Goal: Task Accomplishment & Management: Use online tool/utility

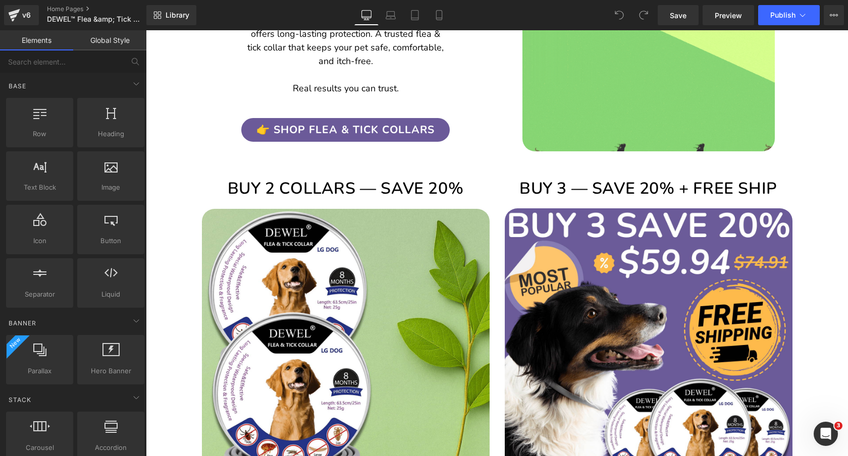
scroll to position [1353, 0]
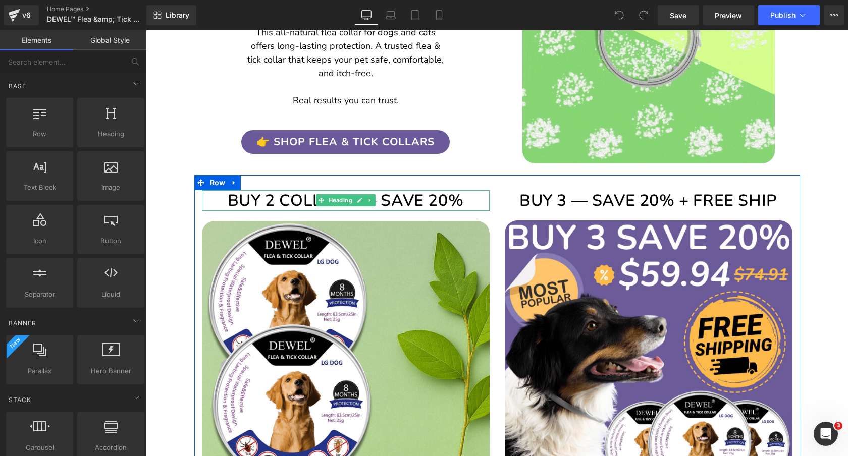
click at [409, 200] on h2 "BUY 2 COLLARS — SAVE 20%" at bounding box center [346, 200] width 288 height 21
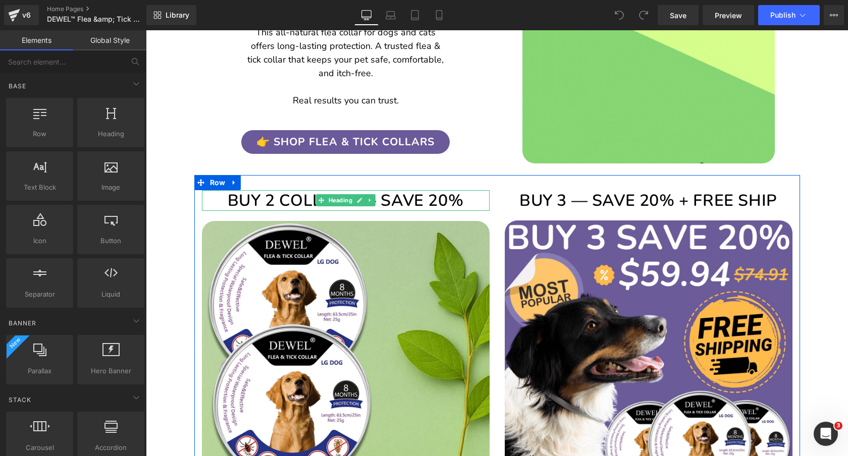
click at [409, 200] on h2 "BUY 2 COLLARS — SAVE 20%" at bounding box center [346, 200] width 288 height 21
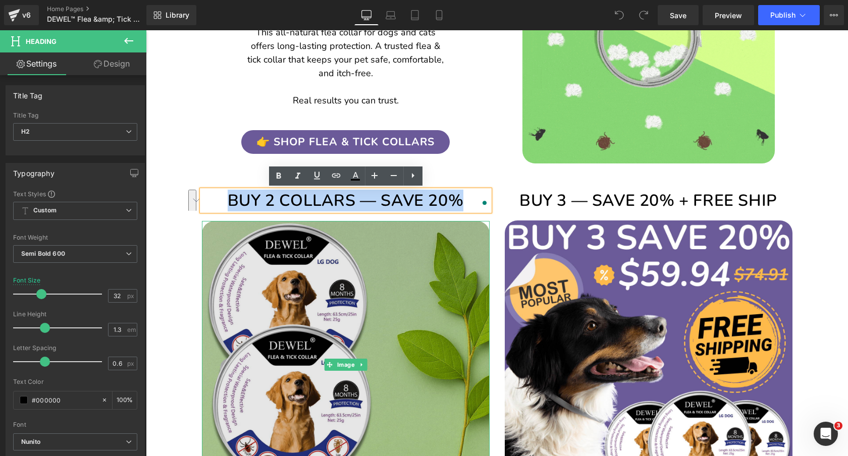
click at [348, 276] on img at bounding box center [346, 365] width 288 height 288
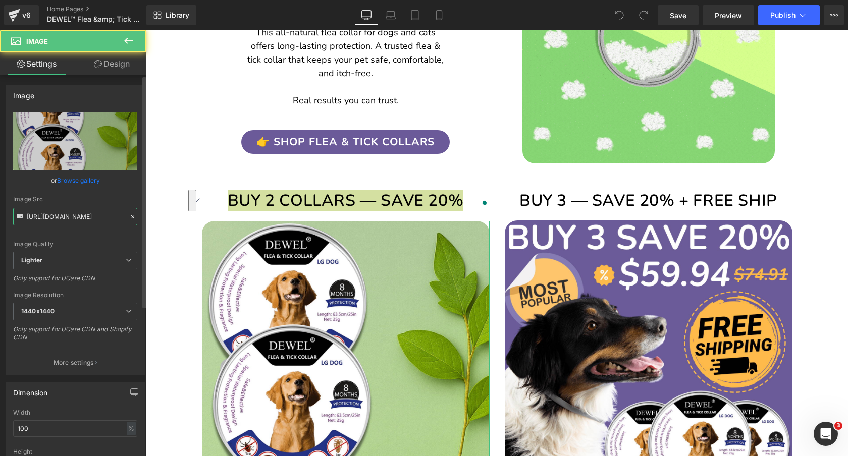
click at [63, 218] on input "https://ucarecdn.com/693a1d29-3a5e-4d75-ab6b-154b34036f51/-/format/auto/-/previ…" at bounding box center [75, 217] width 124 height 18
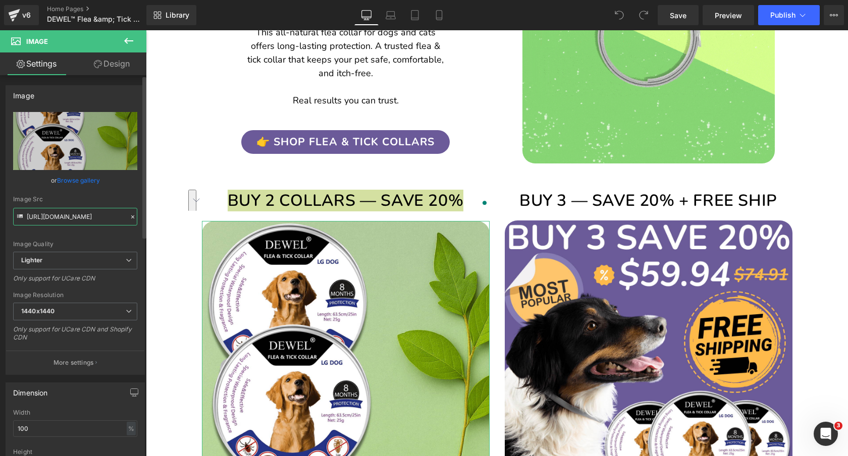
click at [63, 218] on input "https://ucarecdn.com/693a1d29-3a5e-4d75-ab6b-154b34036f51/-/format/auto/-/previ…" at bounding box center [75, 217] width 124 height 18
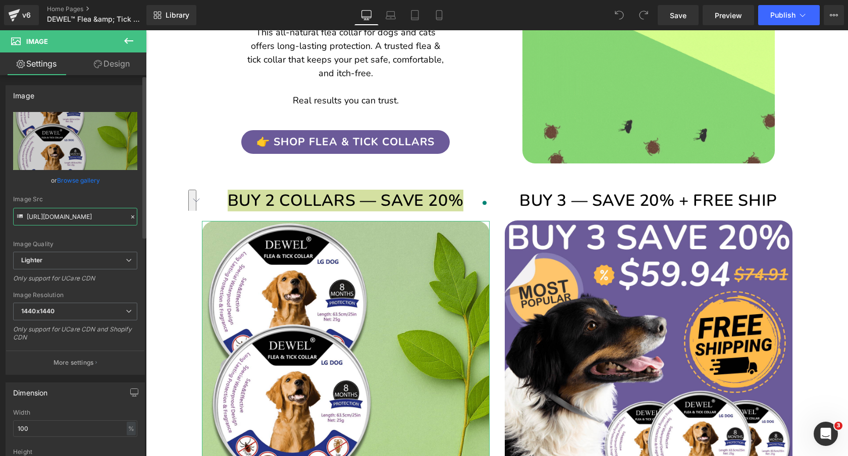
click at [63, 218] on input "https://ucarecdn.com/693a1d29-3a5e-4d75-ab6b-154b34036f51/-/format/auto/-/previ…" at bounding box center [75, 217] width 124 height 18
paste input "cdn.shopify.com/s/files/1/0089/1335/4815/files/Space_Heater_1200W_-_Portable_El…"
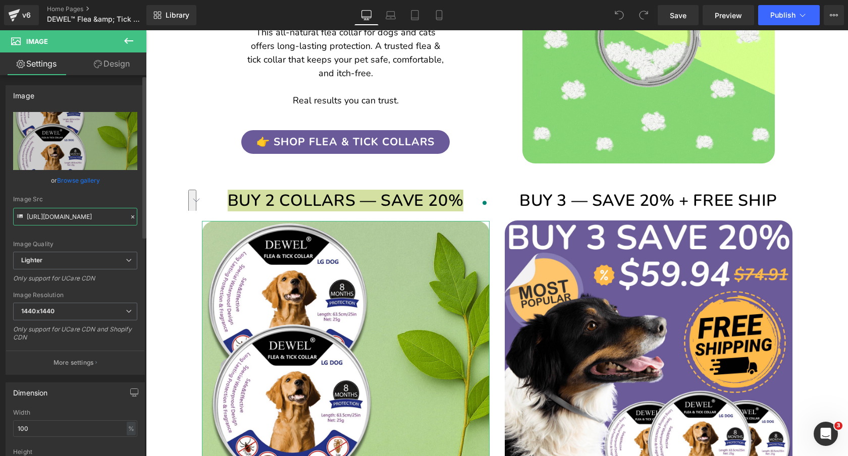
scroll to position [0, 521]
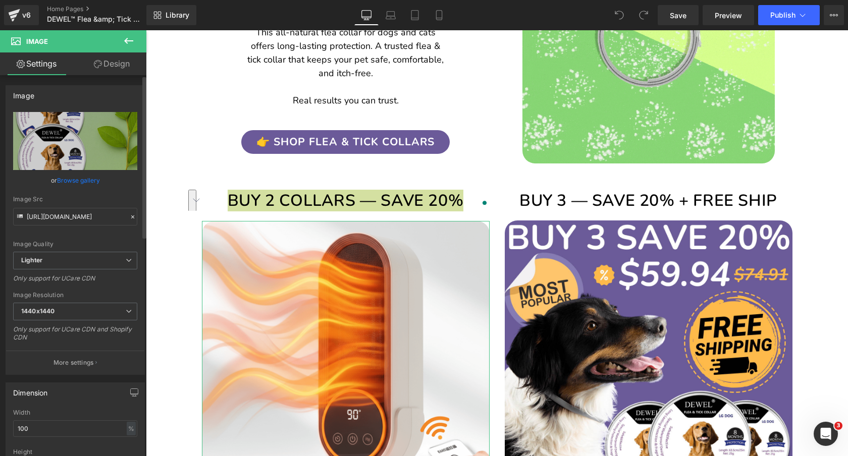
click at [112, 191] on div "Image Quality Lighter Lightest Lighter Lighter Lightest Only support for UCare …" at bounding box center [75, 182] width 124 height 140
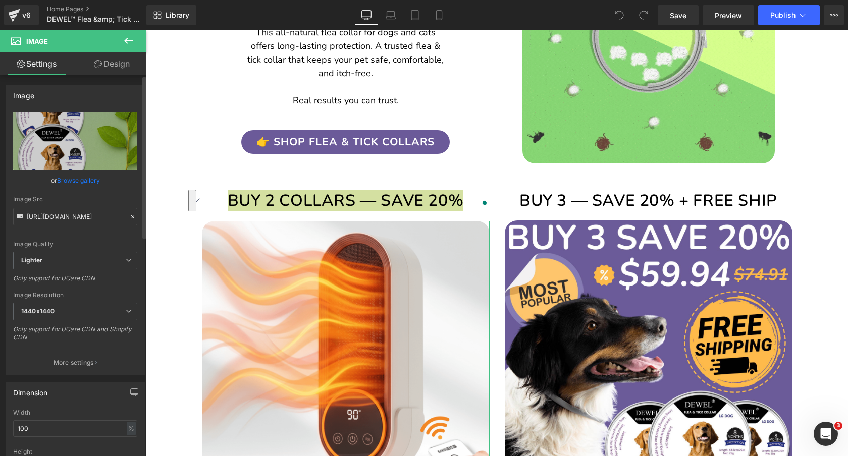
scroll to position [0, 0]
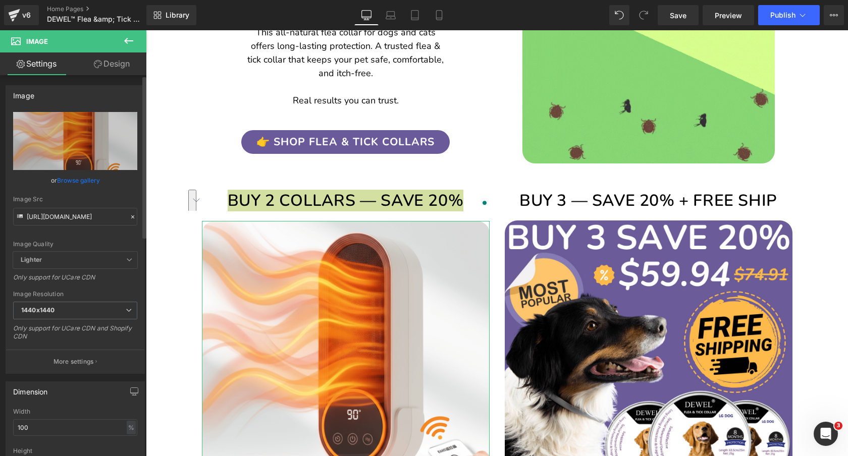
type input "https://cdn.shopify.com/s/files/1/0089/1335/4815/files/Space_Heater_1200W_-_Por…"
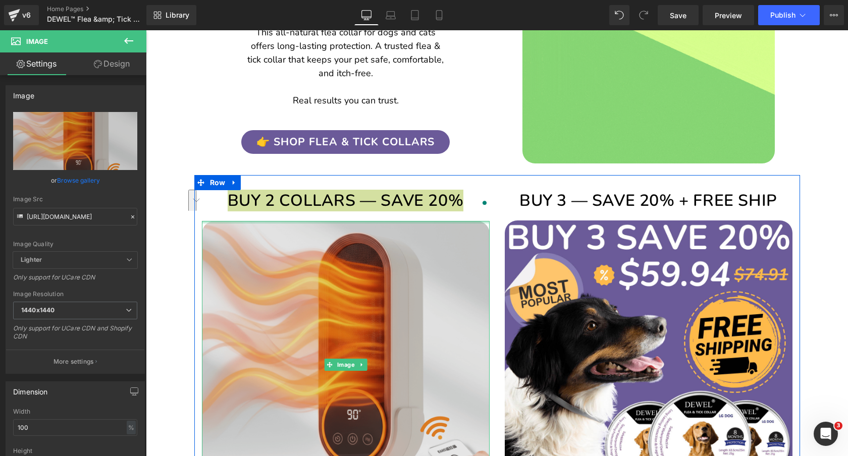
scroll to position [1378, 0]
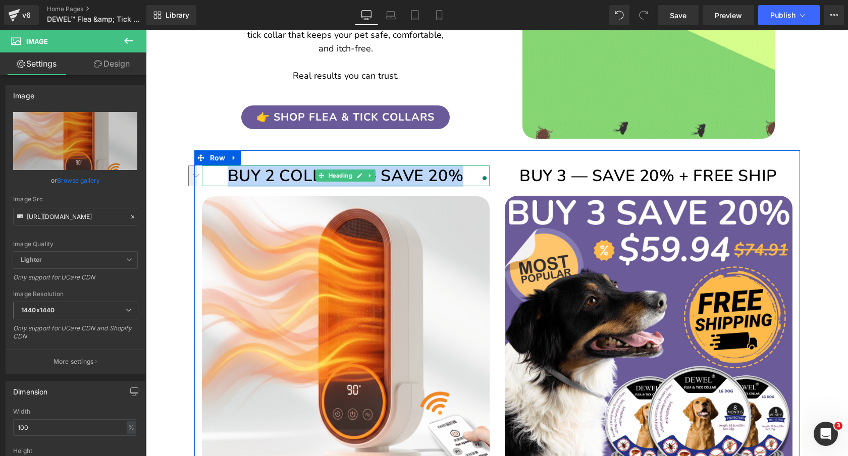
click at [427, 170] on h2 "BUY 2 COLLARS — SAVE 20%" at bounding box center [346, 175] width 288 height 21
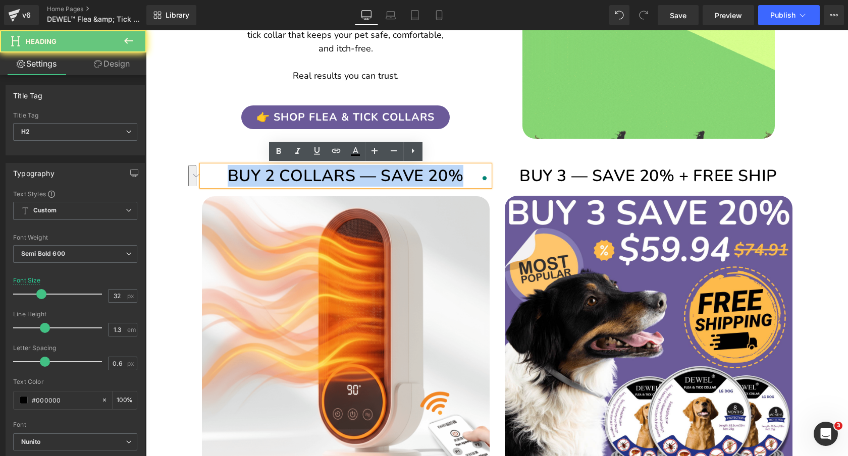
click at [427, 170] on h2 "BUY 2 COLLARS — SAVE 20%" at bounding box center [346, 175] width 288 height 21
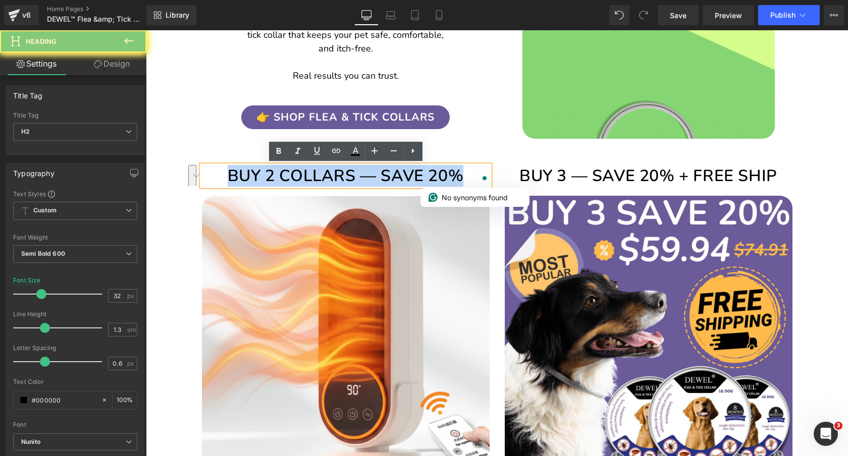
click at [427, 170] on h2 "BUY 2 COLLARS — SAVE 20%" at bounding box center [346, 175] width 288 height 21
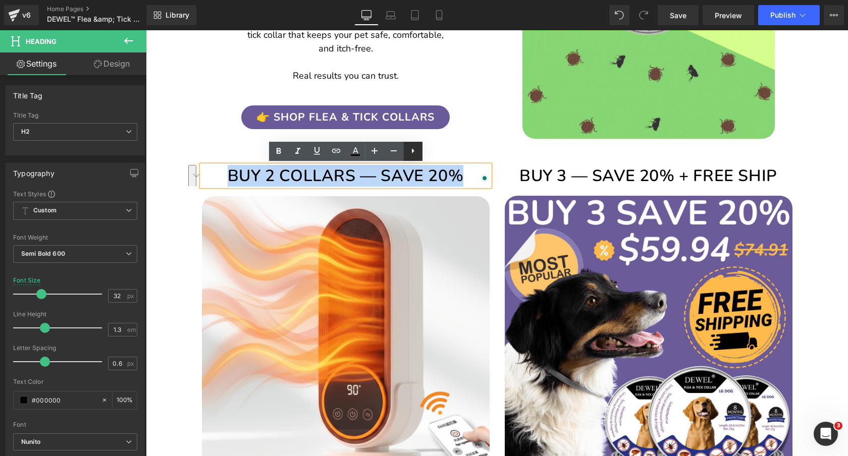
paste div "To enrich screen reader interactions, please activate Accessibility in Grammarl…"
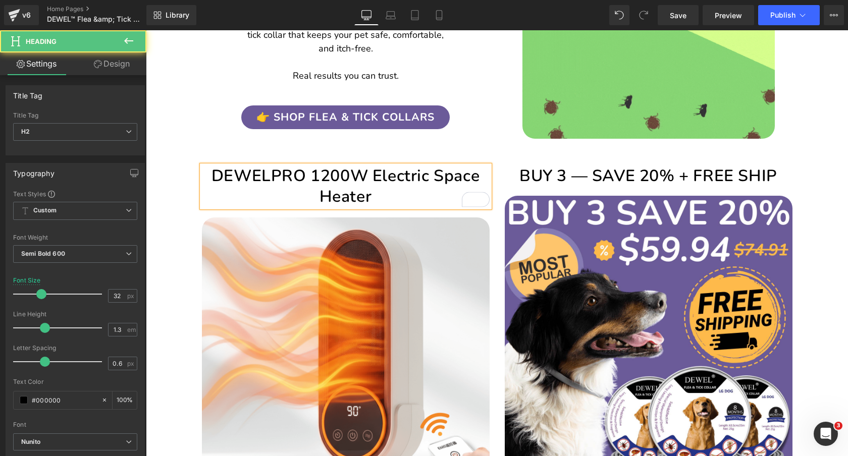
click at [311, 175] on h2 "DEWELPRO 1200W Electric Space Heater" at bounding box center [346, 186] width 288 height 42
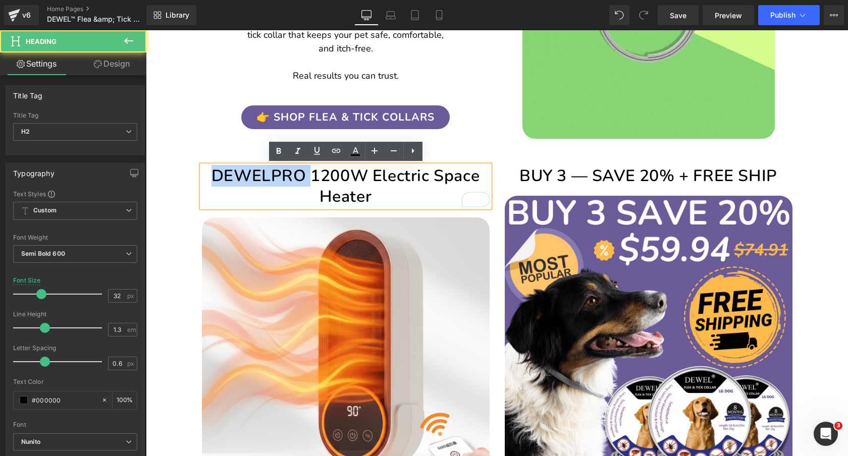
drag, startPoint x: 312, startPoint y: 176, endPoint x: 194, endPoint y: 177, distance: 118.1
click at [194, 177] on div "DEWELPRO 1200W Electric Space Heater Heading Image" at bounding box center [345, 335] width 303 height 340
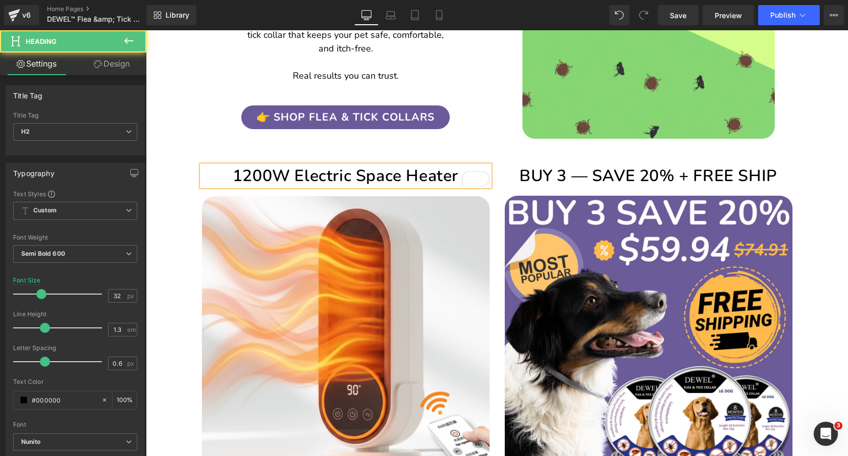
click at [307, 173] on h2 "1200W Electric Space Heater" at bounding box center [346, 175] width 288 height 21
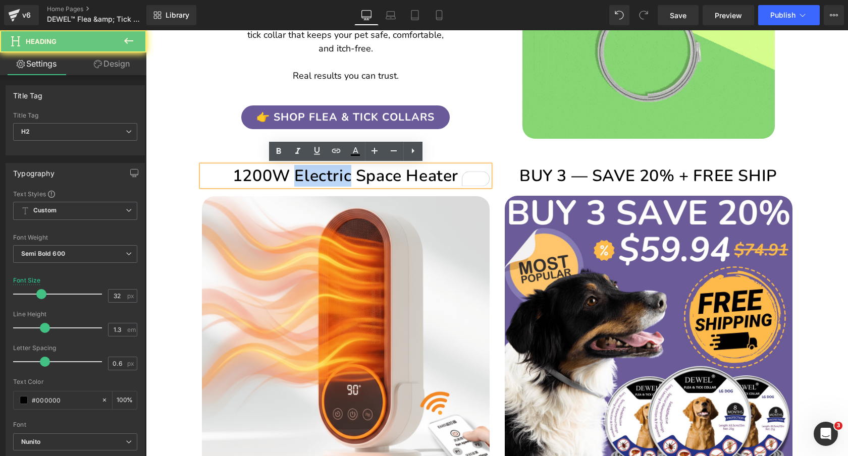
click at [307, 173] on h2 "1200W Electric Space Heater" at bounding box center [346, 175] width 288 height 21
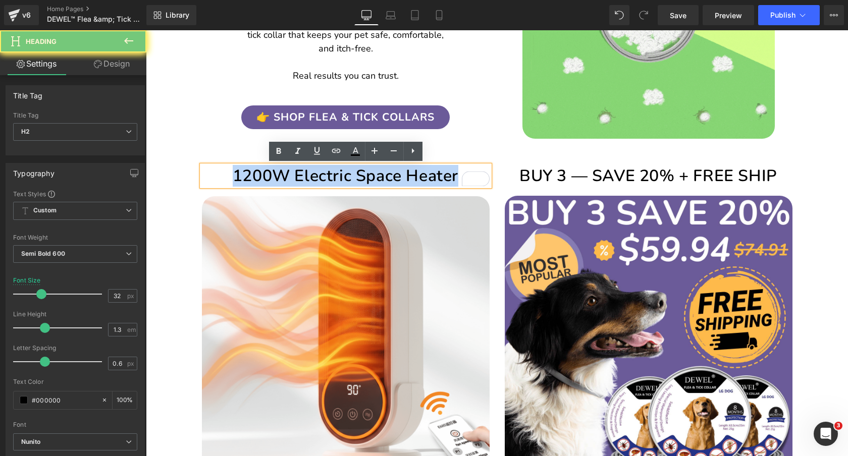
click at [307, 173] on h2 "1200W Electric Space Heater" at bounding box center [346, 175] width 288 height 21
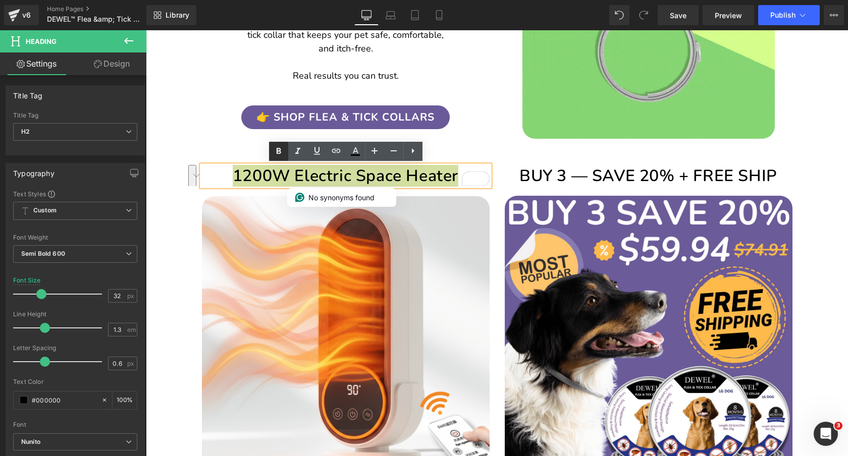
click at [277, 154] on icon at bounding box center [278, 151] width 12 height 12
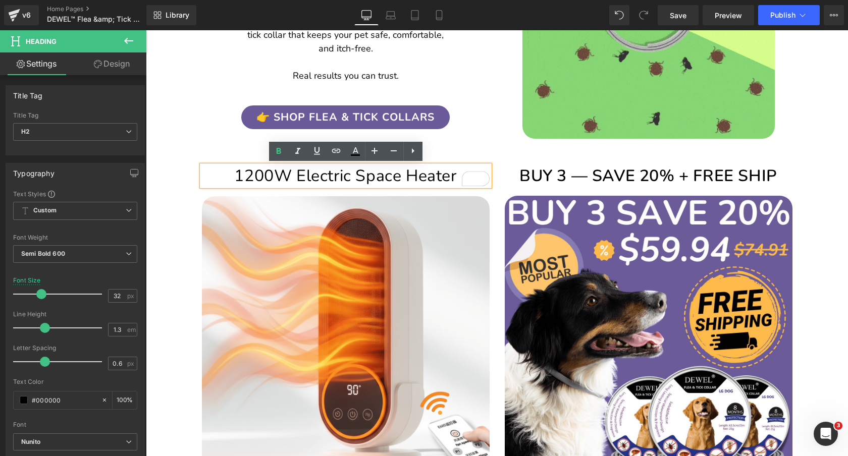
click at [285, 180] on span "1200W Electric Space Heater" at bounding box center [345, 176] width 222 height 22
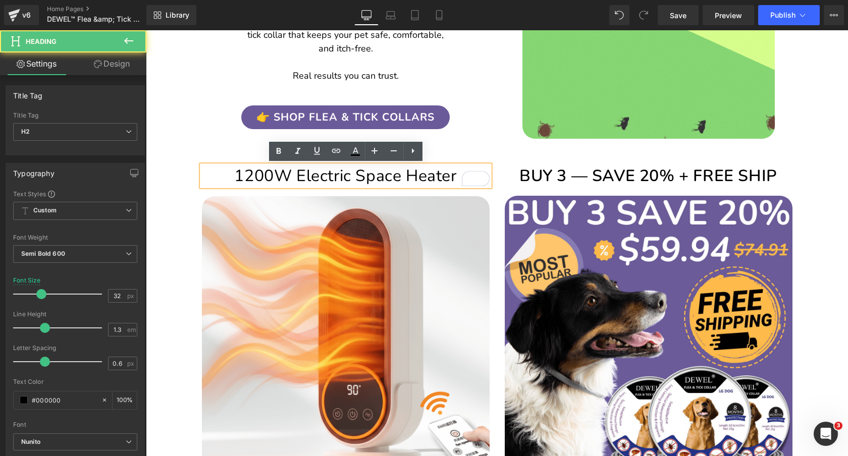
click at [285, 180] on span "1200W Electric Space Heater" at bounding box center [345, 176] width 222 height 22
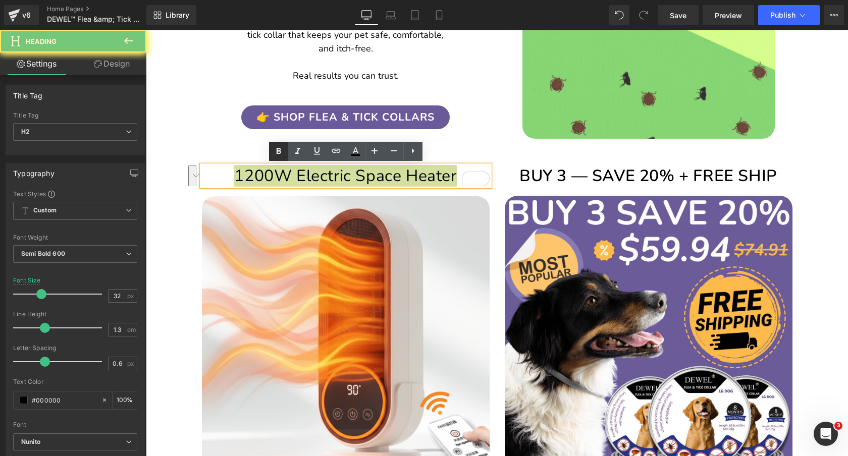
click at [281, 152] on icon at bounding box center [278, 151] width 12 height 12
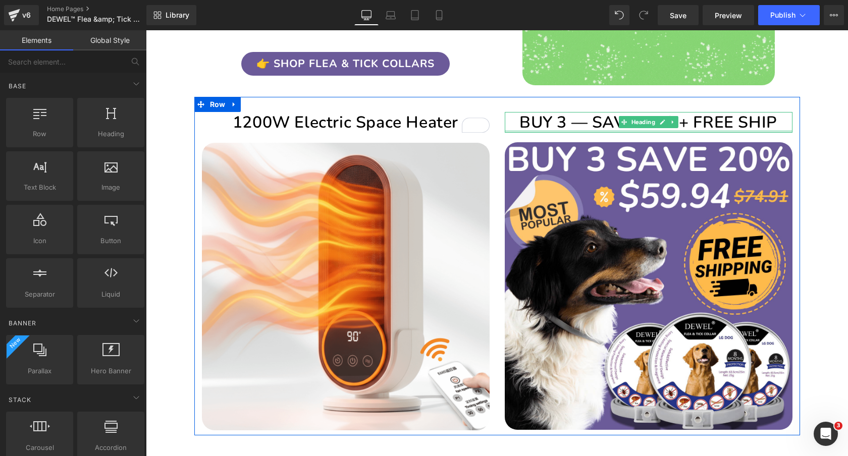
scroll to position [1435, 0]
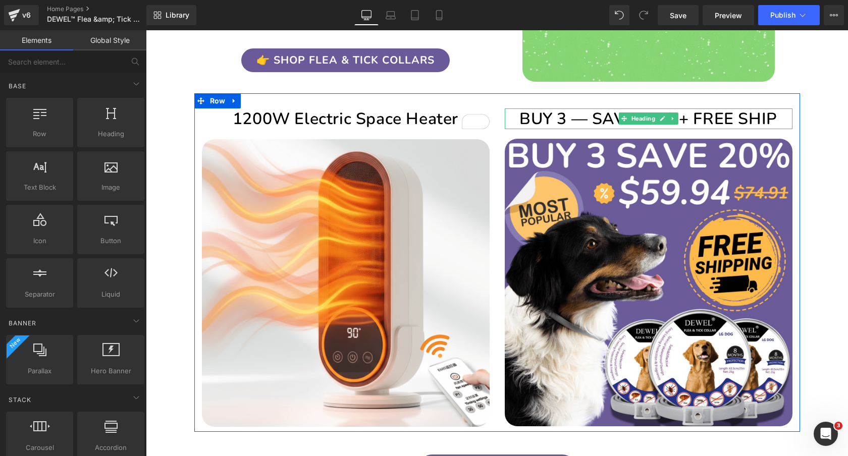
click at [692, 116] on h2 "BUY 3 — SAVE 20% + FREE SHIP" at bounding box center [649, 118] width 288 height 21
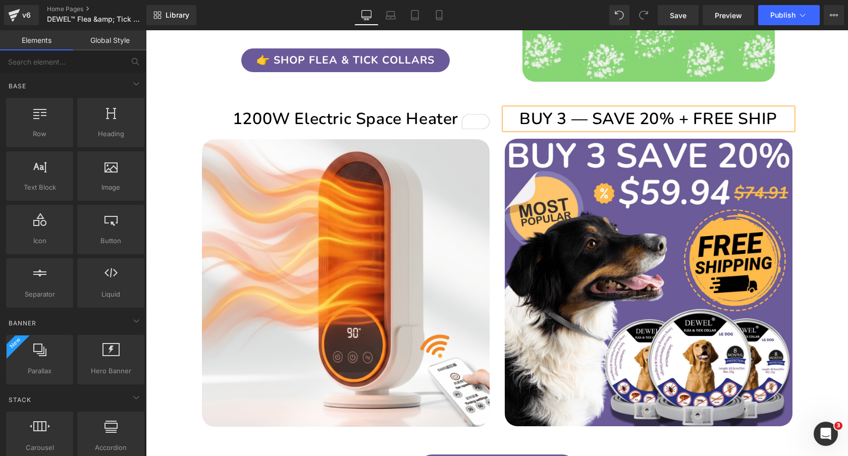
click at [692, 116] on h2 "BUY 3 — SAVE 20% + FREE SHIP" at bounding box center [649, 118] width 288 height 21
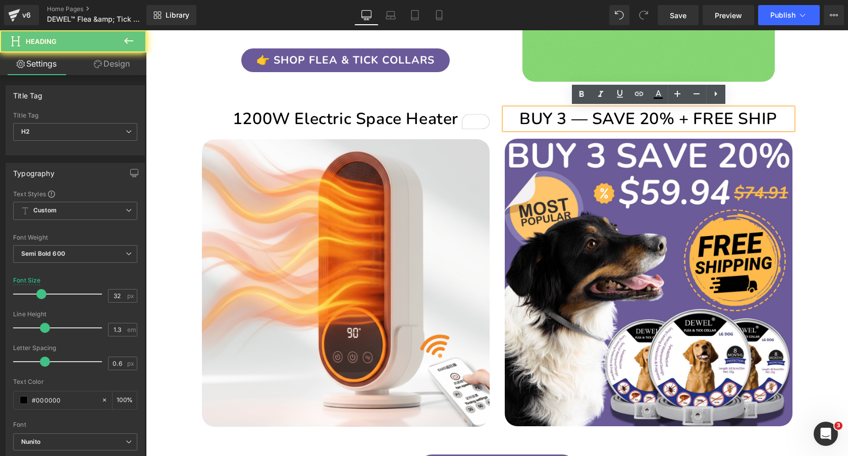
click at [692, 116] on h2 "BUY 3 — SAVE 20% + FREE SHIP" at bounding box center [649, 118] width 288 height 21
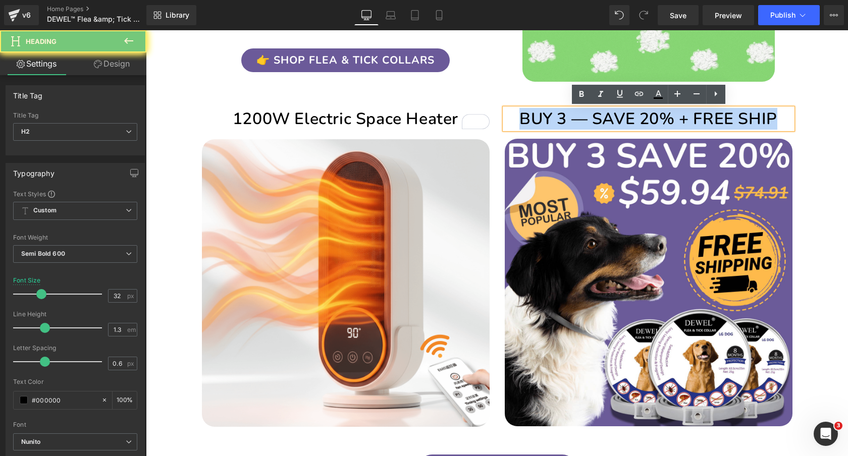
paste div "To enrich screen reader interactions, please activate Accessibility in Grammarl…"
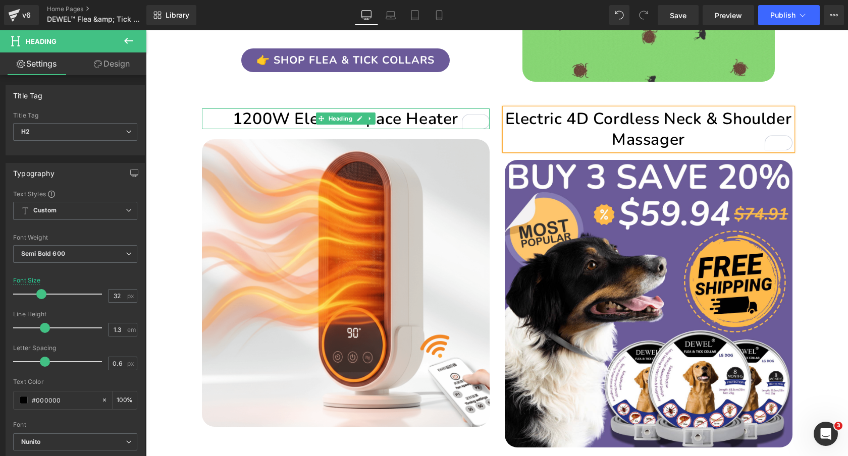
click at [265, 122] on h2 "1200W Electric Space Heater" at bounding box center [346, 118] width 288 height 21
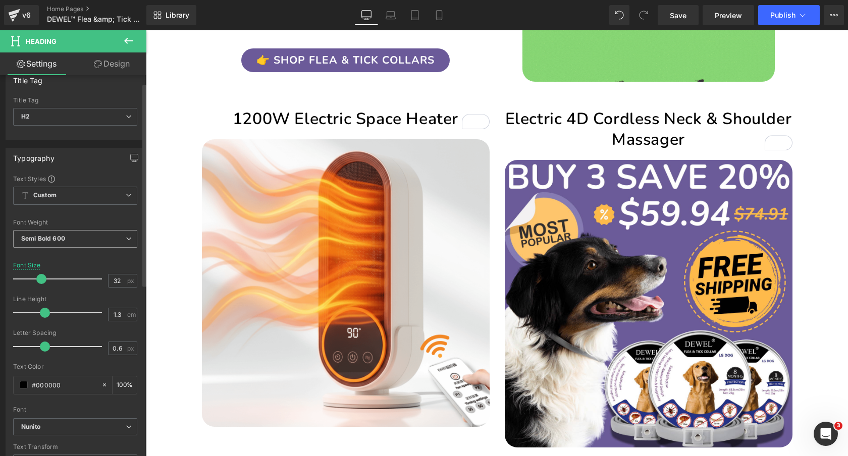
scroll to position [15, 0]
click at [98, 239] on span "Semi Bold 600" at bounding box center [75, 240] width 124 height 18
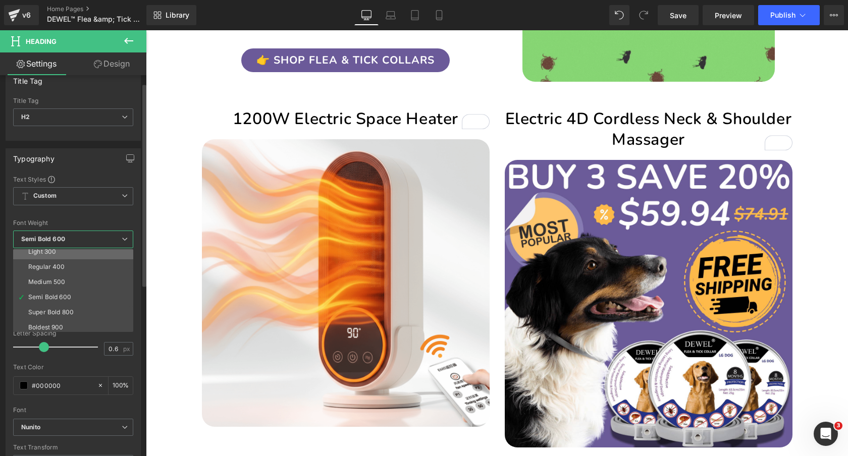
scroll to position [56, 0]
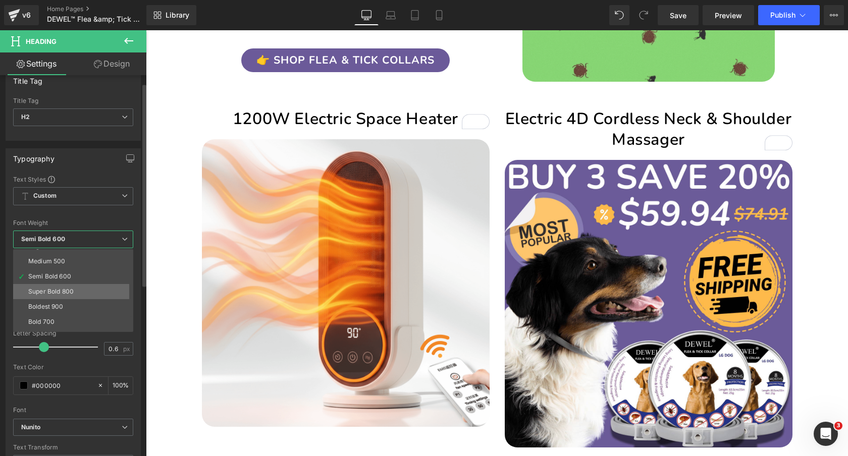
click at [97, 291] on li "Super Bold 800" at bounding box center [75, 291] width 125 height 15
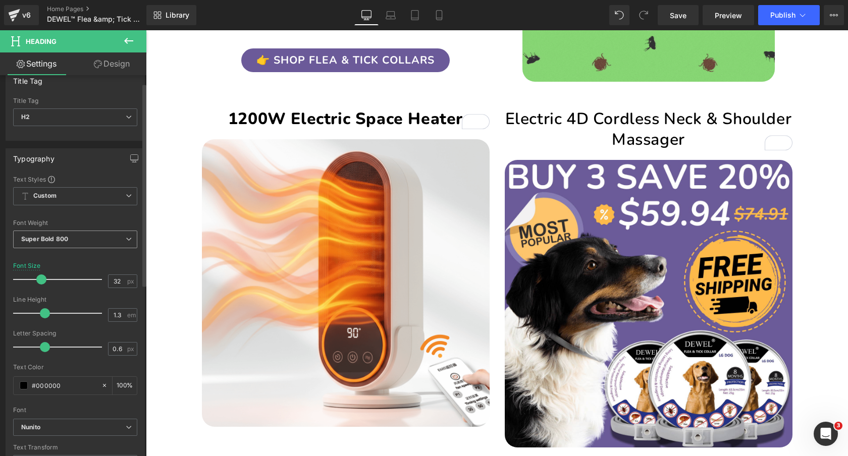
click at [80, 236] on span "Super Bold 800" at bounding box center [75, 240] width 124 height 18
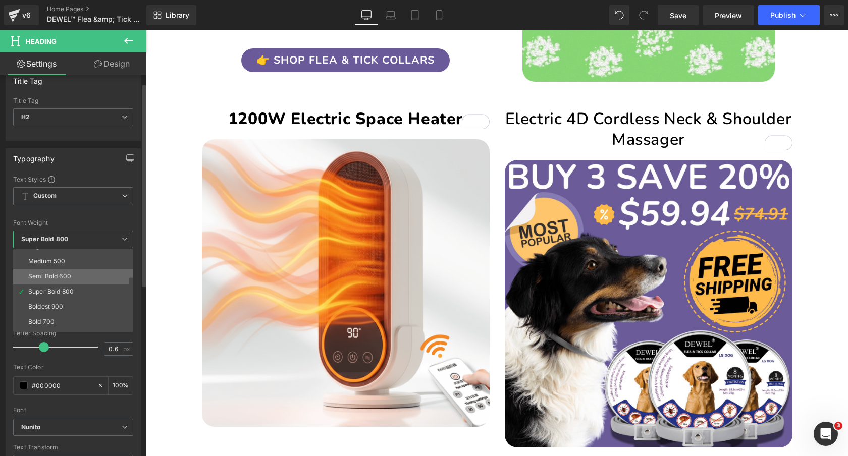
click at [85, 271] on li "Semi Bold 600" at bounding box center [75, 276] width 125 height 15
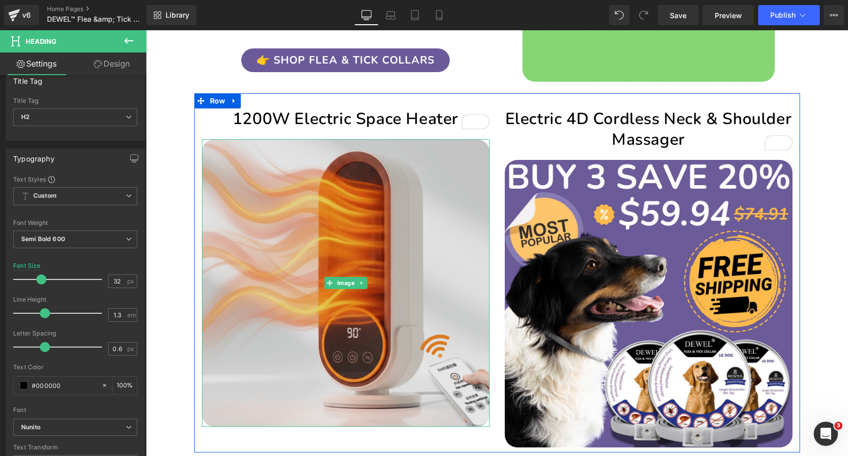
click at [405, 201] on img at bounding box center [346, 283] width 288 height 288
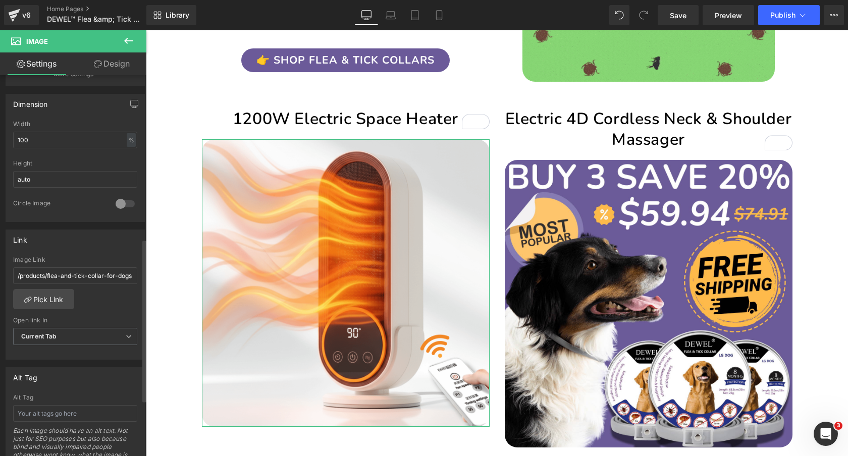
scroll to position [402, 0]
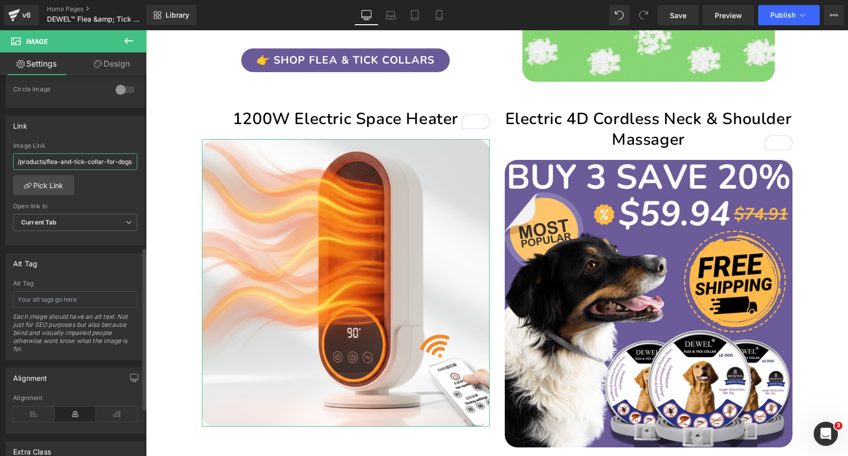
click at [71, 160] on input "/products/flea-and-tick-collar-for-dogs" at bounding box center [75, 161] width 124 height 17
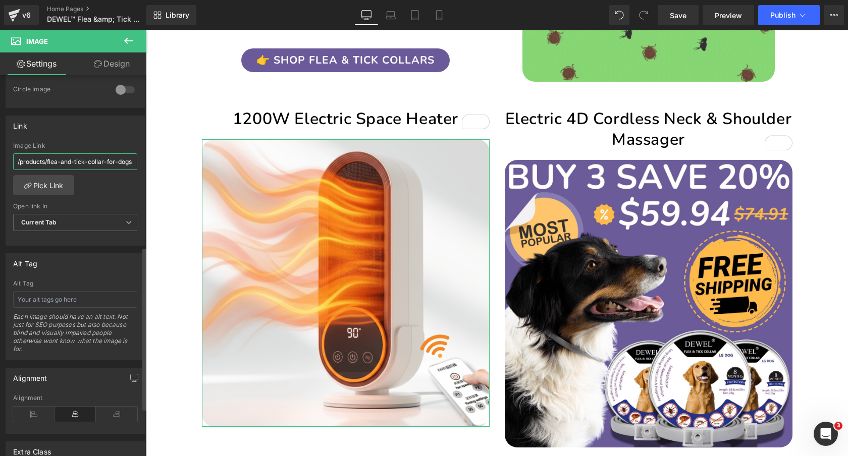
click at [71, 160] on input "/products/flea-and-tick-collar-for-dogs" at bounding box center [75, 161] width 124 height 17
click at [50, 186] on link "Pick Link" at bounding box center [43, 185] width 61 height 20
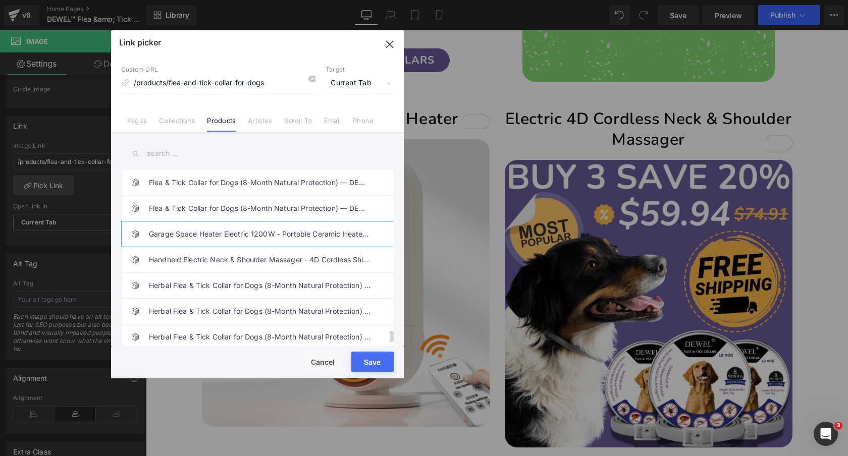
scroll to position [2365, 0]
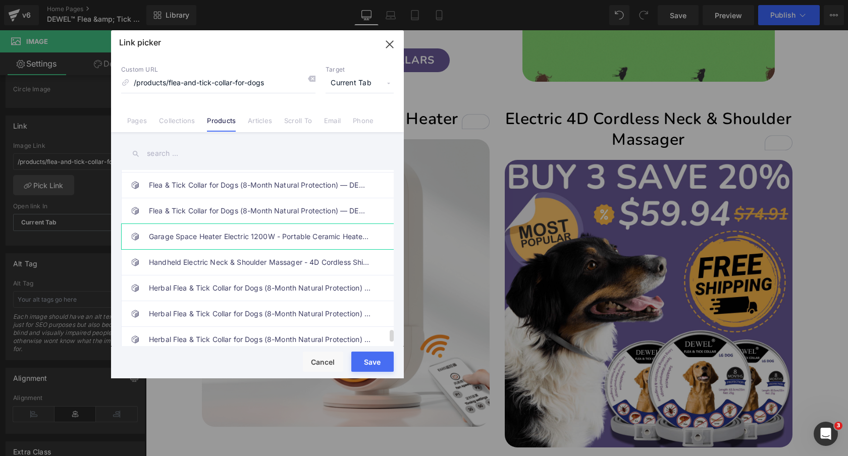
click at [225, 241] on link "Garage Space Heater Electric 1200W - Portable Ceramic Heater for Indoor Room & …" at bounding box center [260, 236] width 222 height 25
type input "/products/garage-space-heater-electric-1200w-portable-ceramic-heater-for-indoor…"
click at [376, 359] on button "Save" at bounding box center [372, 362] width 42 height 20
type input "/products/garage-space-heater-electric-1200w-portable-ceramic-heater-for-indoor…"
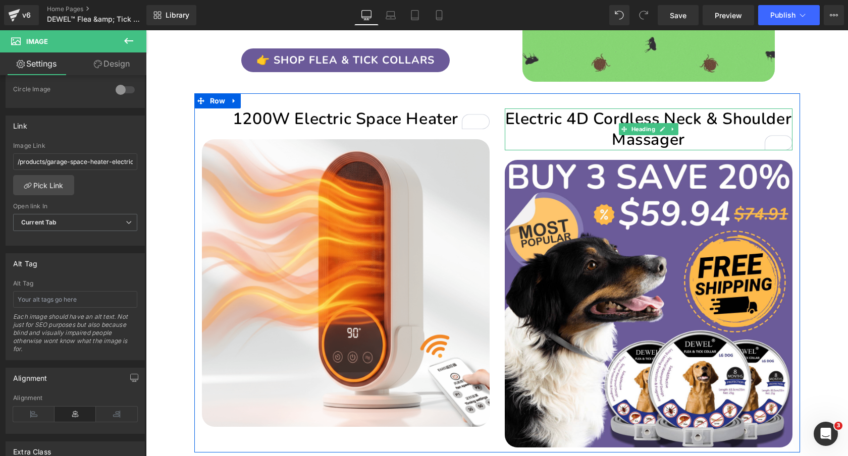
click at [716, 118] on h2 "Electric 4D Cordless Neck & Shoulder Massager" at bounding box center [649, 129] width 288 height 42
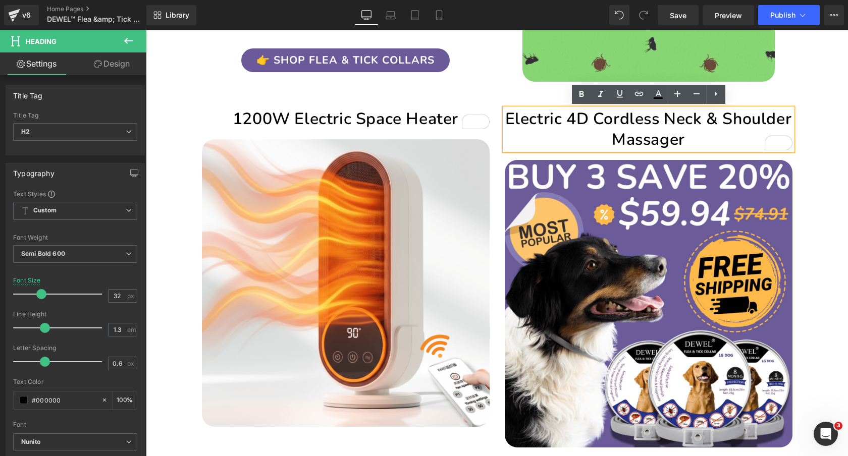
click at [706, 128] on h2 "Electric 4D Cordless Neck & Shoulder Massager" at bounding box center [649, 129] width 288 height 42
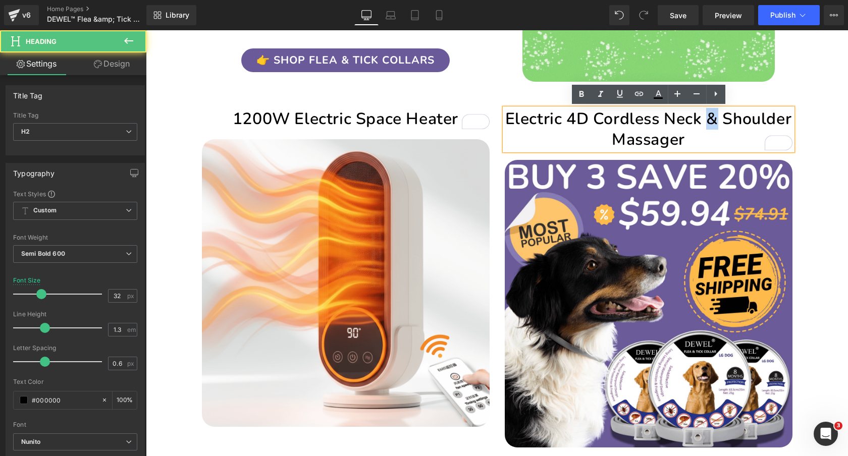
click at [706, 128] on h2 "Electric 4D Cordless Neck & Shoulder Massager" at bounding box center [649, 129] width 288 height 42
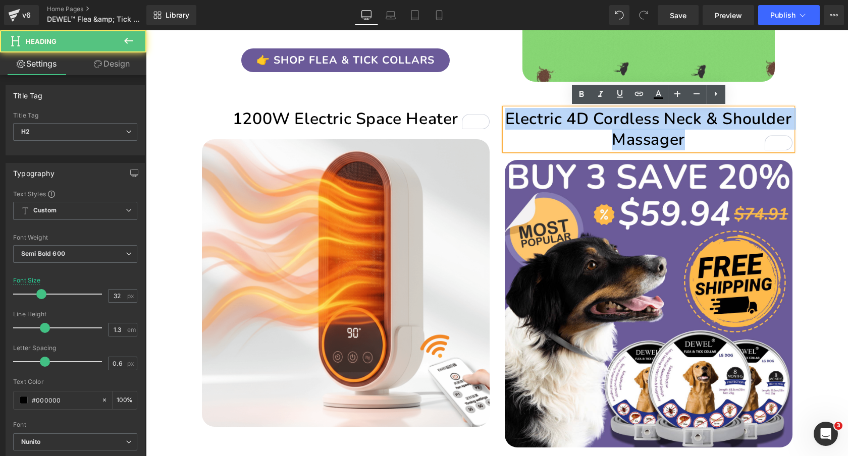
click at [706, 128] on h2 "Electric 4D Cordless Neck & Shoulder Massager" at bounding box center [649, 129] width 288 height 42
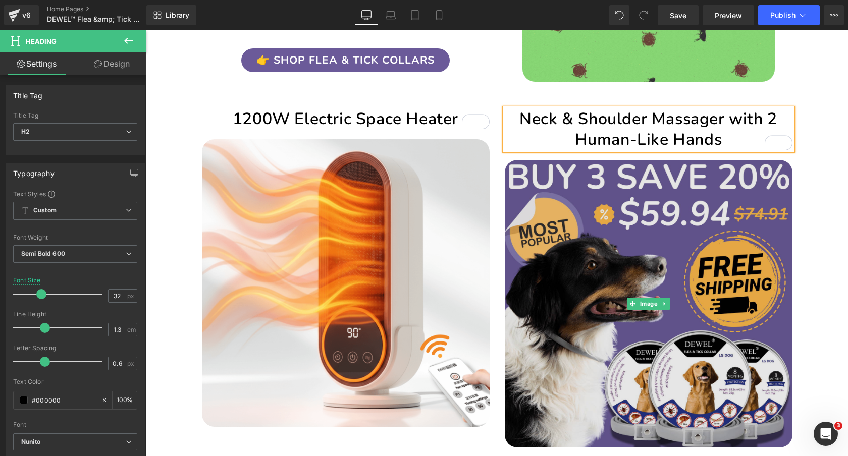
click at [651, 231] on img at bounding box center [649, 304] width 288 height 288
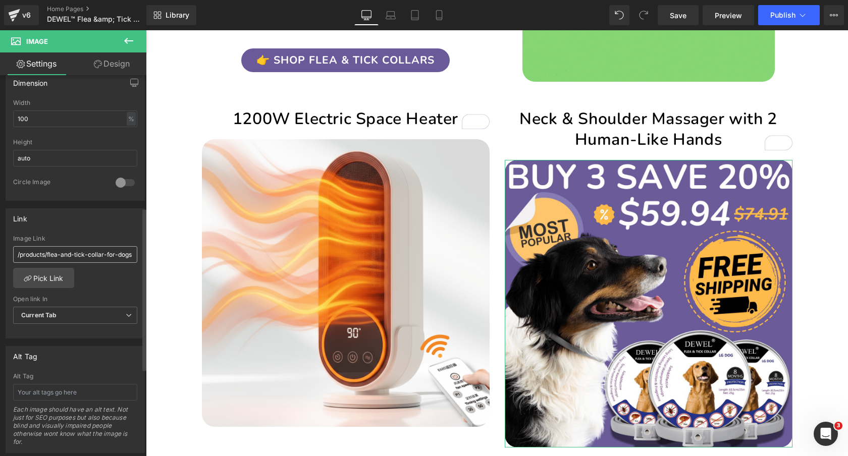
scroll to position [313, 0]
click at [46, 273] on link "Pick Link" at bounding box center [43, 274] width 61 height 20
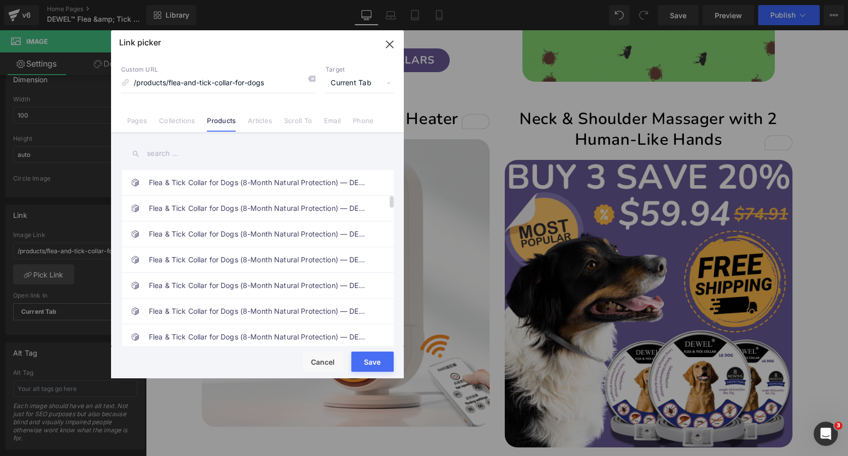
scroll to position [370, 0]
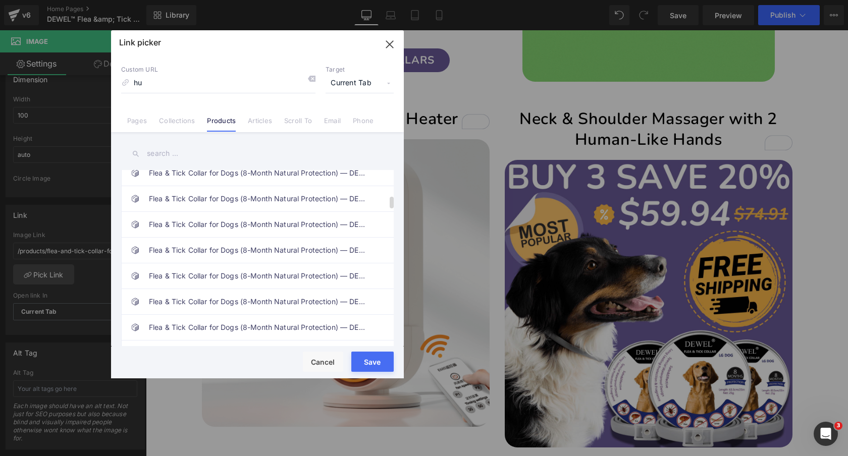
type input "h"
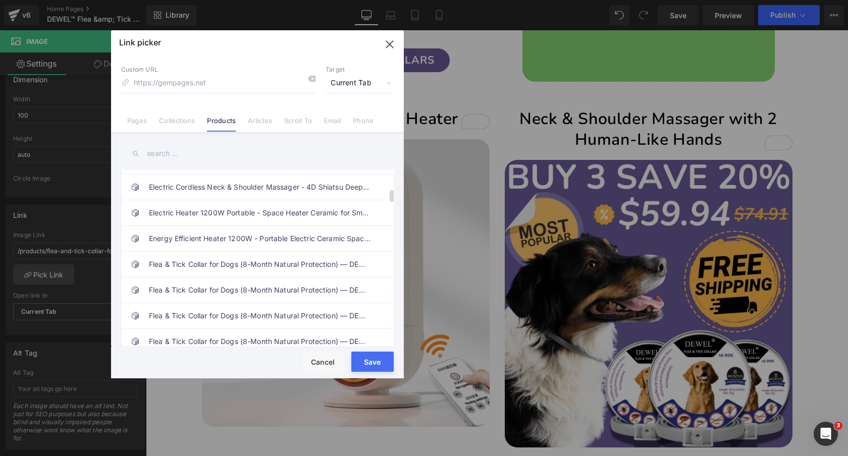
scroll to position [0, 0]
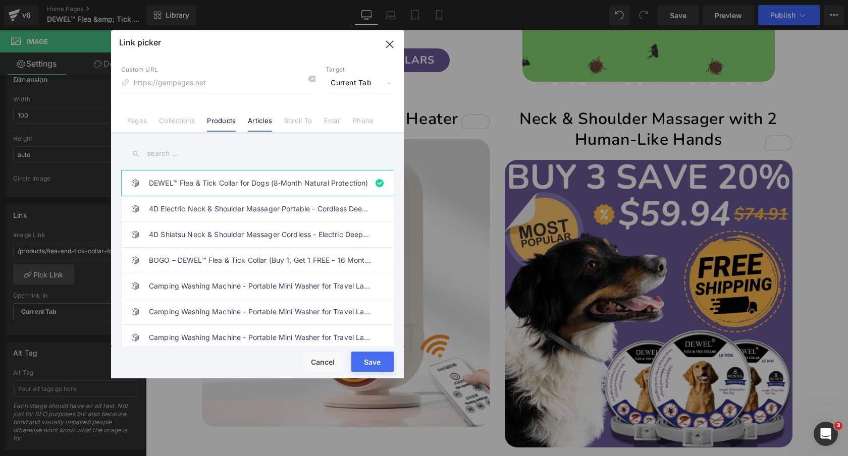
click at [258, 123] on link "Articles" at bounding box center [260, 124] width 24 height 15
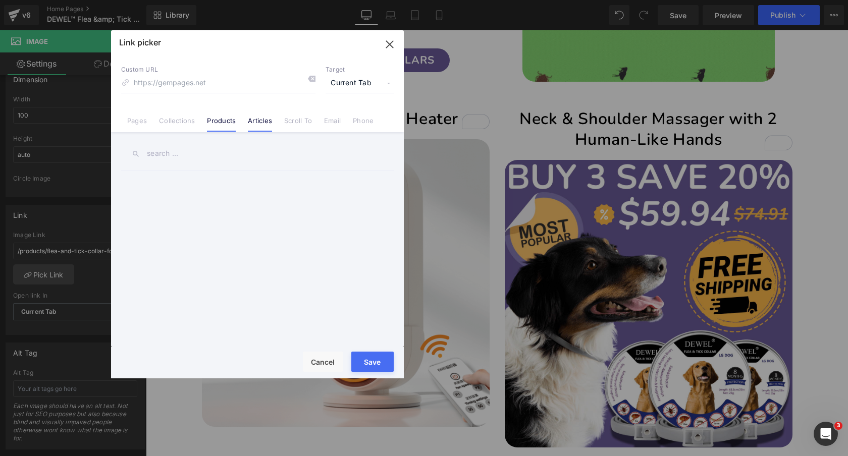
click at [224, 120] on link "Products" at bounding box center [221, 124] width 29 height 15
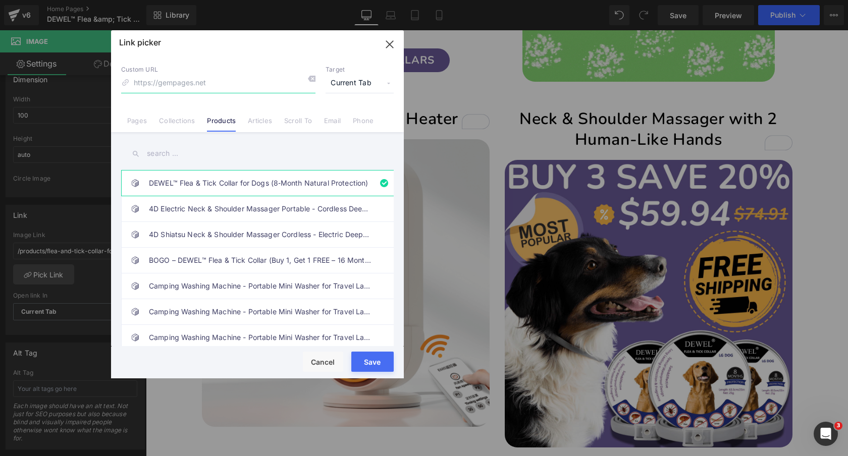
click at [220, 84] on input at bounding box center [218, 83] width 194 height 19
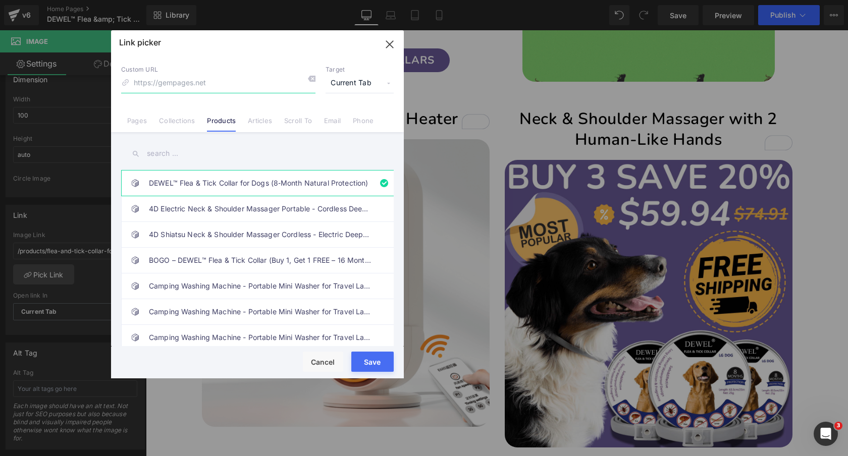
click at [387, 45] on icon "button" at bounding box center [389, 44] width 7 height 7
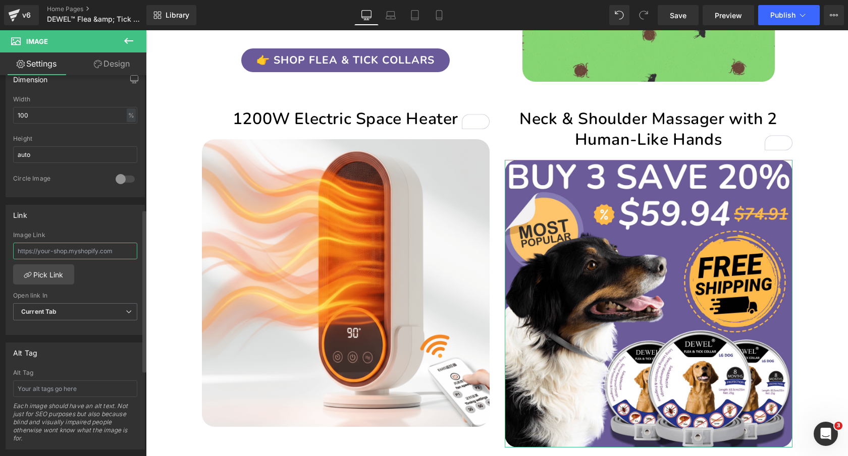
click at [80, 248] on input "text" at bounding box center [75, 251] width 124 height 17
paste input "[URL][DOMAIN_NAME][MEDICAL_DATA][MEDICAL_DATA]"
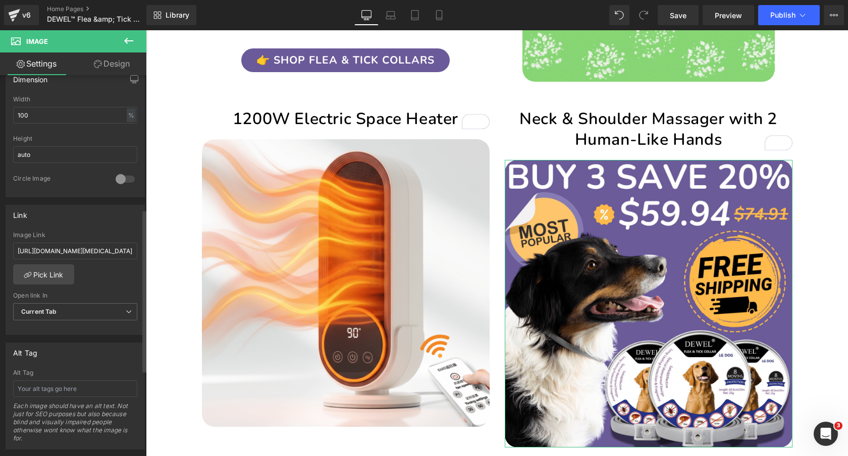
click at [94, 217] on div "Link" at bounding box center [75, 214] width 138 height 19
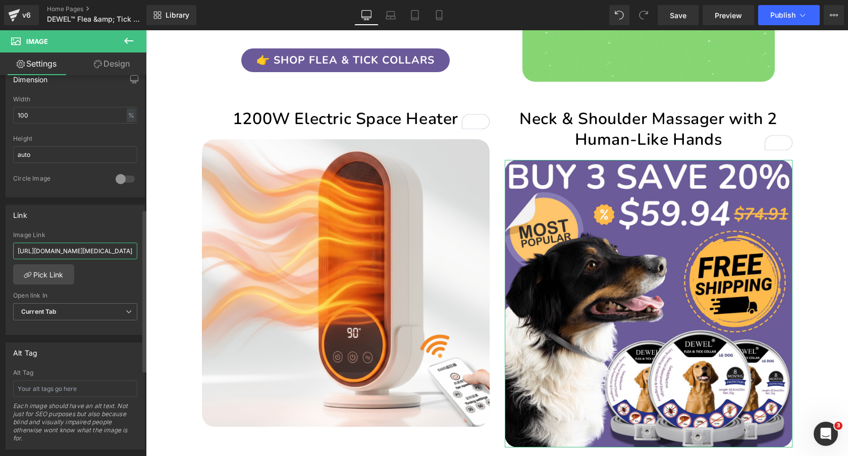
click at [76, 246] on input "[URL][DOMAIN_NAME][MEDICAL_DATA][MEDICAL_DATA]" at bounding box center [75, 251] width 124 height 17
paste input "cdn.shopify.com/s/files/1/0089/1335/4815/files/Neck_Shoulder_Massager_with_2_Hu…"
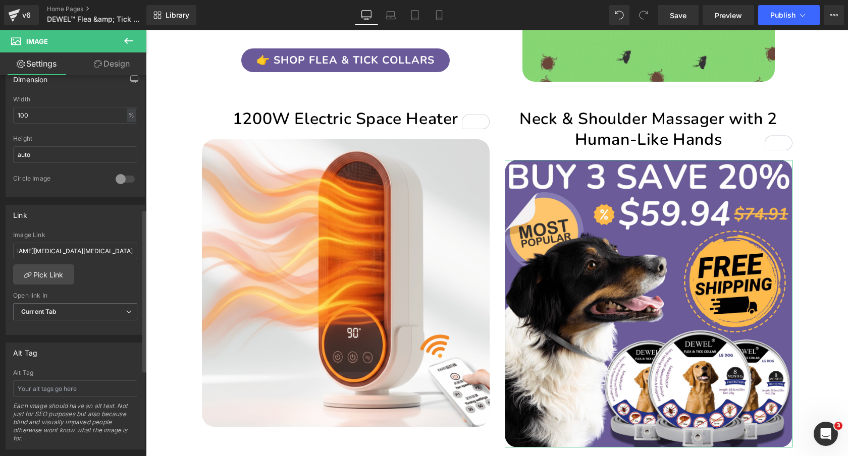
click at [86, 225] on div "Link https://cdn.shopify.com/s/files/1/0089/1335/4815/files/Neck_Shoulder_Massa…" at bounding box center [75, 270] width 139 height 131
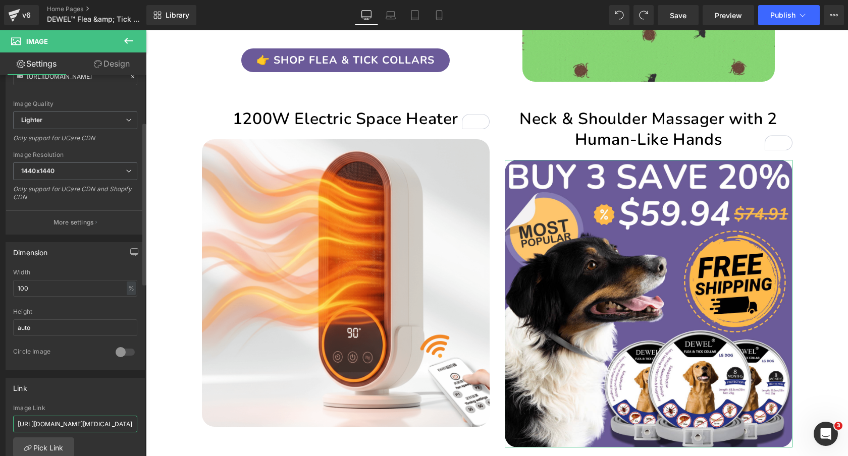
scroll to position [30, 0]
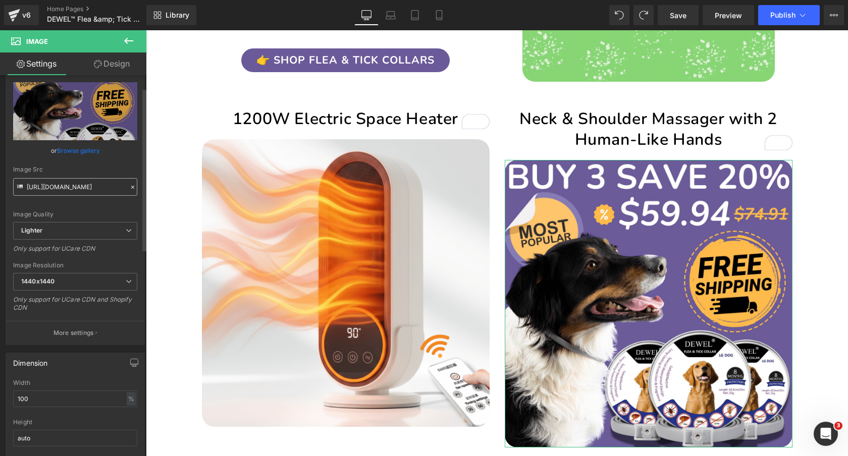
type input "[URL][DOMAIN_NAME][MEDICAL_DATA][MEDICAL_DATA]"
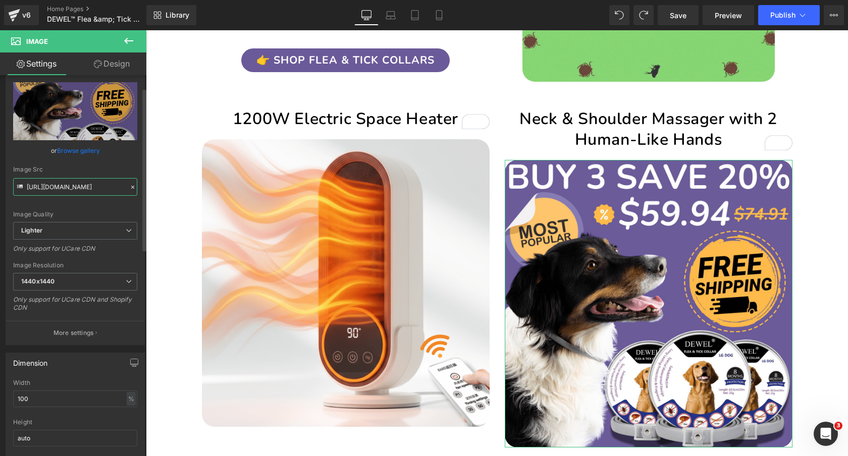
click at [67, 189] on input "https://ucarecdn.com/3d9a62fd-112f-4a79-9074-c207b4f2b94a/-/format/auto/-/previ…" at bounding box center [75, 187] width 124 height 18
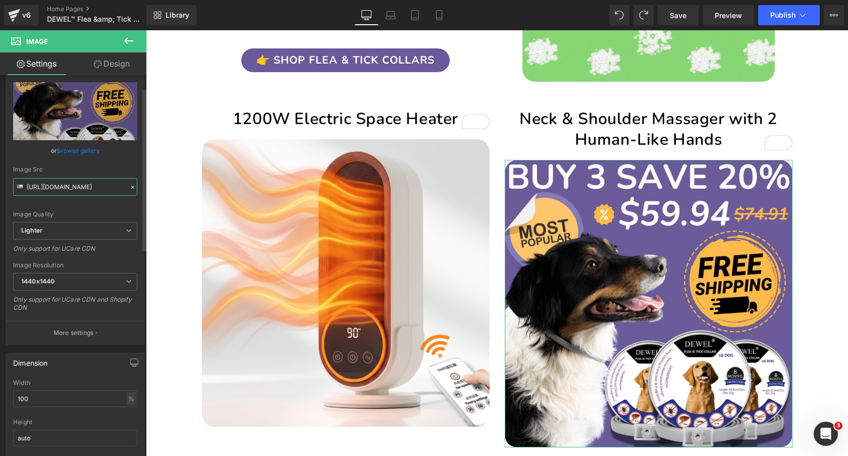
click at [67, 189] on input "https://ucarecdn.com/3d9a62fd-112f-4a79-9074-c207b4f2b94a/-/format/auto/-/previ…" at bounding box center [75, 187] width 124 height 18
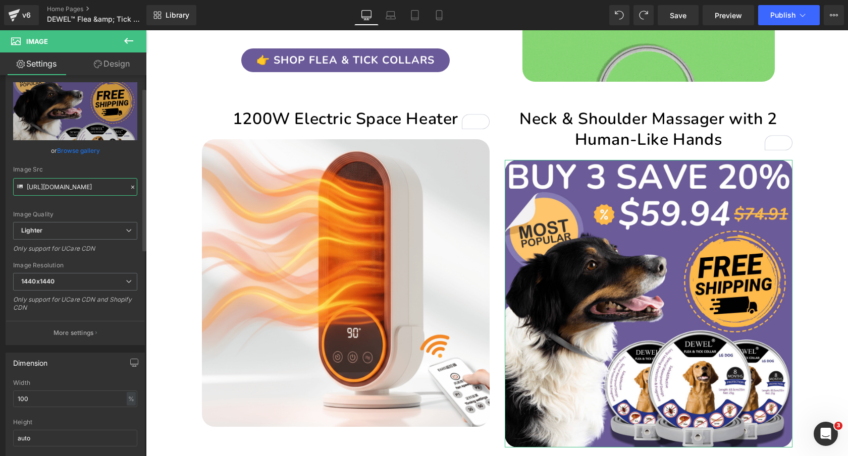
click at [67, 189] on input "https://ucarecdn.com/3d9a62fd-112f-4a79-9074-c207b4f2b94a/-/format/auto/-/previ…" at bounding box center [75, 187] width 124 height 18
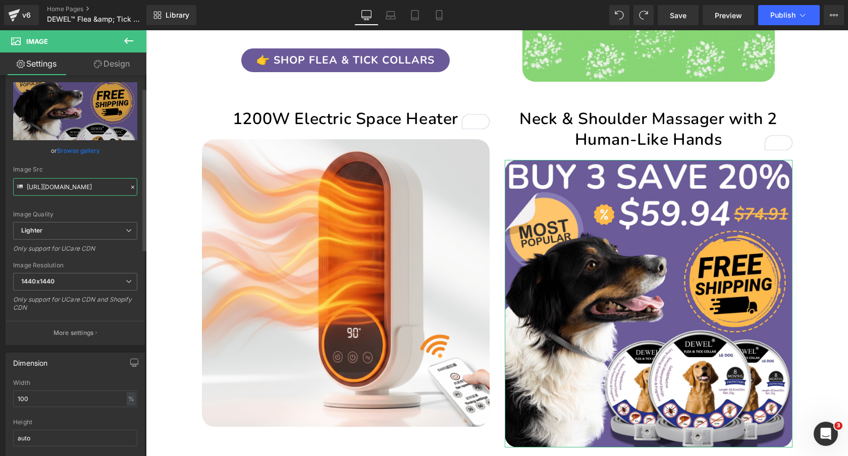
paste input "cdn.shopify.com/s/files/1/0089/1335/4815/files/Neck_Shoulder_Massager_with_2_Hu…"
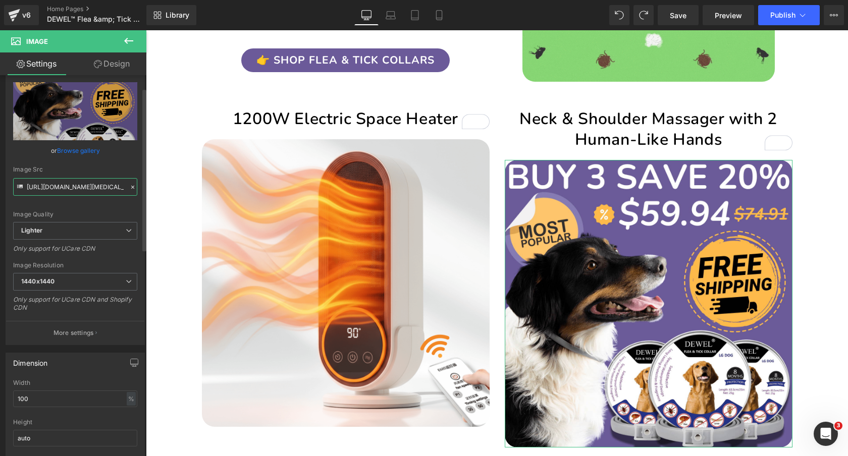
scroll to position [0, 469]
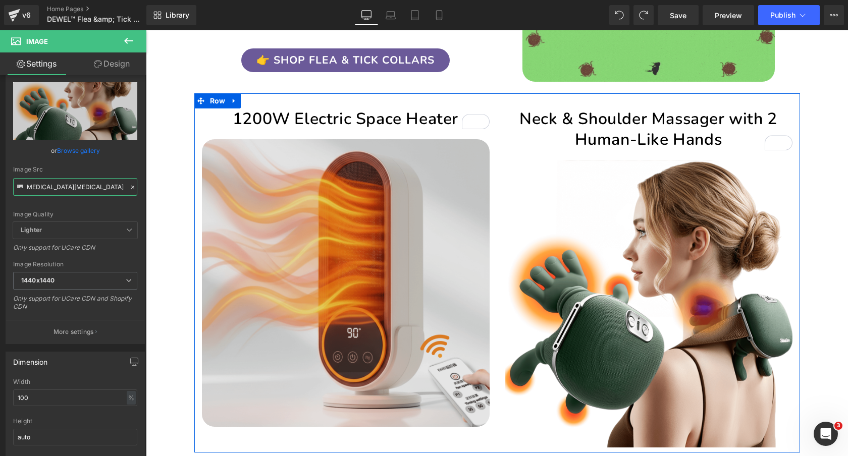
type input "[URL][DOMAIN_NAME][MEDICAL_DATA][MEDICAL_DATA]"
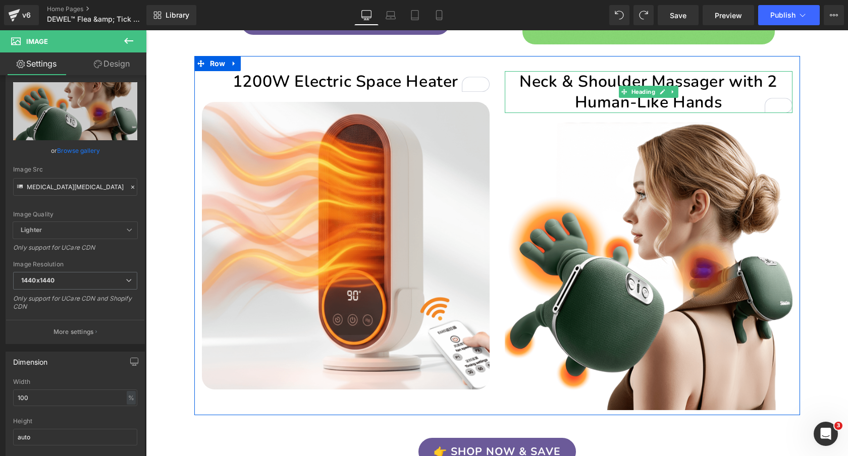
click at [685, 93] on h2 "Neck & Shoulder Massager with 2 Human-Like Hands" at bounding box center [649, 92] width 288 height 42
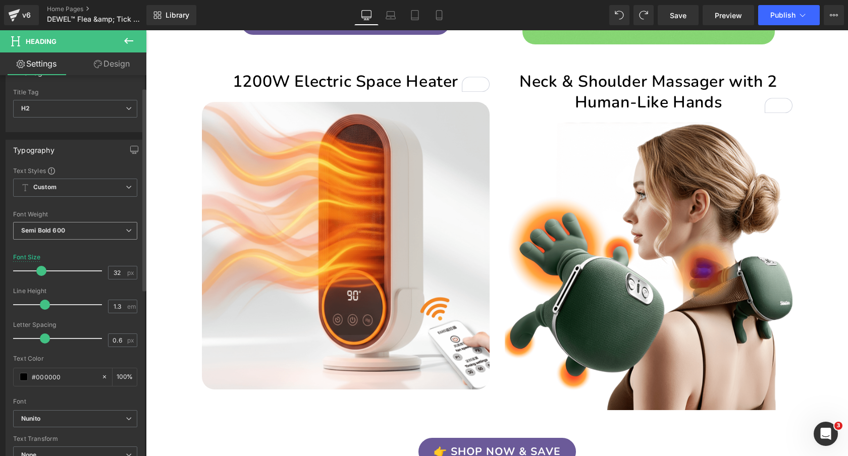
scroll to position [23, 0]
type input "0"
drag, startPoint x: 43, startPoint y: 339, endPoint x: 33, endPoint y: 339, distance: 10.1
click at [33, 339] on span at bounding box center [35, 339] width 10 height 10
type input "1.2"
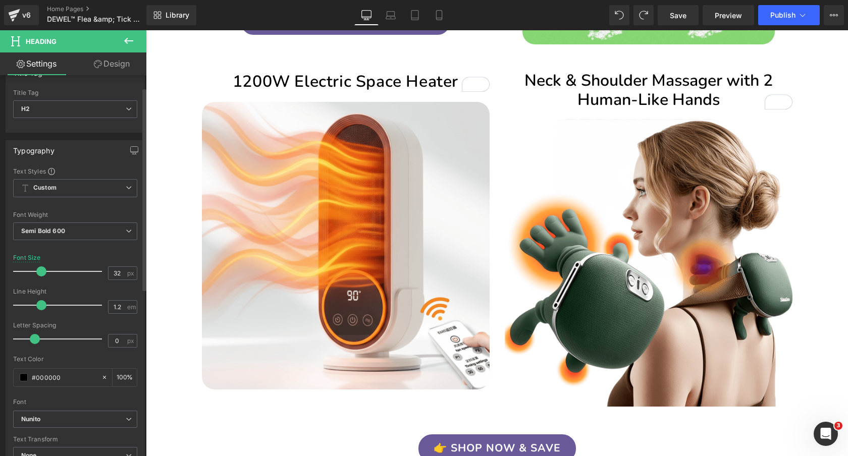
click at [39, 303] on span at bounding box center [41, 305] width 10 height 10
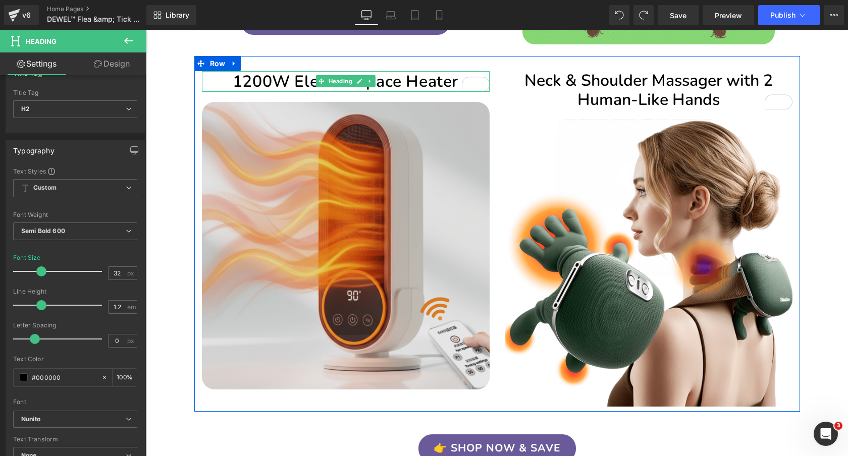
drag, startPoint x: 416, startPoint y: 84, endPoint x: 321, endPoint y: 151, distance: 115.9
click at [416, 84] on h2 "1200W Electric Space Heater" at bounding box center [346, 81] width 288 height 21
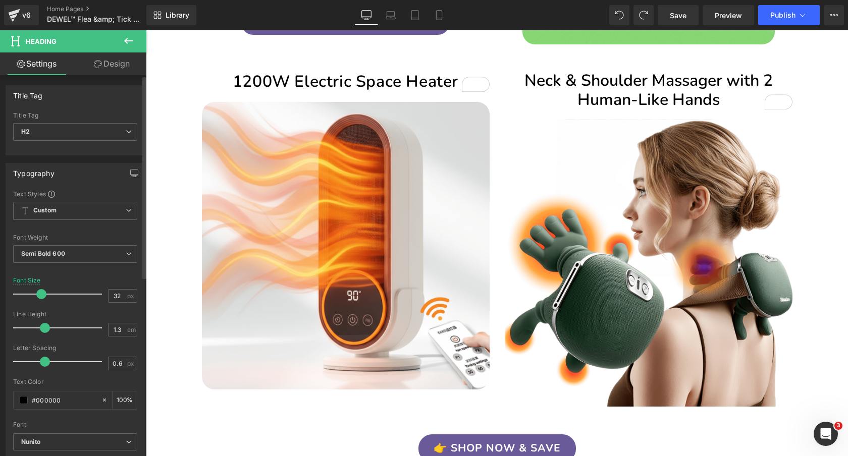
type input "1.2"
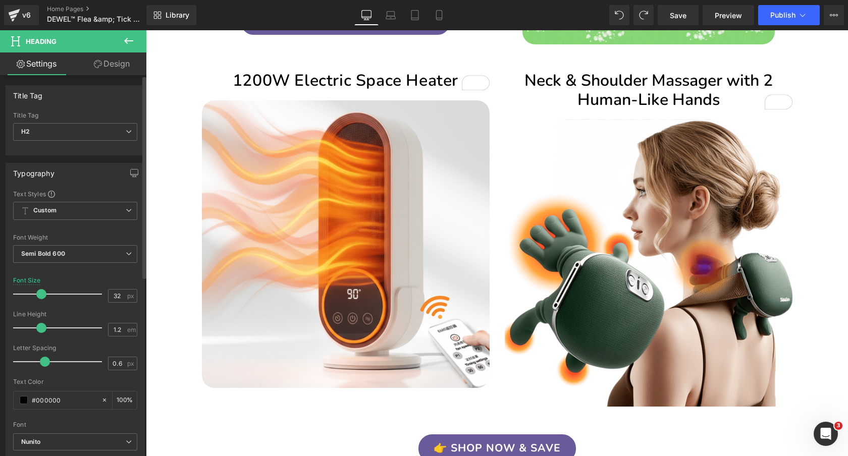
click at [39, 327] on span at bounding box center [41, 328] width 10 height 10
type input "0"
drag, startPoint x: 44, startPoint y: 362, endPoint x: 34, endPoint y: 362, distance: 10.1
click at [34, 362] on span at bounding box center [35, 362] width 10 height 10
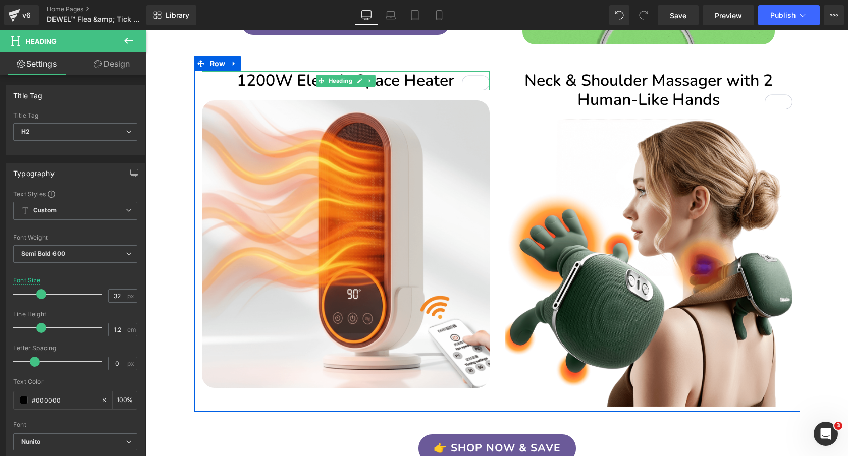
click at [239, 80] on h2 "1200W Electric Space Heater" at bounding box center [346, 80] width 288 height 19
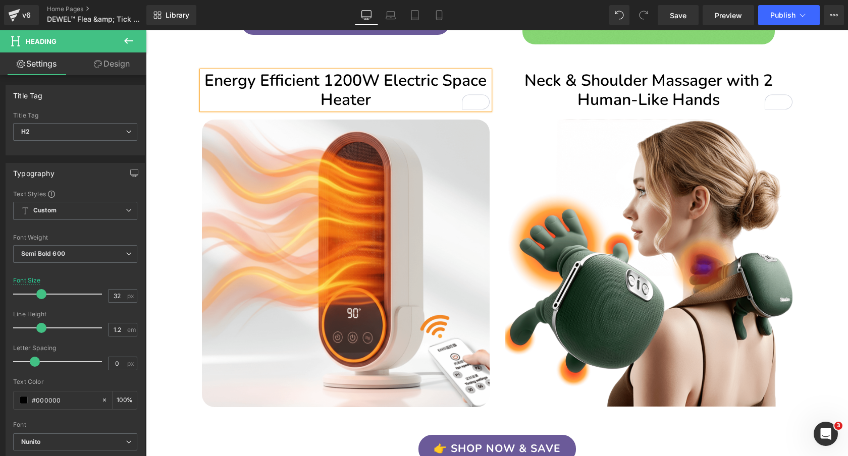
click at [445, 80] on h2 "Energy Efficient 1200W Electric Space Heater" at bounding box center [346, 90] width 288 height 39
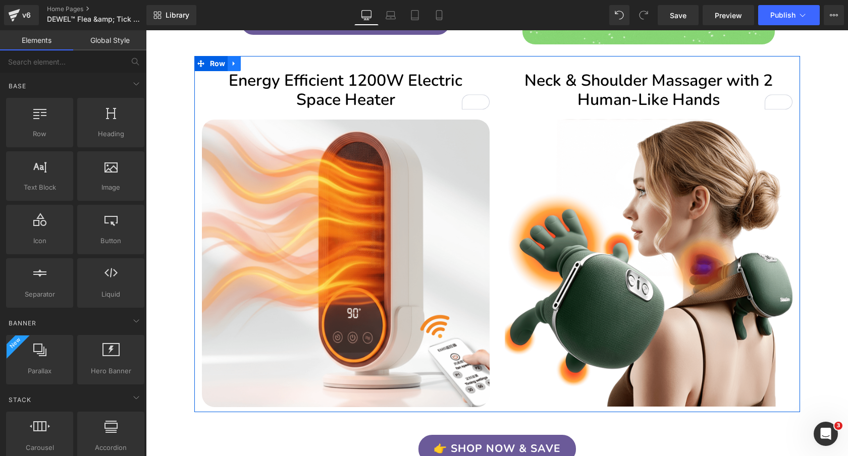
click at [237, 63] on link at bounding box center [234, 63] width 13 height 15
click at [246, 62] on icon at bounding box center [247, 63] width 7 height 7
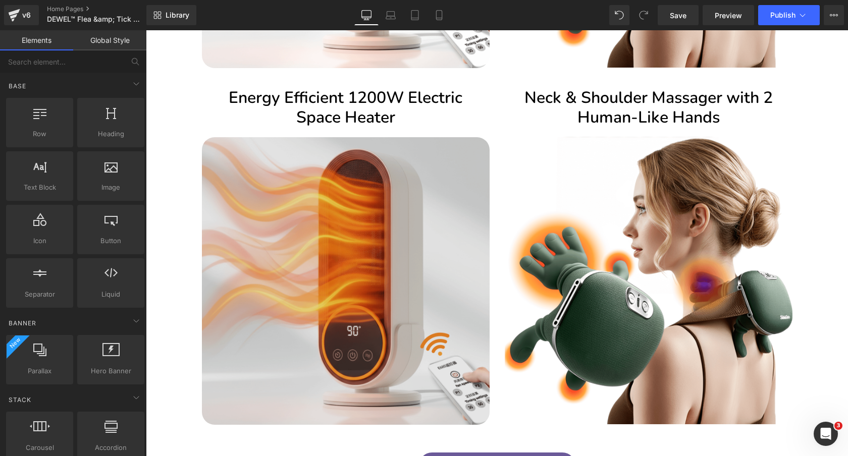
scroll to position [1814, 0]
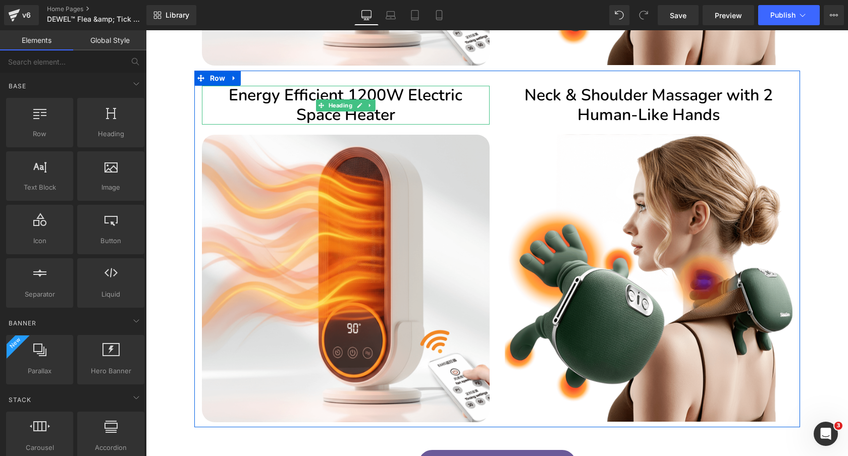
click at [436, 96] on h2 "Energy Efficient 1200W Electric Space Heater" at bounding box center [346, 105] width 288 height 39
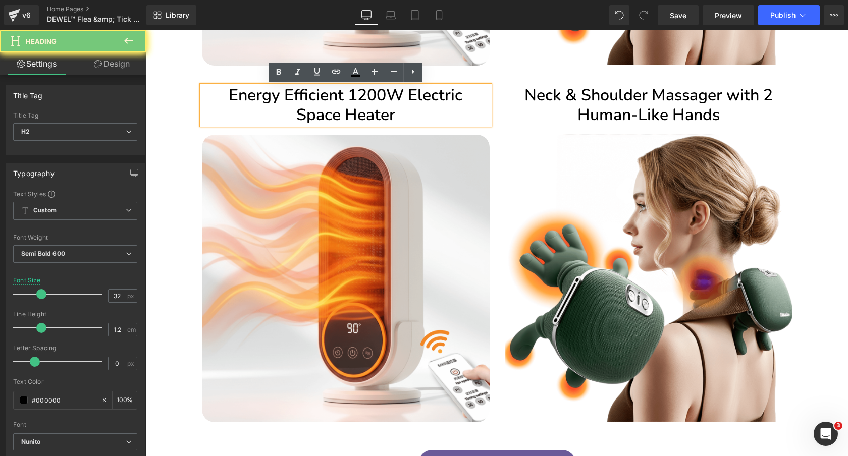
click at [436, 96] on h2 "Energy Efficient 1200W Electric Space Heater" at bounding box center [346, 105] width 288 height 39
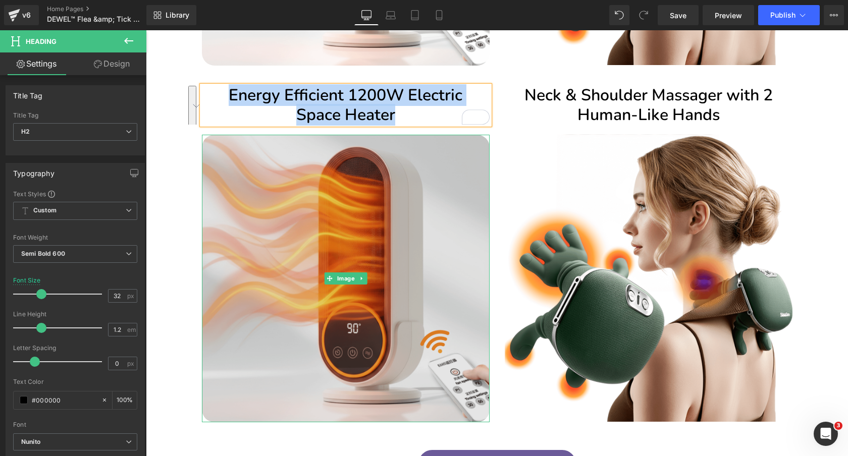
click at [367, 207] on img at bounding box center [346, 279] width 288 height 288
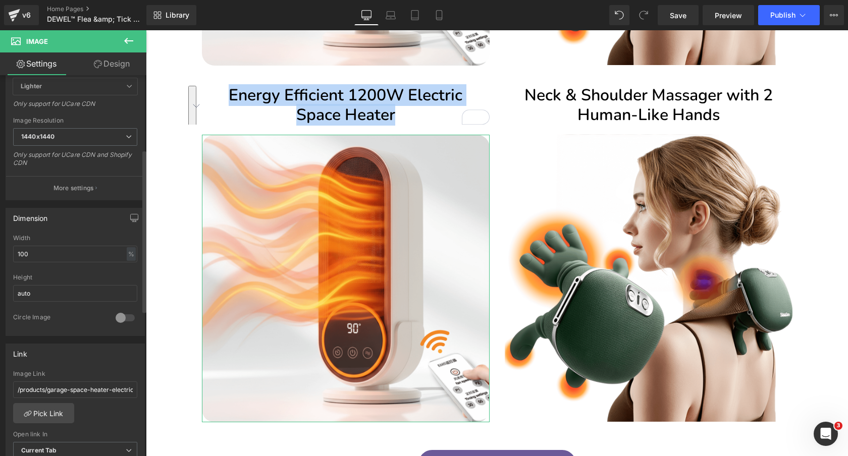
scroll to position [0, 0]
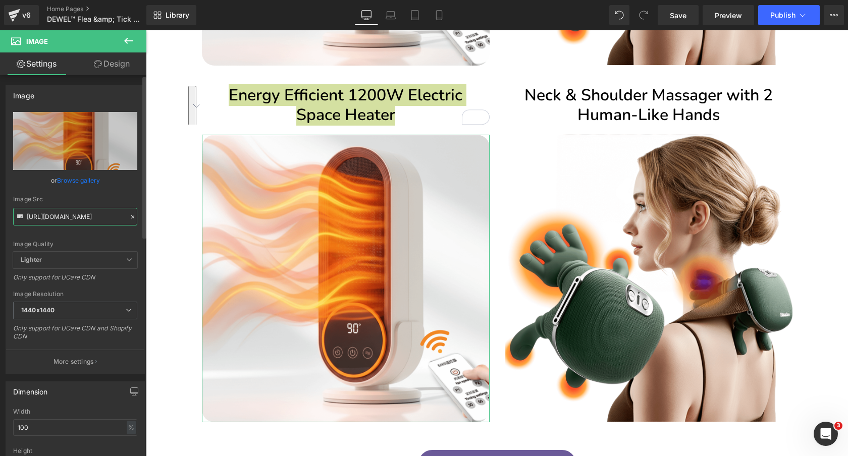
click at [69, 220] on input "https://cdn.shopify.com/s/files/1/0089/1335/4815/files/Space_Heater_1200W_-_Por…" at bounding box center [75, 217] width 124 height 18
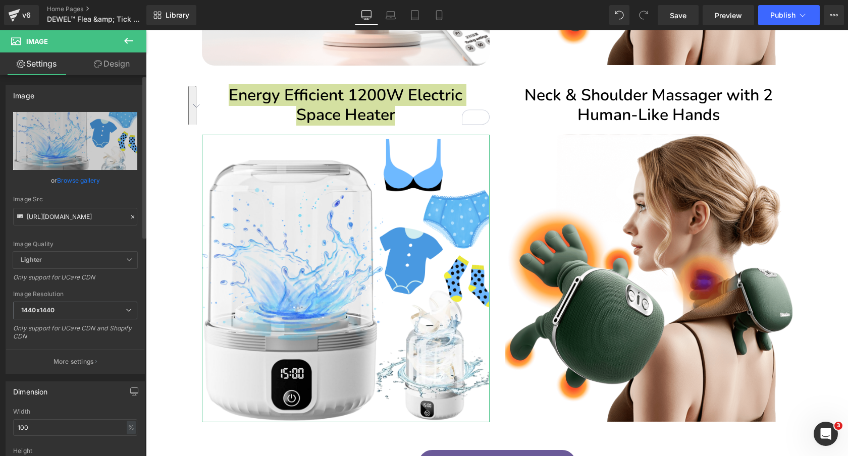
click at [94, 194] on div "Image Quality Lighter Lightest Lighter Lighter Lightest Only support for UCare …" at bounding box center [75, 182] width 124 height 140
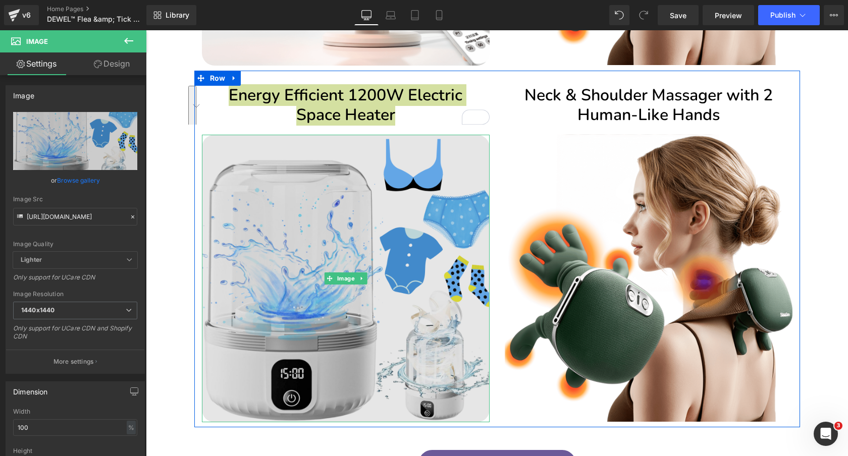
type input "https://cdn.shopify.com/s/files/1/0089/1335/4815/files/DEWELPRO_Mini_Portable_W…"
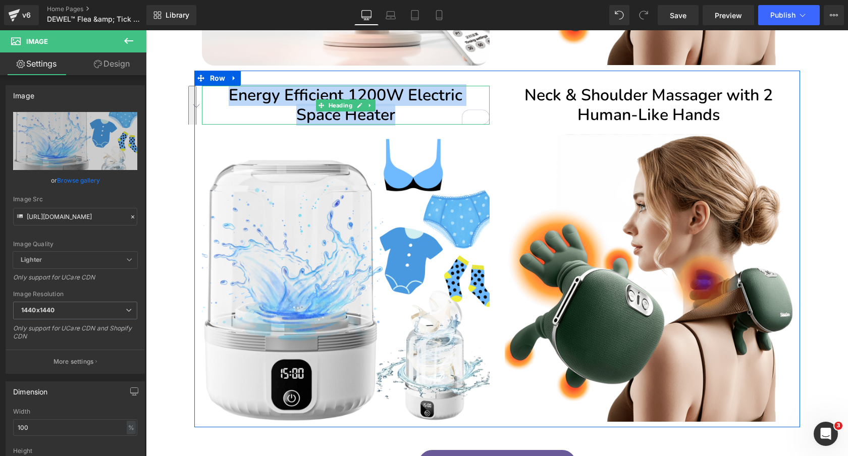
click at [433, 91] on h2 "Energy Efficient 1200W Electric Space Heater" at bounding box center [346, 105] width 288 height 39
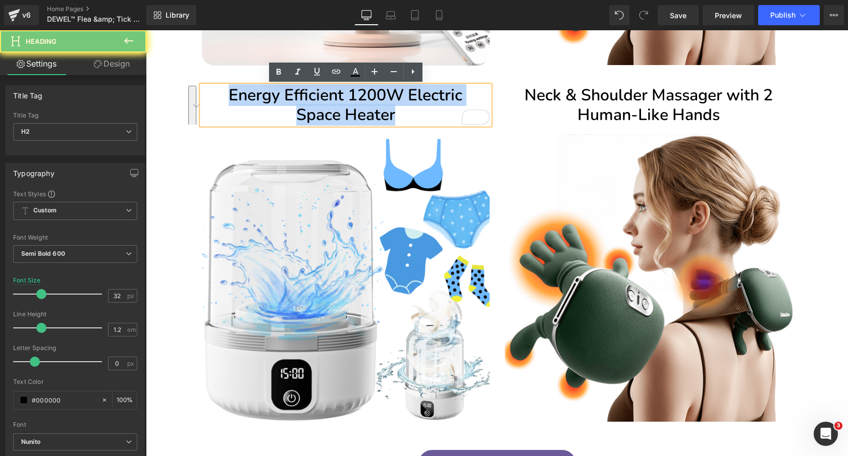
click at [433, 91] on h2 "Energy Efficient 1200W Electric Space Heater" at bounding box center [346, 105] width 288 height 39
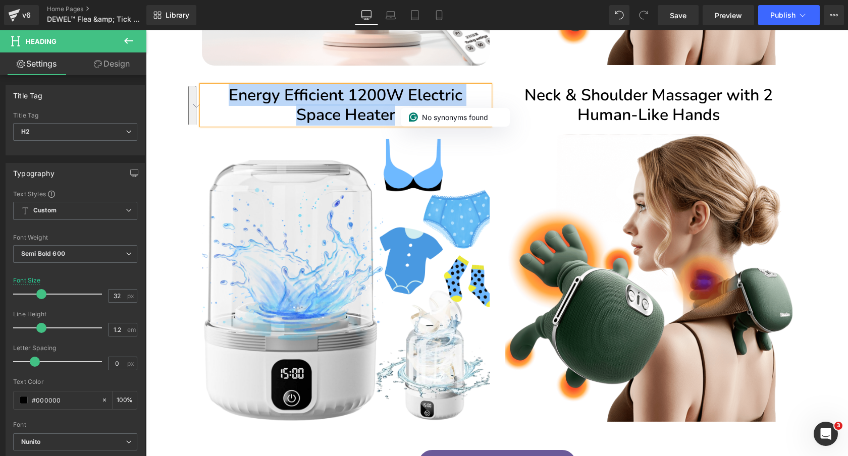
paste div "To enrich screen reader interactions, please activate Accessibility in Grammarl…"
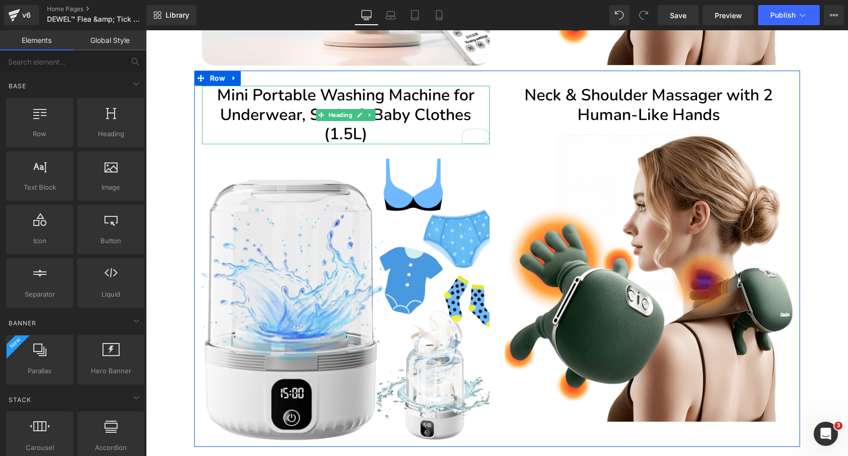
click at [451, 111] on h2 "Mini Portable Washing Machine for Underwear, Socks & Baby Clothes (1.5L)" at bounding box center [346, 115] width 288 height 58
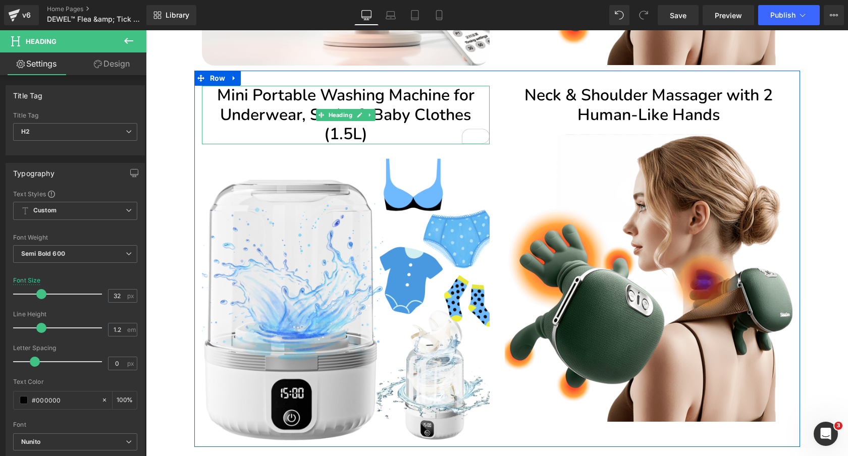
click at [430, 108] on h2 "Mini Portable Washing Machine for Underwear, Socks & Baby Clothes (1.5L)" at bounding box center [346, 115] width 288 height 58
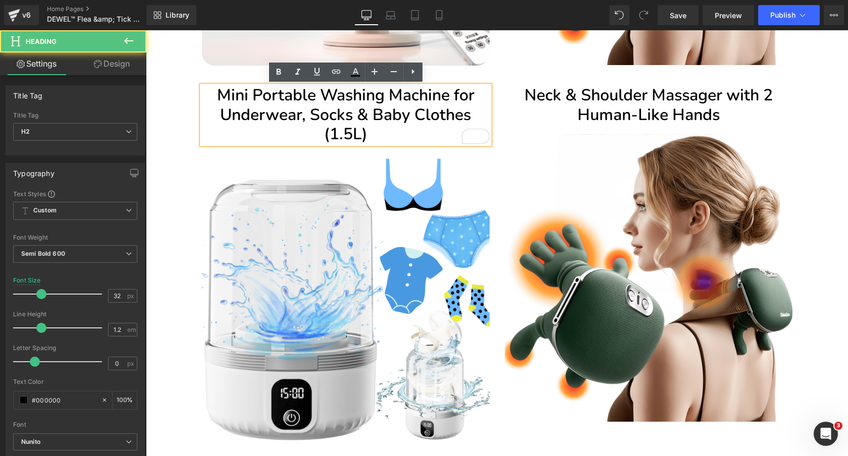
click at [430, 108] on h2 "Mini Portable Washing Machine for Underwear, Socks & Baby Clothes (1.5L)" at bounding box center [346, 115] width 288 height 58
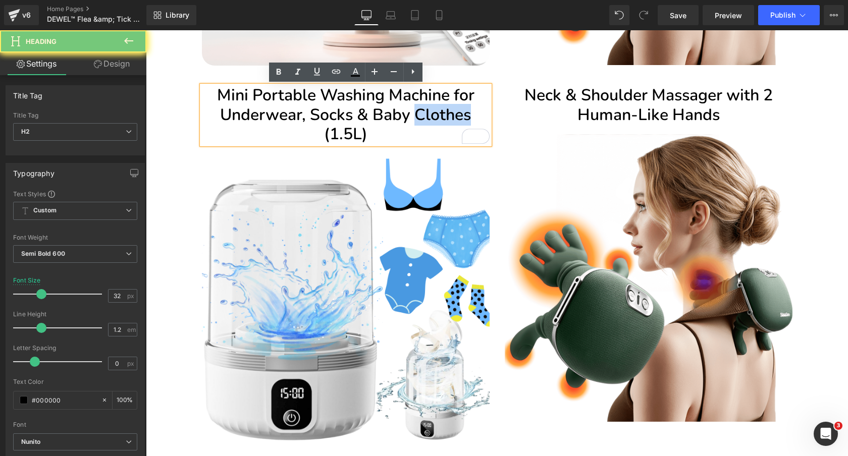
click at [430, 108] on h2 "Mini Portable Washing Machine for Underwear, Socks & Baby Clothes (1.5L)" at bounding box center [346, 115] width 288 height 58
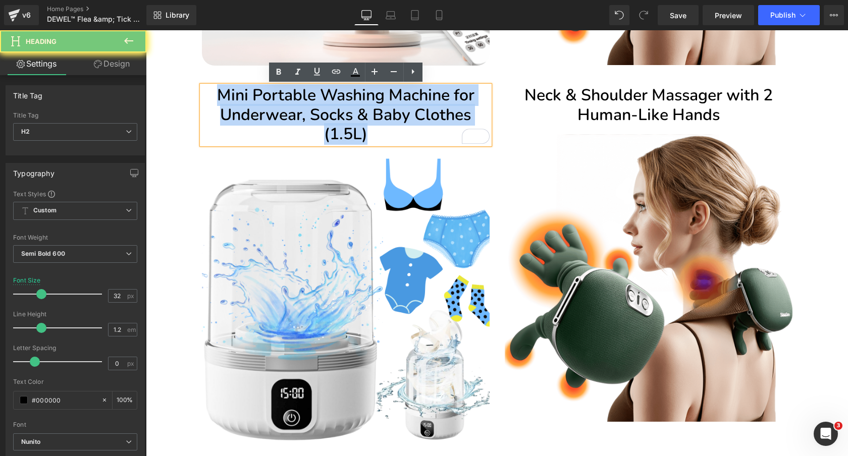
click at [430, 108] on h2 "Mini Portable Washing Machine for Underwear, Socks & Baby Clothes (1.5L)" at bounding box center [346, 115] width 288 height 58
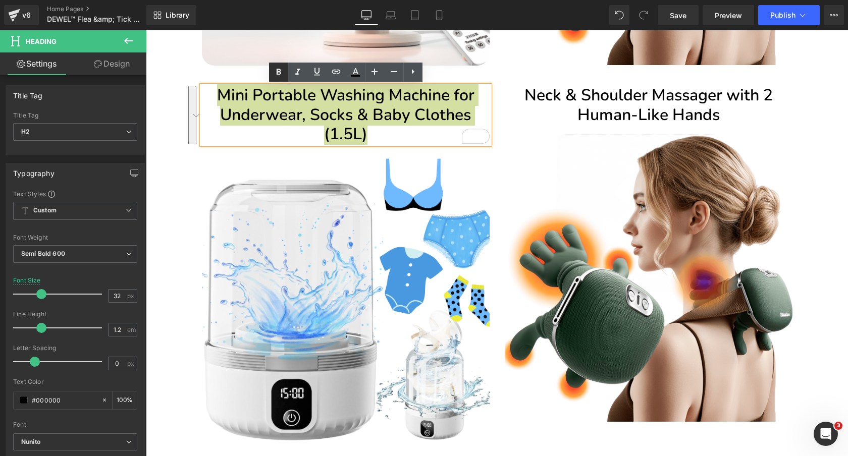
click at [280, 71] on icon at bounding box center [278, 72] width 5 height 6
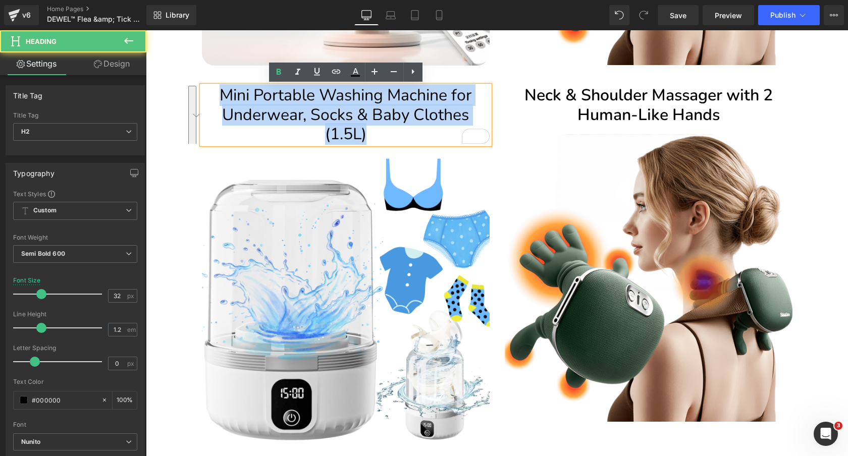
drag, startPoint x: 383, startPoint y: 131, endPoint x: 206, endPoint y: 99, distance: 179.9
click at [206, 99] on h2 "Mini Portable Washing Machine for Underwear, Socks & Baby Clothes (1.5L)" at bounding box center [346, 115] width 288 height 58
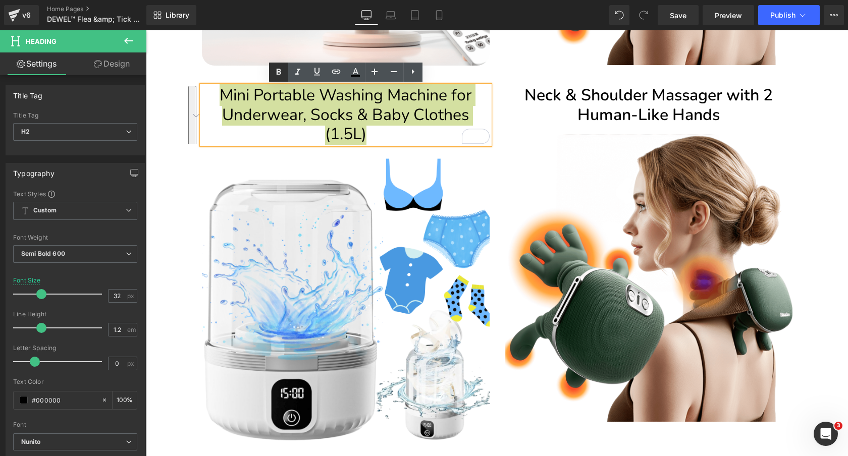
click at [280, 74] on icon at bounding box center [278, 72] width 5 height 6
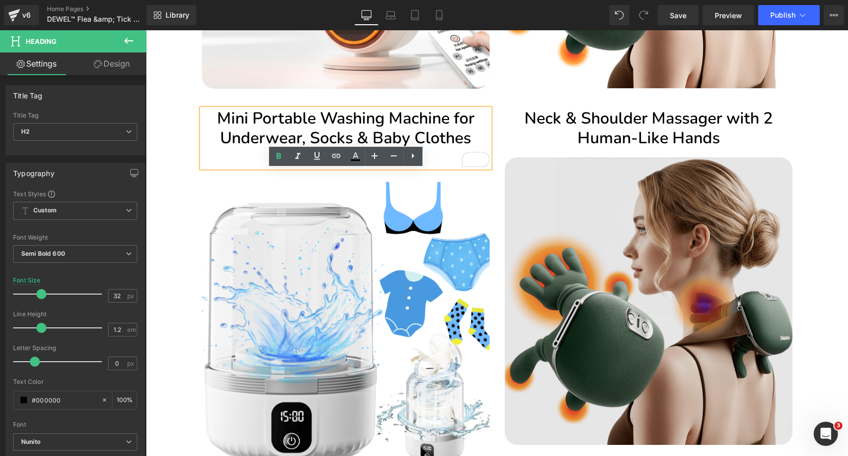
scroll to position [1816, 0]
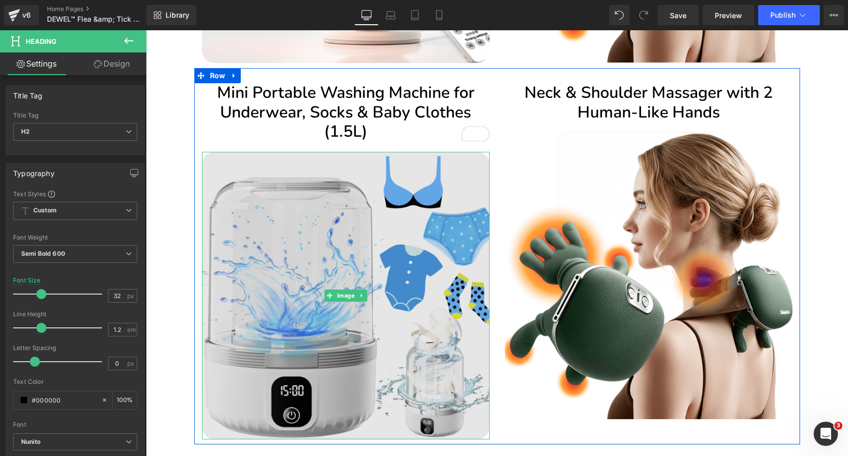
click at [357, 208] on img at bounding box center [346, 296] width 288 height 288
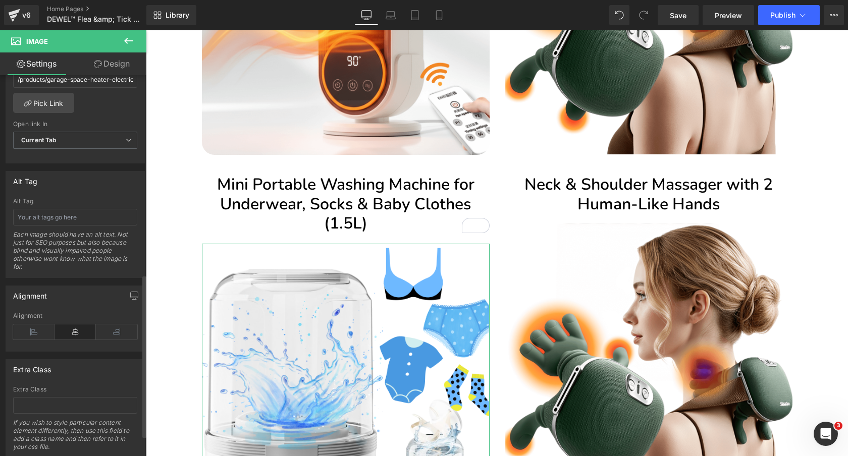
scroll to position [340, 0]
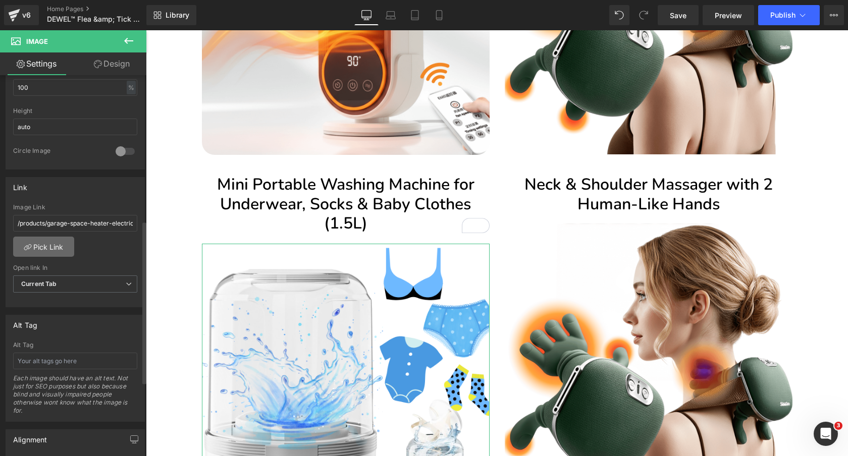
click at [59, 244] on link "Pick Link" at bounding box center [43, 247] width 61 height 20
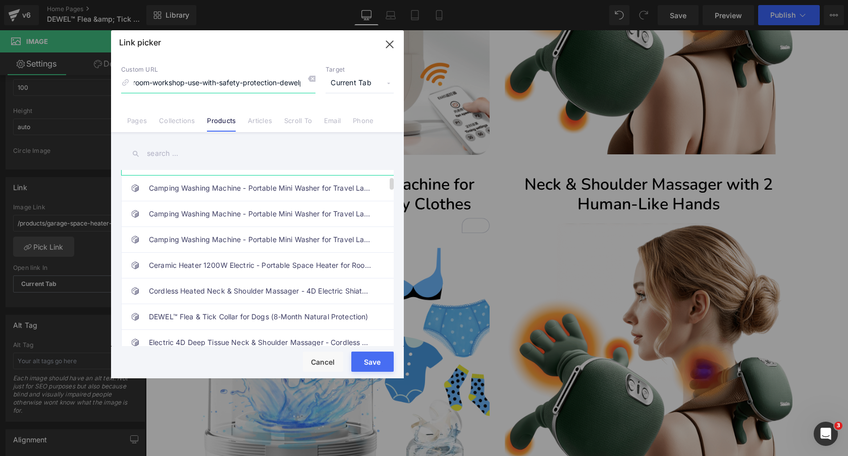
scroll to position [90, 0]
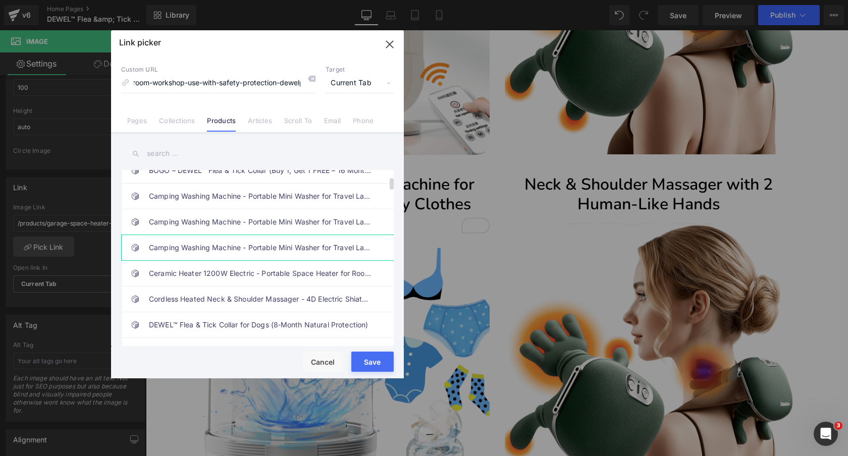
click at [228, 246] on link "Camping Washing Machine - Portable Mini Washer for Travel Laundry & Underwear (…" at bounding box center [260, 247] width 222 height 25
type input "/products/camping-washing-machine-portable-mini-washer-for-travel-laundry-under…"
click at [367, 358] on button "Save" at bounding box center [372, 362] width 42 height 20
type input "/products/camping-washing-machine-portable-mini-washer-for-travel-laundry-under…"
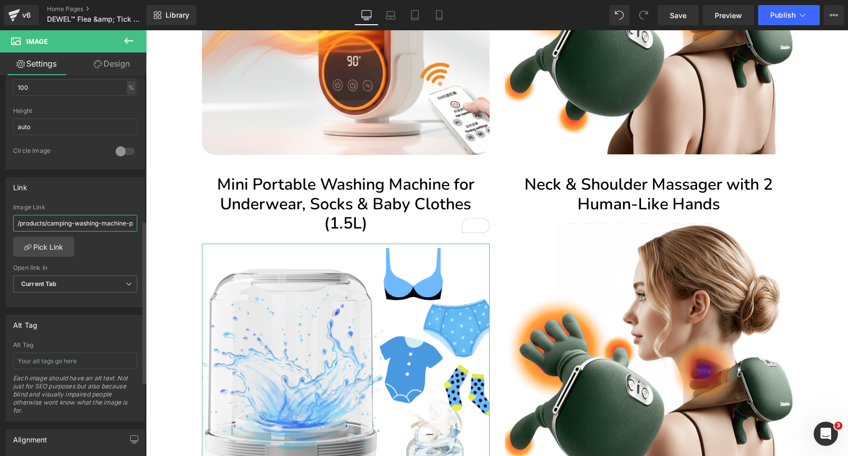
click at [99, 223] on input "/products/camping-washing-machine-portable-mini-washer-for-travel-laundry-under…" at bounding box center [75, 223] width 124 height 17
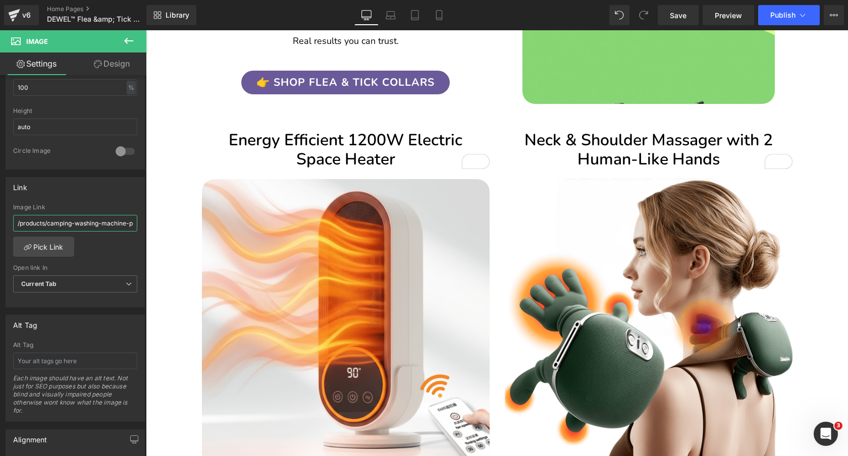
scroll to position [1436, 0]
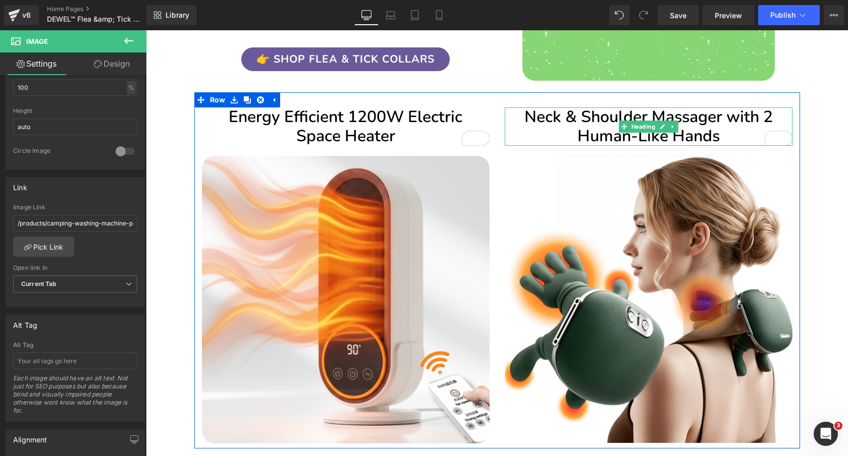
click at [726, 128] on h2 "Neck & Shoulder Massager with 2 Human-Like Hands" at bounding box center [649, 126] width 288 height 39
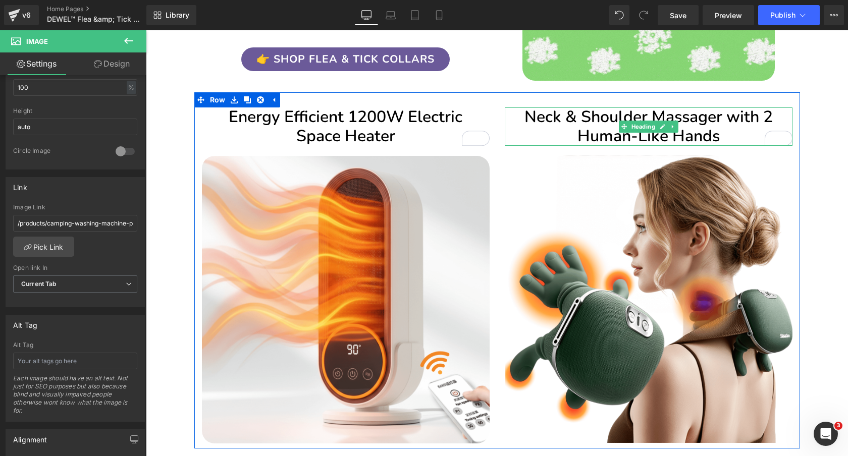
click at [726, 128] on h2 "Neck & Shoulder Massager with 2 Human-Like Hands" at bounding box center [649, 126] width 288 height 39
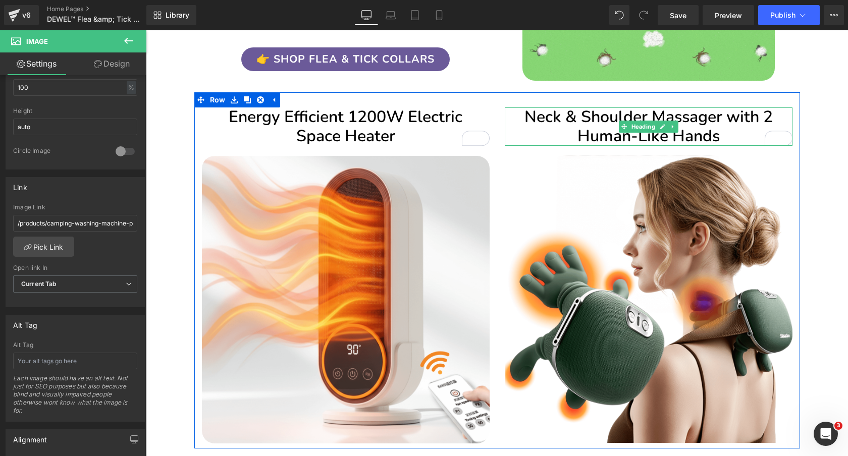
click at [726, 128] on h2 "Neck & Shoulder Massager with 2 Human-Like Hands" at bounding box center [649, 126] width 288 height 39
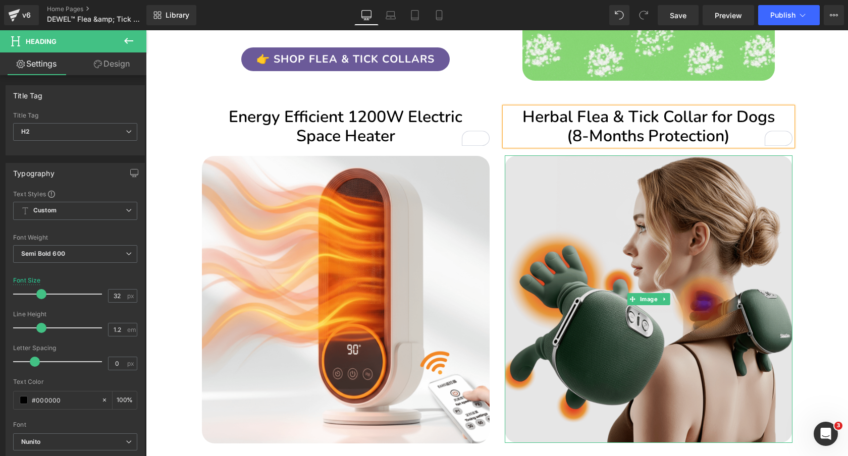
click at [611, 251] on img at bounding box center [649, 299] width 288 height 288
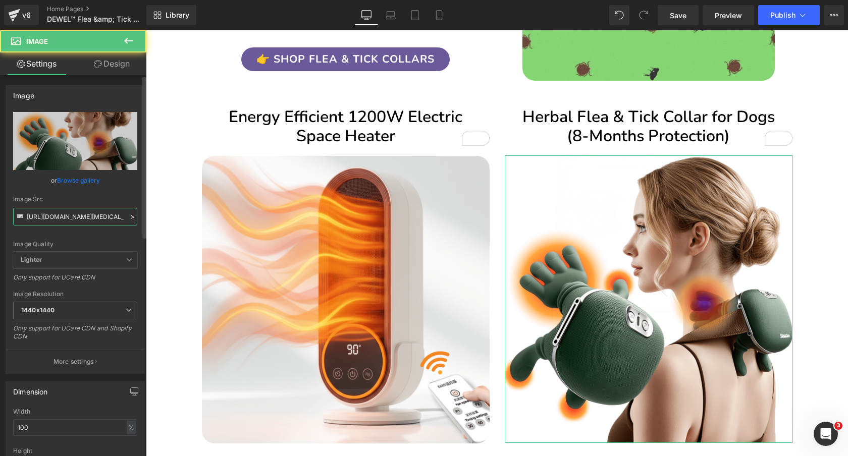
click at [68, 219] on input "[URL][DOMAIN_NAME][MEDICAL_DATA][MEDICAL_DATA]" at bounding box center [75, 217] width 124 height 18
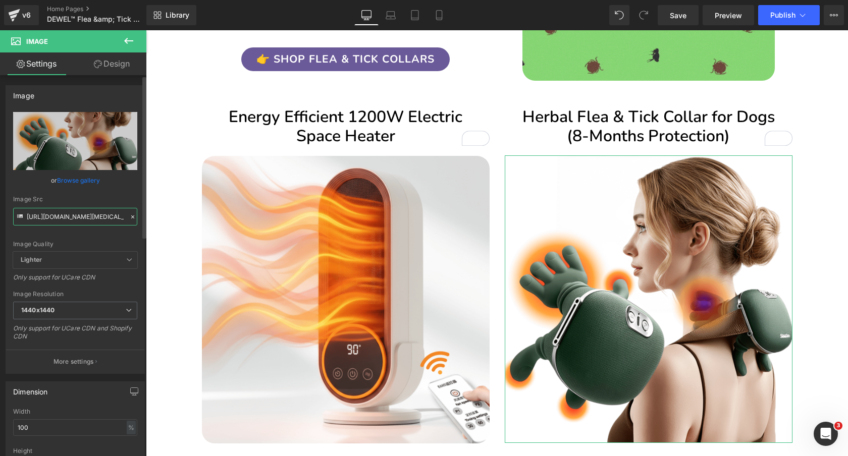
click at [68, 219] on input "[URL][DOMAIN_NAME][MEDICAL_DATA][MEDICAL_DATA]" at bounding box center [75, 217] width 124 height 18
paste input "24.png?v=1756610170"
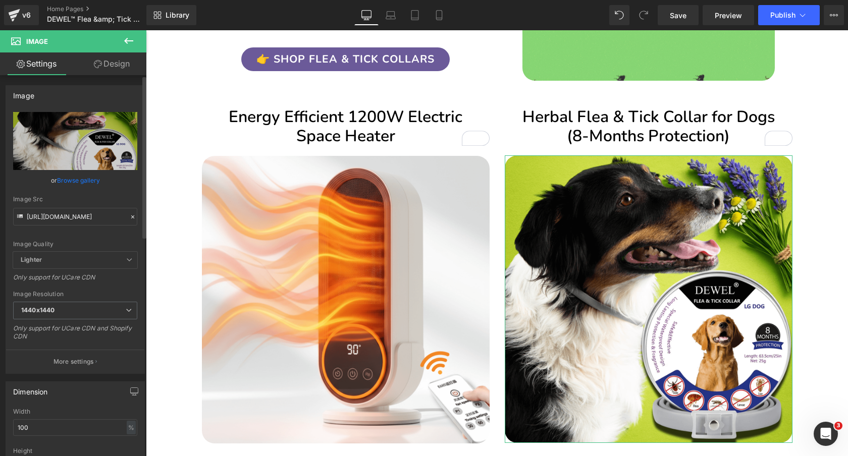
click at [92, 201] on div "Image Src" at bounding box center [75, 199] width 124 height 7
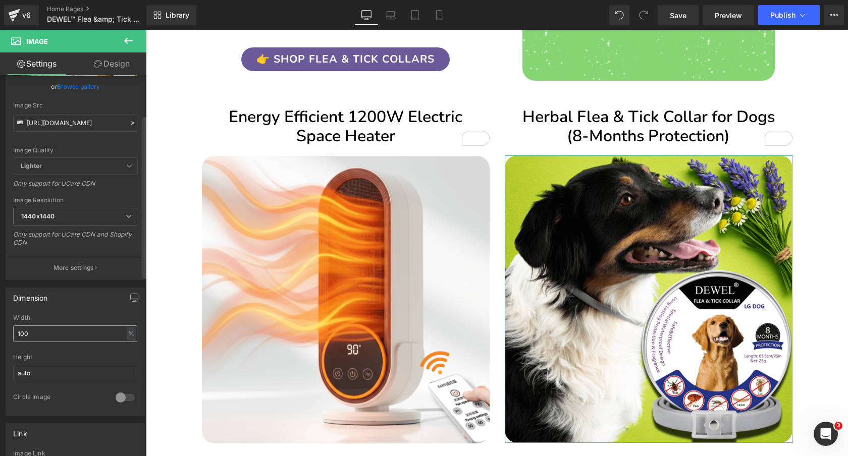
type input "https://cdn.shopify.com/s/files/1/0089/1335/4815/files/24_1440x1440.png?v=17566…"
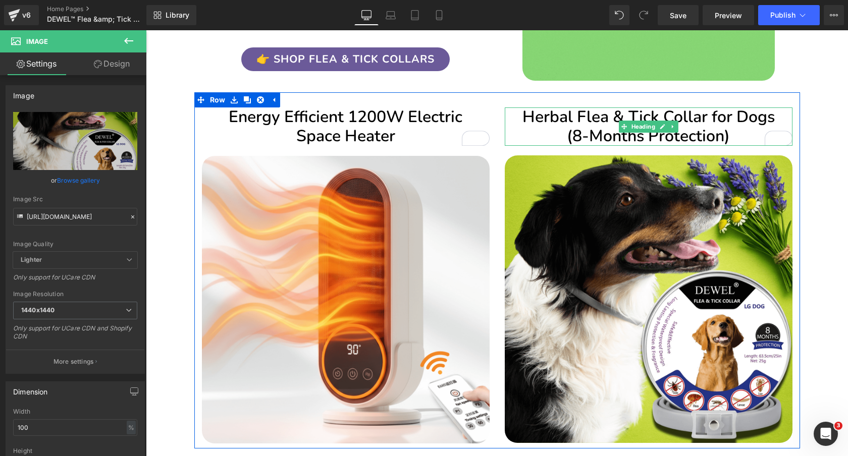
click at [691, 116] on h2 "Herbal Flea & Tick Collar for Dogs (8-Months Protection)" at bounding box center [649, 126] width 288 height 39
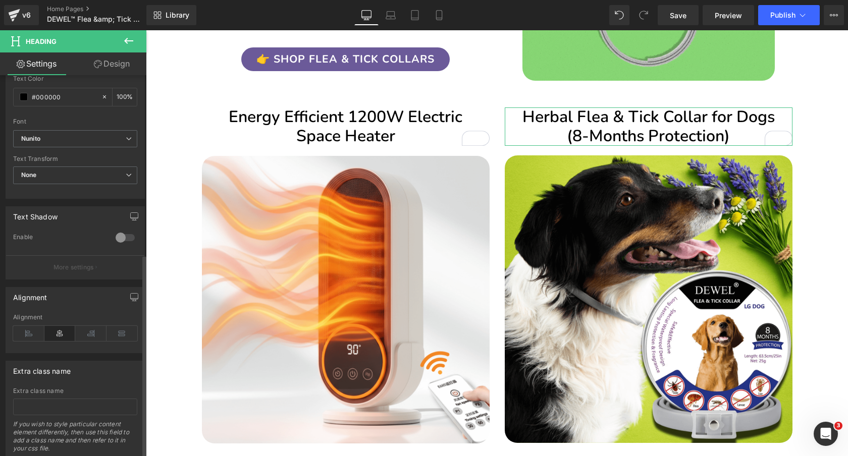
scroll to position [335, 0]
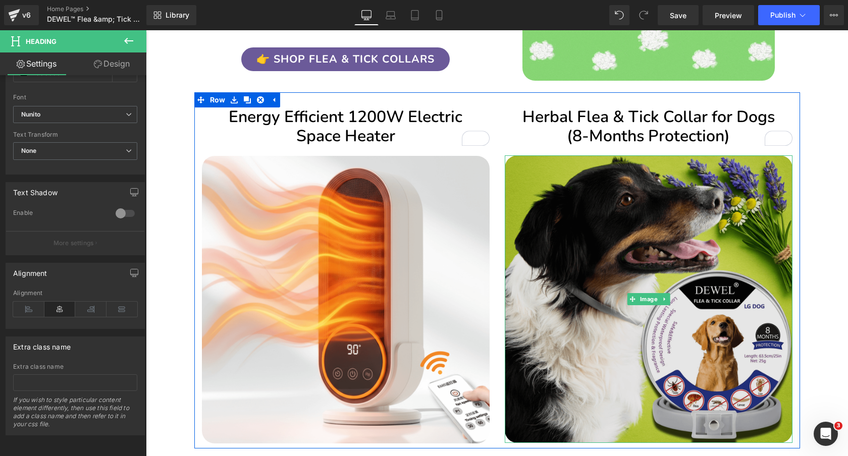
click at [706, 175] on img at bounding box center [649, 299] width 288 height 288
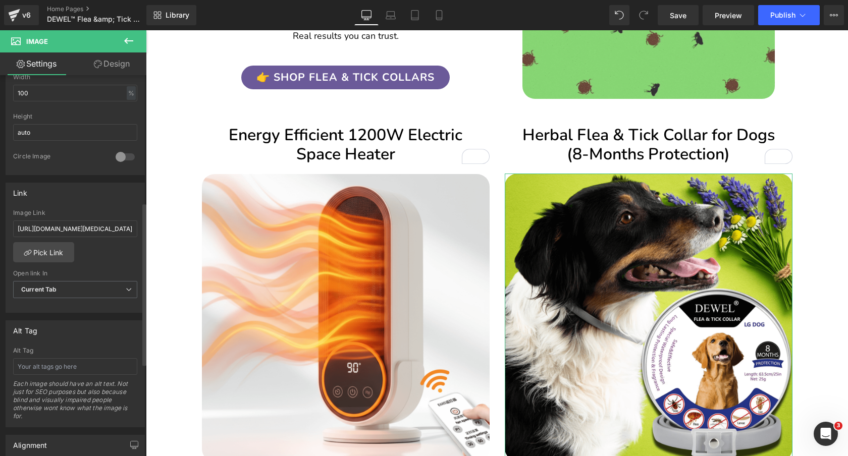
scroll to position [290, 0]
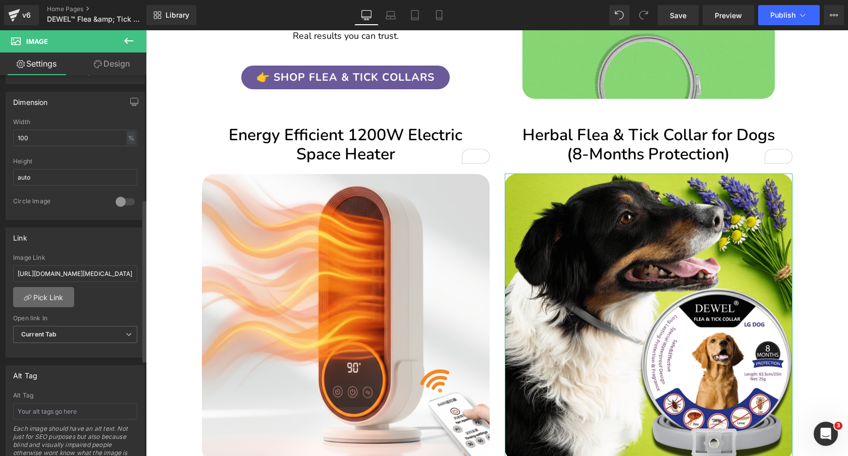
click at [54, 293] on link "Pick Link" at bounding box center [43, 297] width 61 height 20
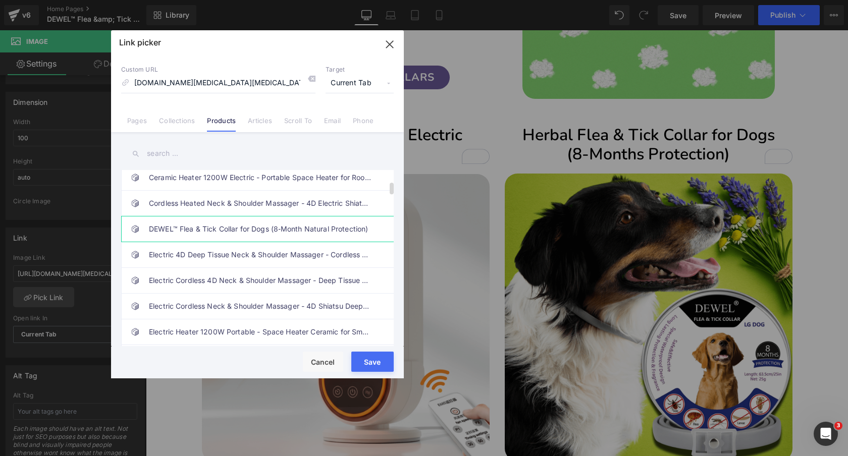
scroll to position [0, 0]
click at [279, 228] on link "DEWEL™ Flea & Tick Collar for Dogs (8‑Month Natural Protection)" at bounding box center [260, 228] width 222 height 25
type input "/products/flea-and-tick-collar-for-dogs"
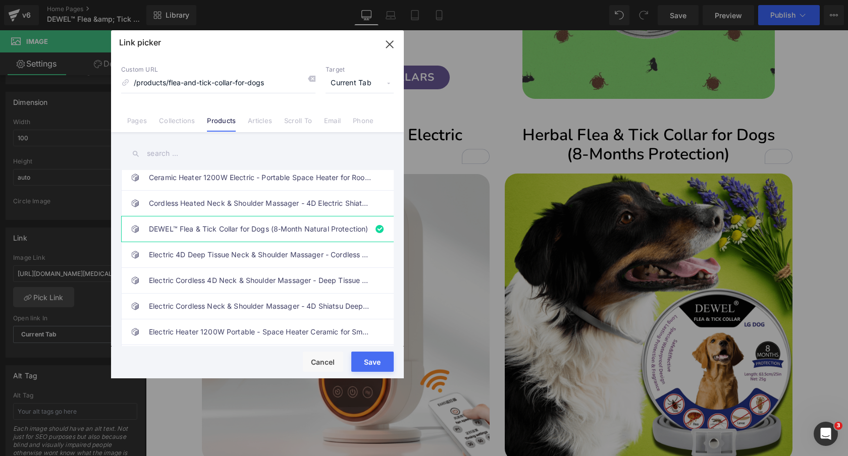
click at [369, 357] on button "Save" at bounding box center [372, 362] width 42 height 20
type input "/products/flea-and-tick-collar-for-dogs"
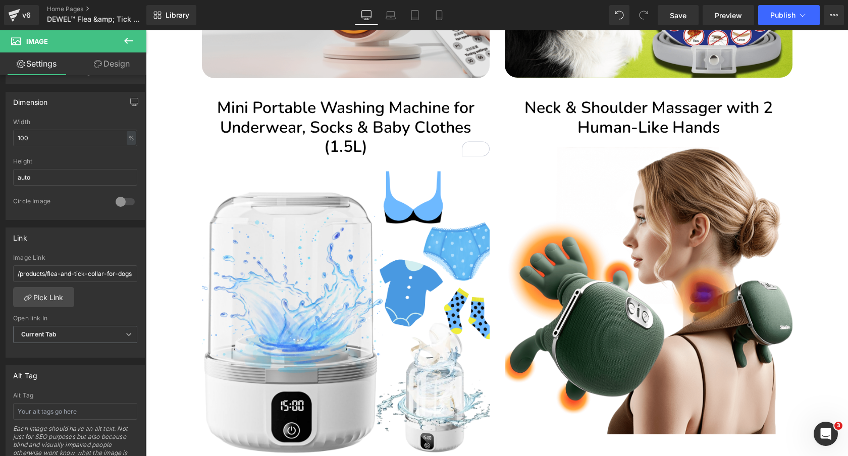
scroll to position [1838, 0]
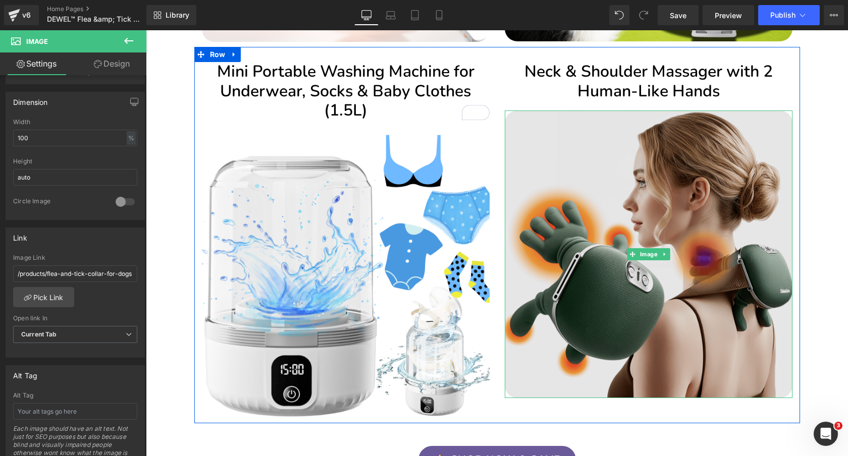
click at [666, 186] on img at bounding box center [649, 254] width 288 height 288
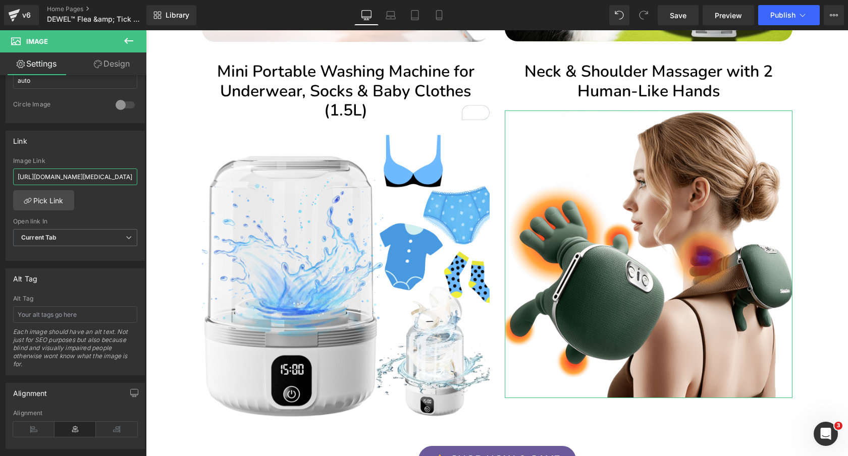
scroll to position [0, 312]
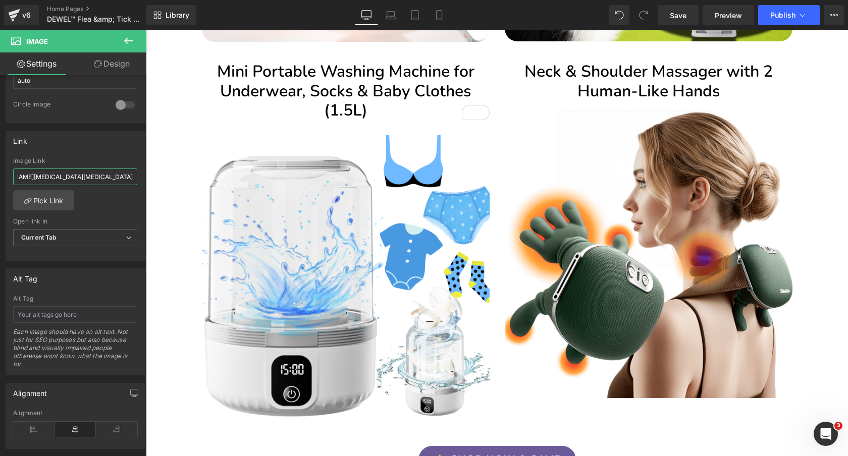
drag, startPoint x: 245, startPoint y: 204, endPoint x: 192, endPoint y: 174, distance: 60.8
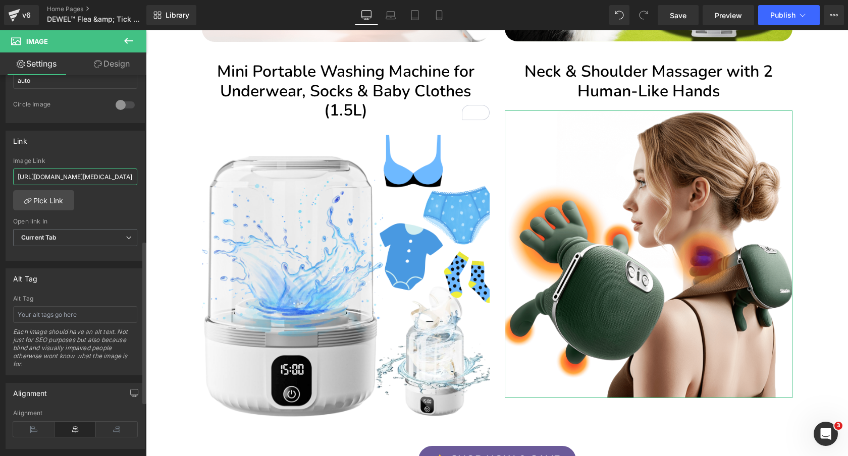
click at [99, 176] on input "[URL][DOMAIN_NAME][MEDICAL_DATA][MEDICAL_DATA]" at bounding box center [75, 177] width 124 height 17
paste input "[URL][DOMAIN_NAME][MEDICAL_DATA][MEDICAL_DATA]"
type input "[URL][DOMAIN_NAME][MEDICAL_DATA][MEDICAL_DATA]"
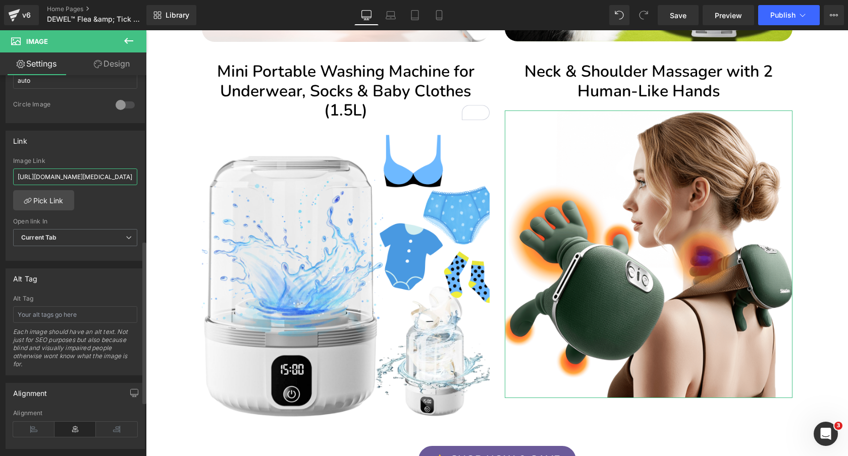
scroll to position [0, 312]
click at [98, 150] on div "Link https://dewelpro.com/products/neck-shoulder-massager-with-2-human-like-han…" at bounding box center [75, 196] width 139 height 131
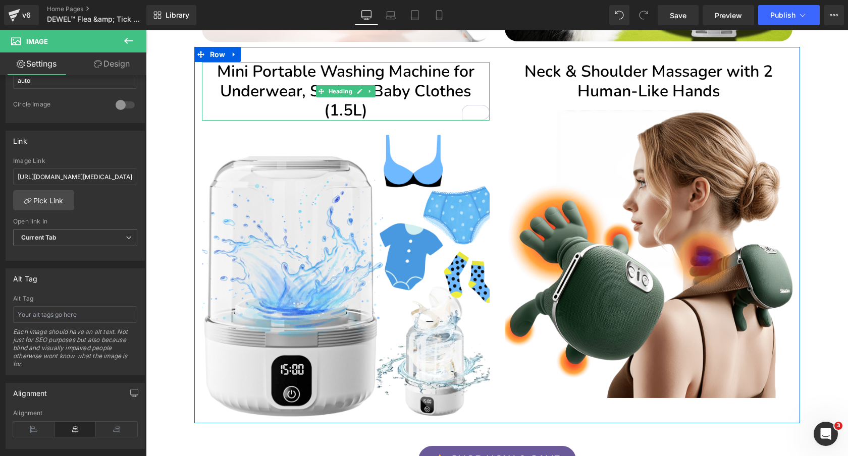
click at [425, 89] on h2 "Mini Portable Washing Machine for Underwear, Socks & Baby Clothes (1.5L)" at bounding box center [346, 91] width 288 height 58
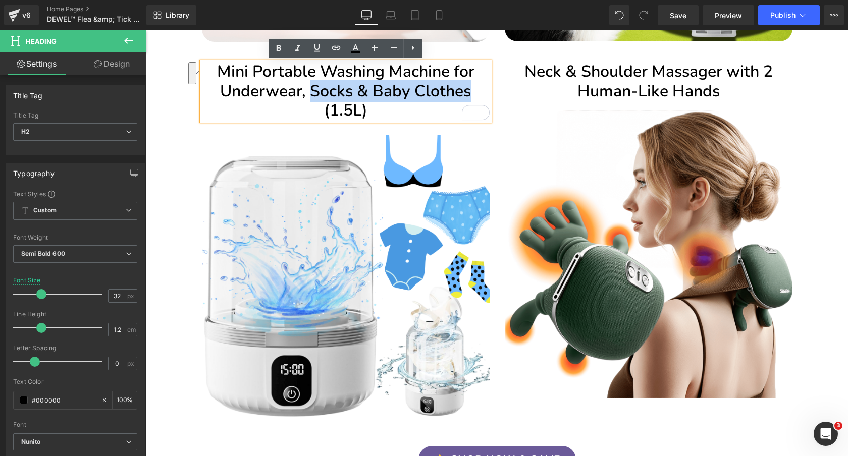
drag, startPoint x: 311, startPoint y: 89, endPoint x: 469, endPoint y: 89, distance: 158.4
click at [469, 89] on h2 "Mini Portable Washing Machine for Underwear, Socks & Baby Clothes (1.5L)" at bounding box center [346, 91] width 288 height 58
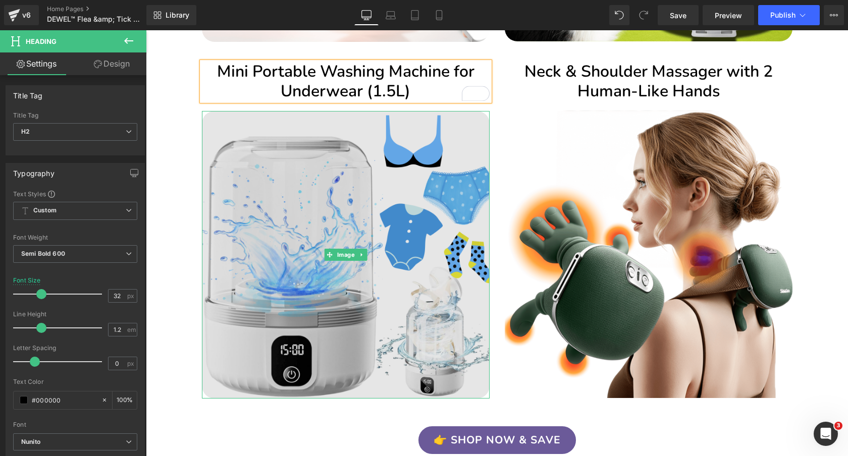
click at [272, 199] on img at bounding box center [346, 255] width 288 height 288
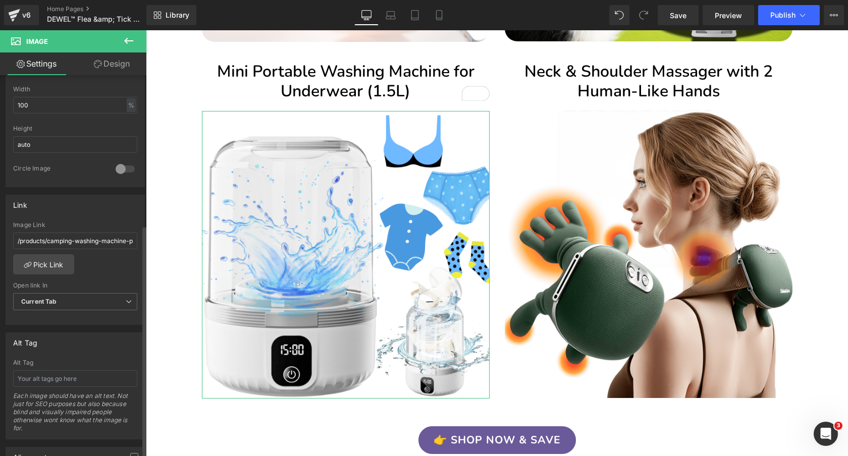
scroll to position [304, 0]
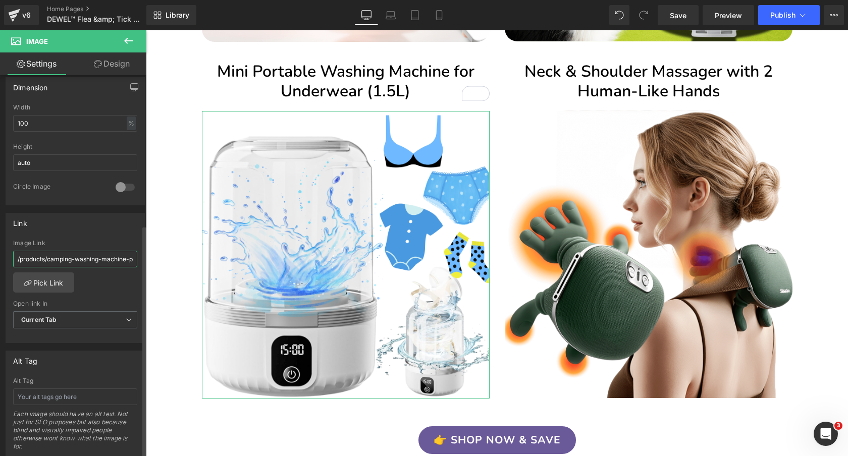
click at [83, 256] on input "/products/camping-washing-machine-portable-mini-washer-for-travel-laundry-under…" at bounding box center [75, 259] width 124 height 17
type input "https://dewelpro.com/products/mini-portable-washing-machine-for-underwear-socks…"
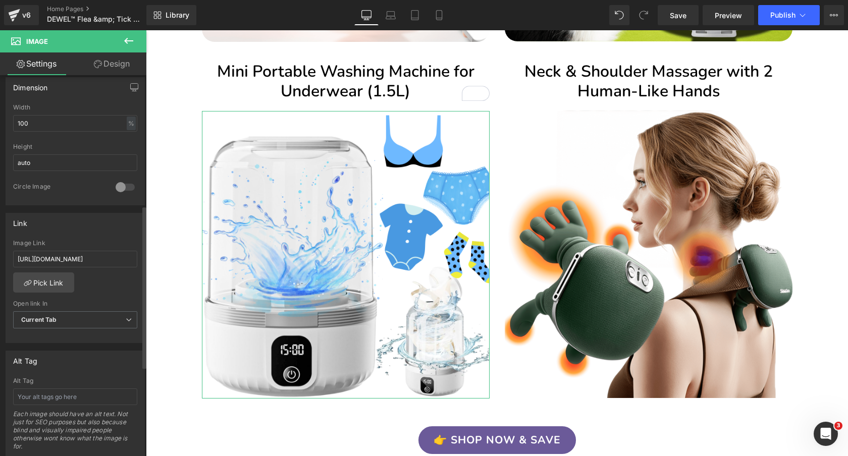
click at [90, 232] on div "Link https://dewelpro.com/products/mini-portable-washing-machine-for-underwear-…" at bounding box center [75, 278] width 139 height 131
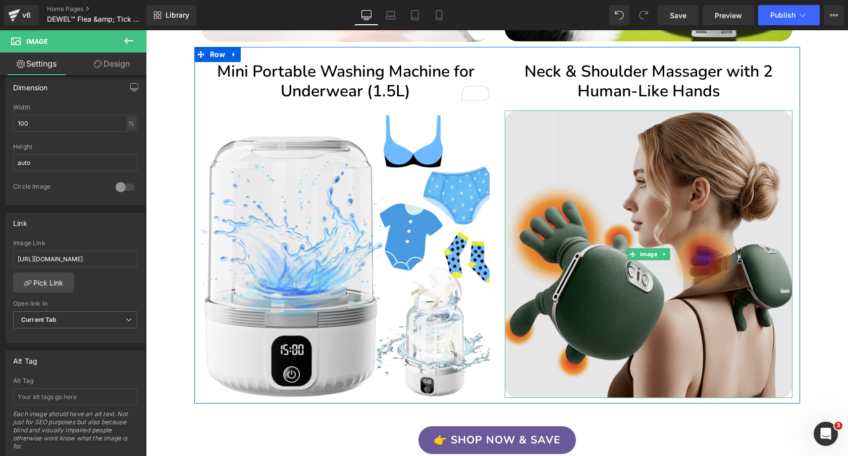
click at [635, 174] on img at bounding box center [649, 254] width 288 height 288
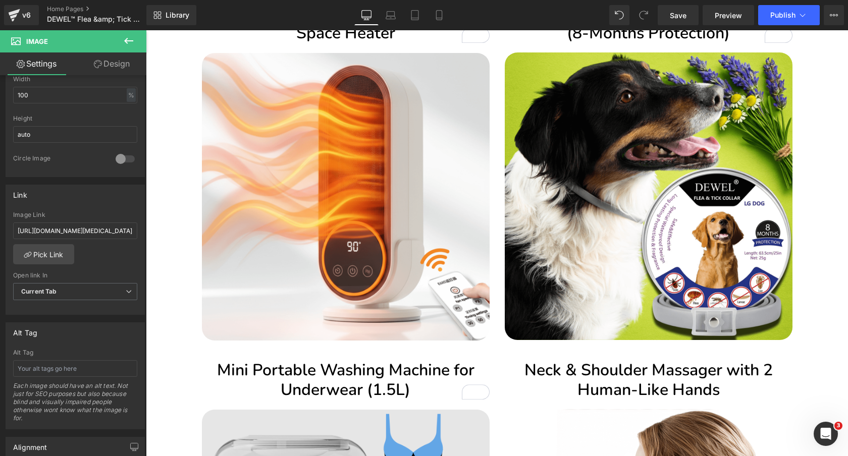
scroll to position [1484, 0]
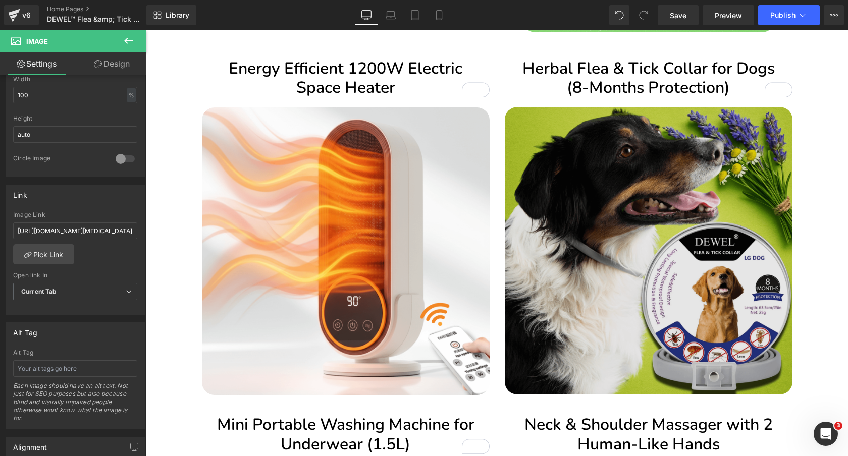
click at [706, 183] on img at bounding box center [649, 251] width 288 height 288
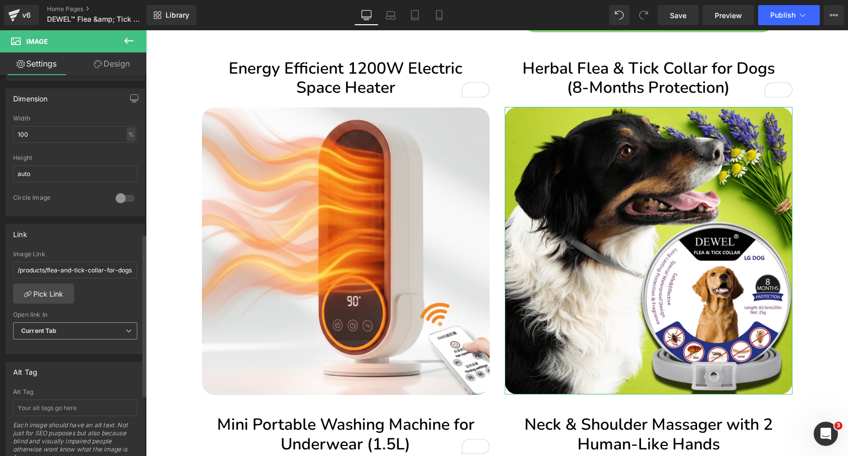
scroll to position [370, 0]
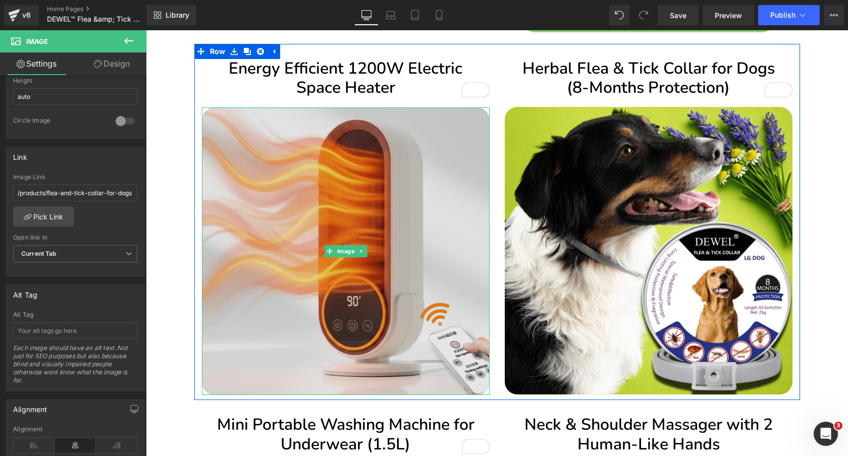
click at [362, 208] on img at bounding box center [346, 251] width 288 height 288
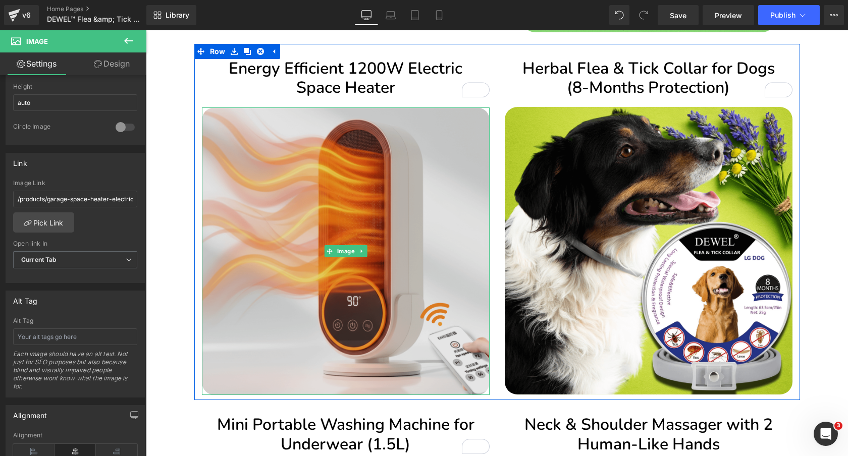
scroll to position [1545, 0]
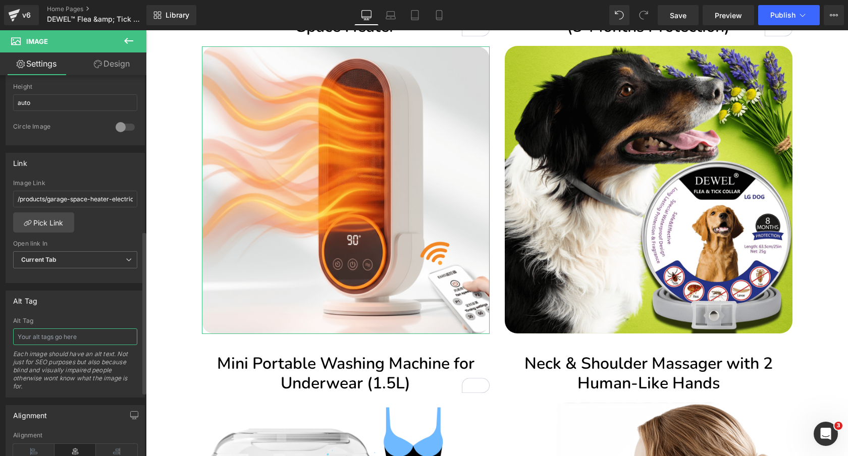
click at [57, 338] on input "text" at bounding box center [75, 336] width 124 height 17
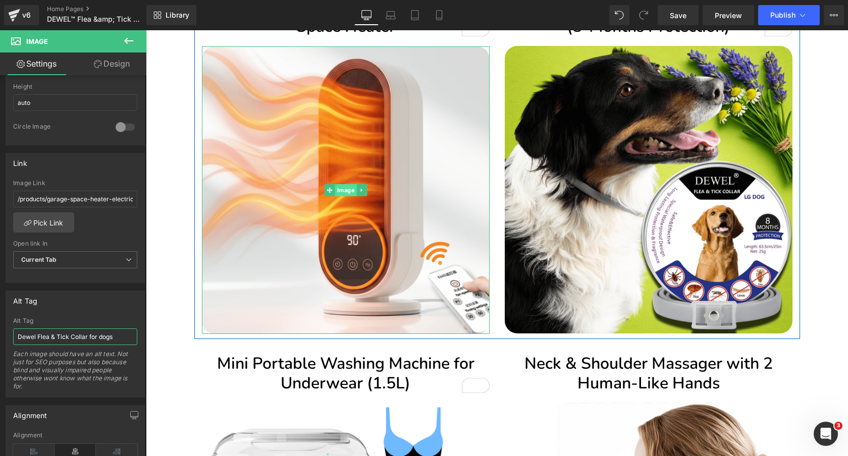
click at [346, 189] on span "Image" at bounding box center [346, 190] width 22 height 12
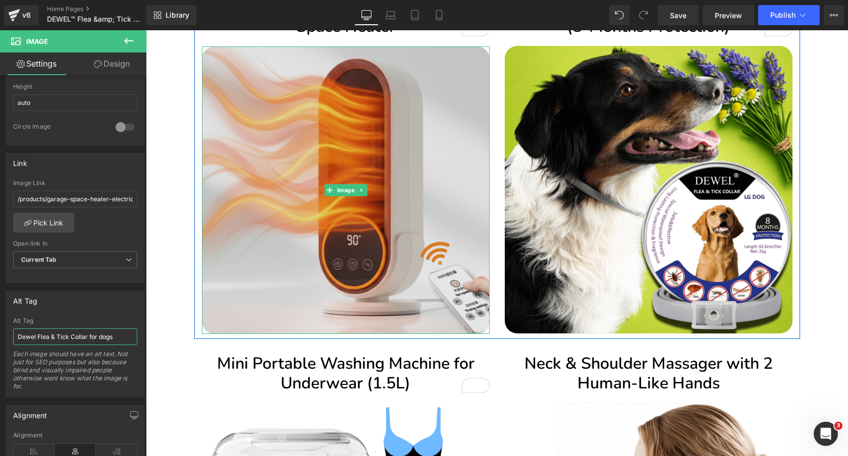
type input "Dewel Flea & Tick Collar for dogs"
click at [355, 133] on img at bounding box center [346, 190] width 288 height 288
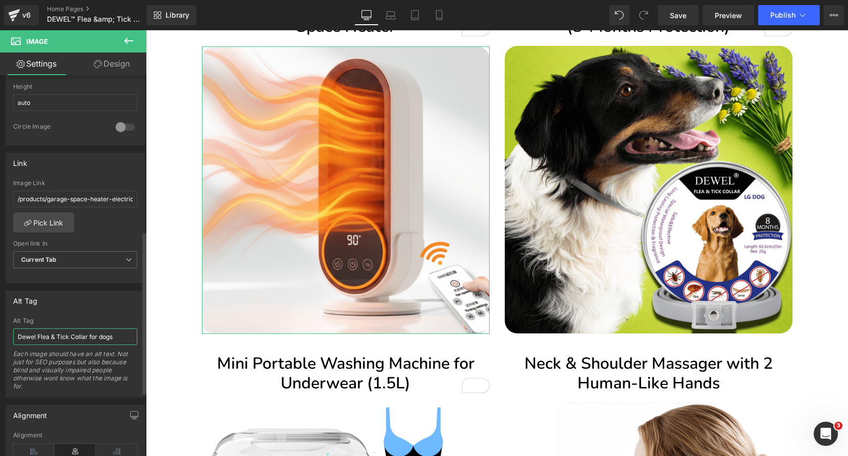
click at [83, 338] on input "Dewel Flea & Tick Collar for dogs" at bounding box center [75, 336] width 124 height 17
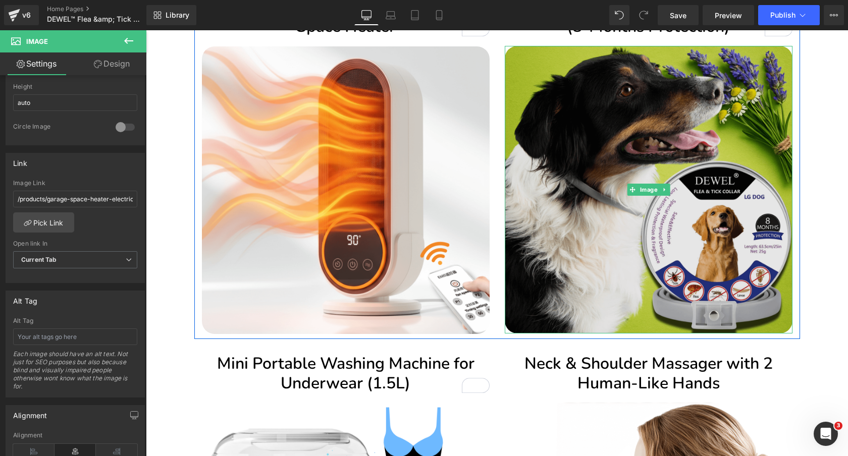
click at [643, 131] on img at bounding box center [649, 190] width 288 height 288
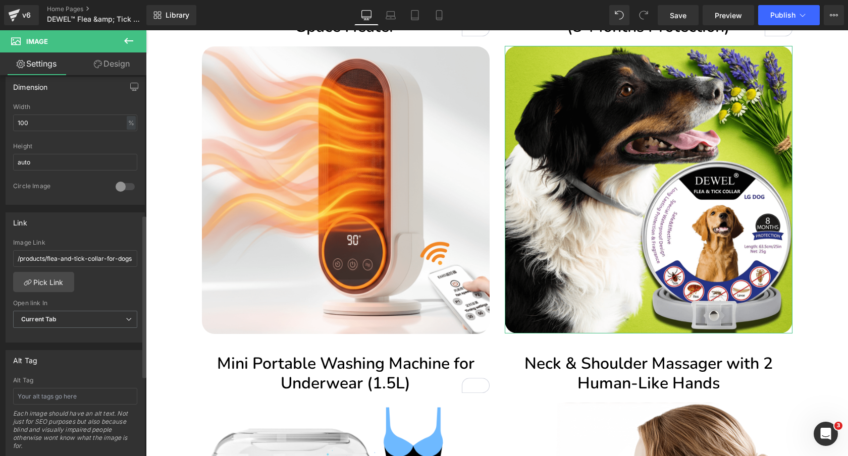
scroll to position [351, 0]
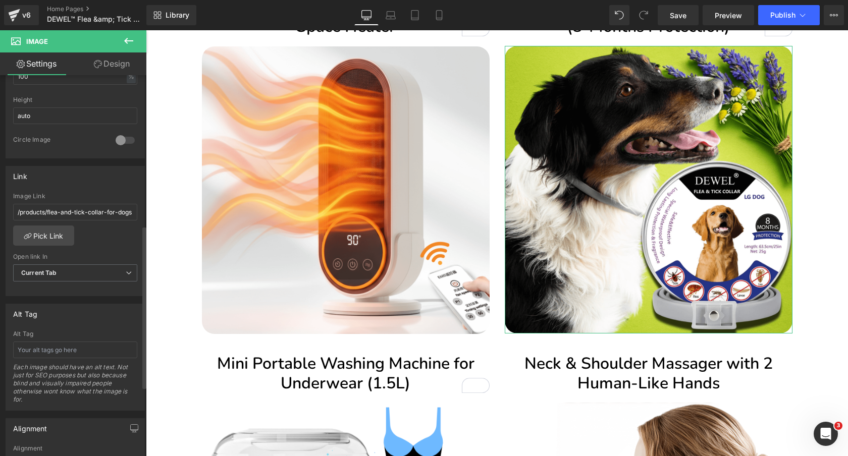
click at [71, 358] on div "Alt Tag Each image should have an alt text. Not just for SEO purposes but also …" at bounding box center [75, 370] width 124 height 80
click at [71, 354] on input "text" at bounding box center [75, 350] width 124 height 17
paste input "Dewel Flea & Tick Collar for dogs"
type input "Dewel Flea & Tick Collar for dogs"
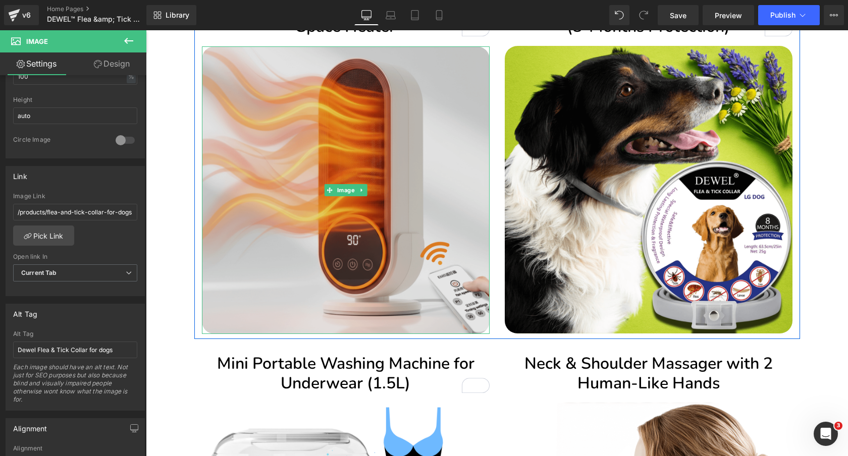
click at [326, 153] on img at bounding box center [346, 190] width 288 height 288
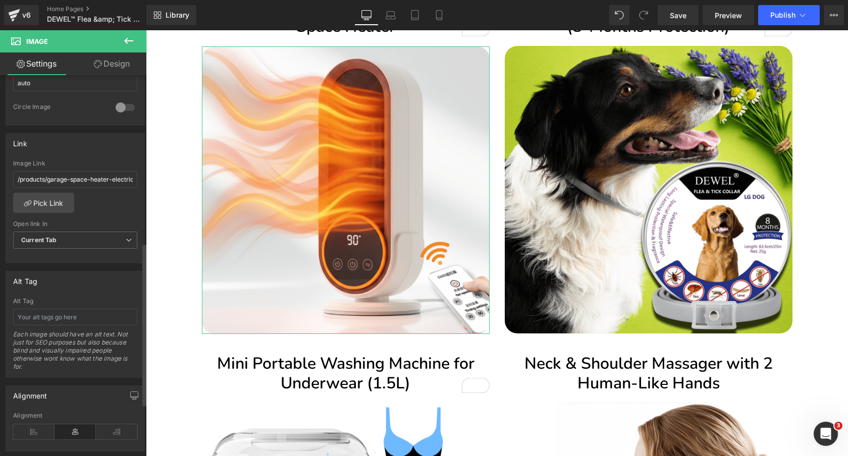
scroll to position [392, 0]
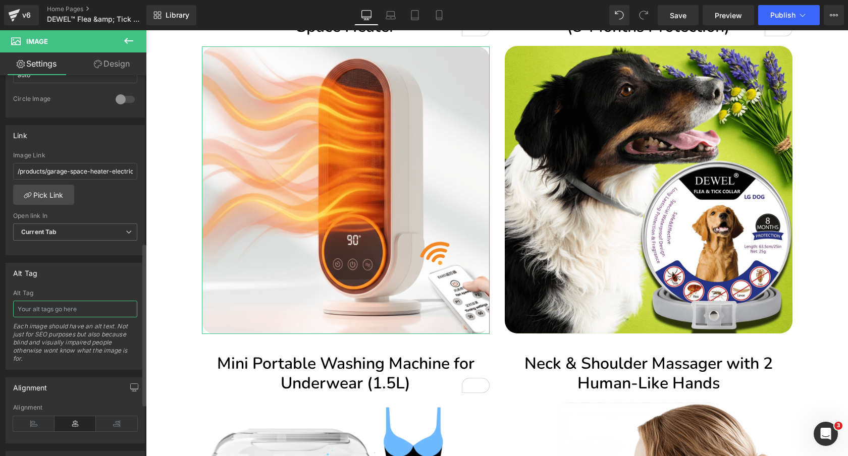
click at [80, 307] on input "text" at bounding box center [75, 309] width 124 height 17
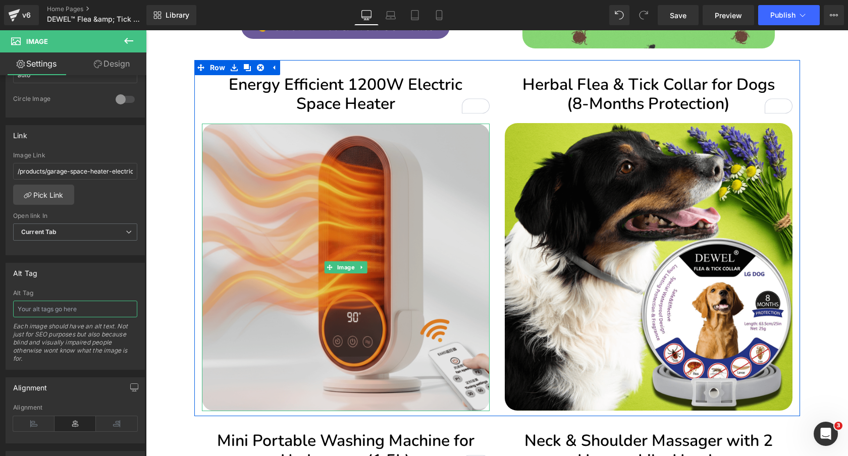
scroll to position [1467, 0]
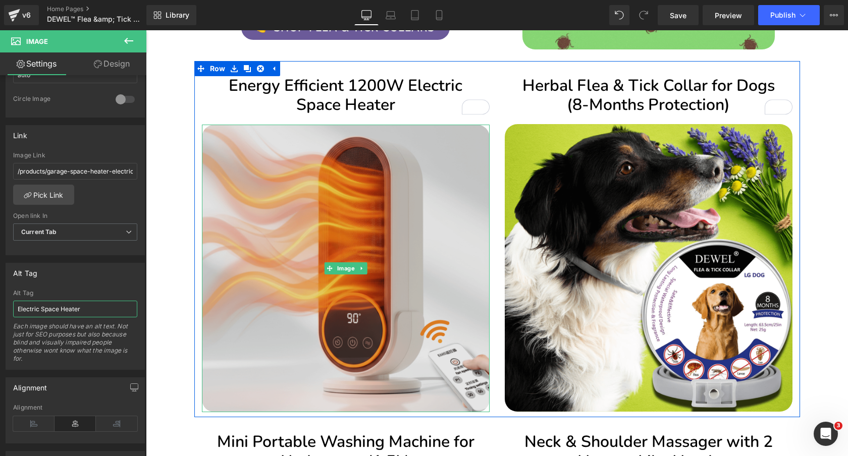
type input "Electric Space Heater"
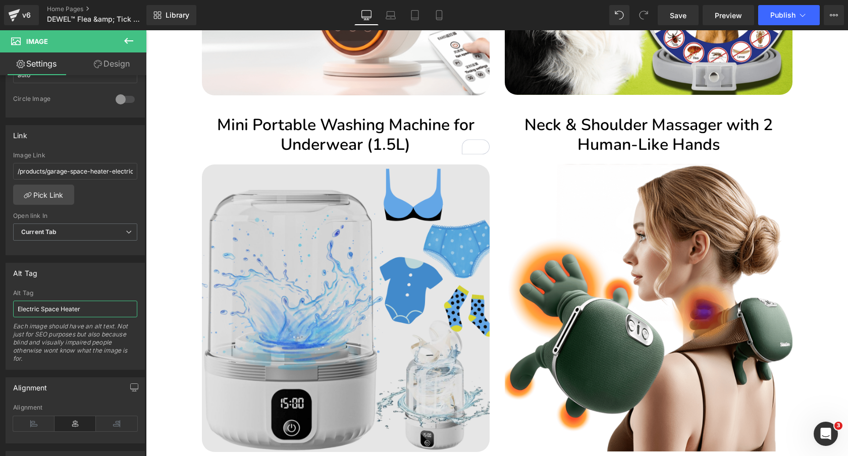
scroll to position [1788, 0]
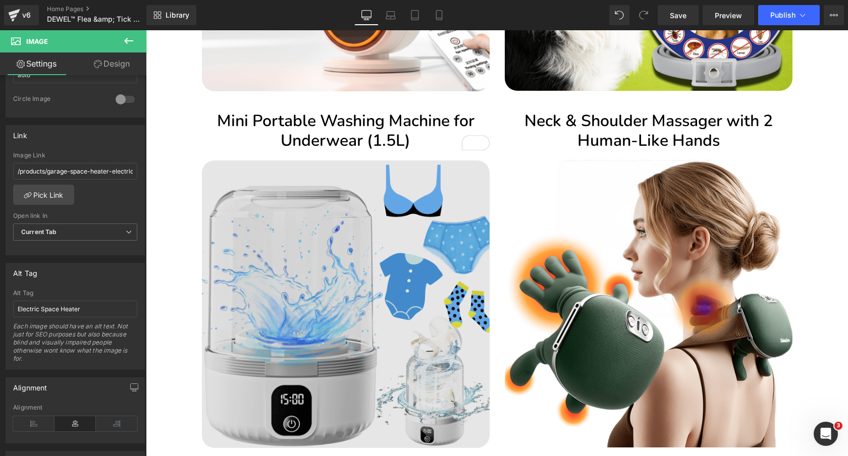
click at [316, 273] on img at bounding box center [346, 304] width 288 height 288
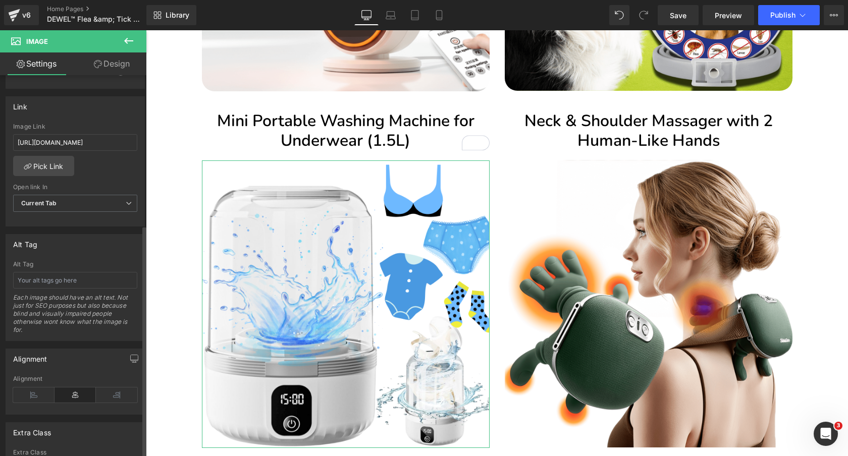
scroll to position [420, 0]
click at [61, 280] on input "text" at bounding box center [75, 280] width 124 height 17
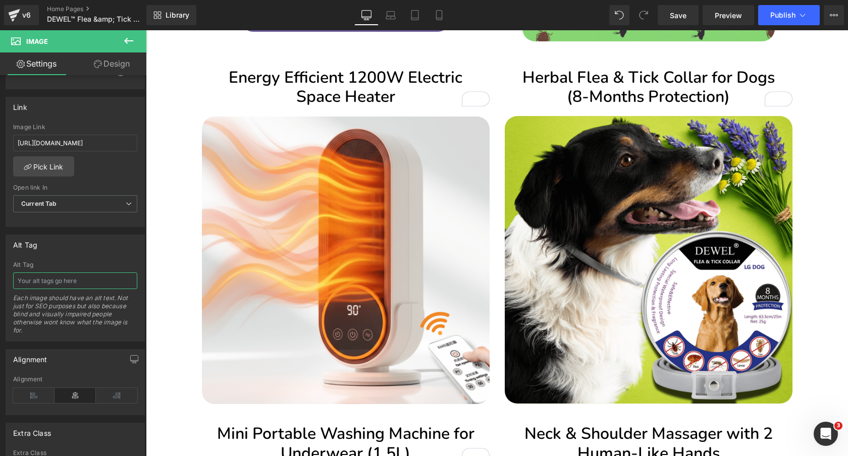
scroll to position [1400, 0]
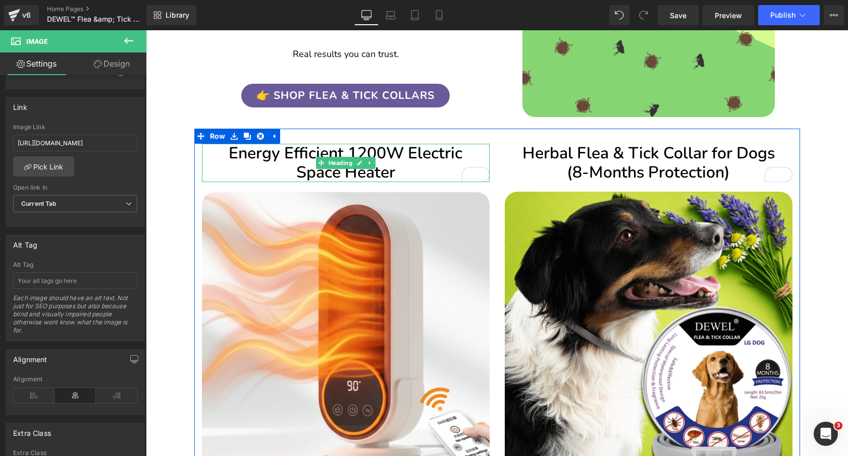
click at [428, 160] on h2 "Energy Efficient 1200W Electric Space Heater" at bounding box center [346, 163] width 288 height 39
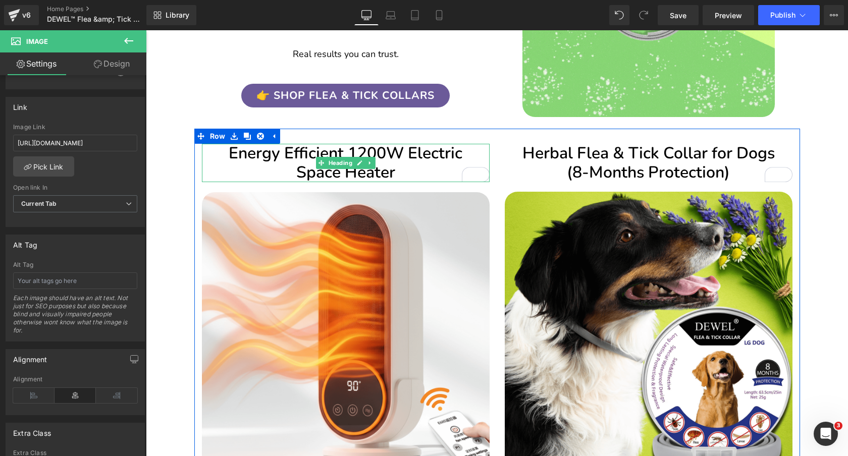
click at [428, 160] on h2 "Energy Efficient 1200W Electric Space Heater" at bounding box center [346, 163] width 288 height 39
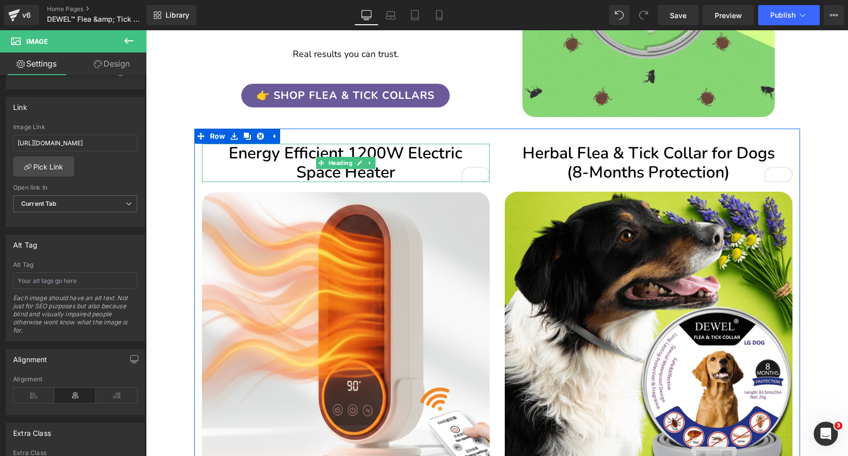
click at [428, 160] on h2 "Energy Efficient 1200W Electric Space Heater" at bounding box center [346, 163] width 288 height 39
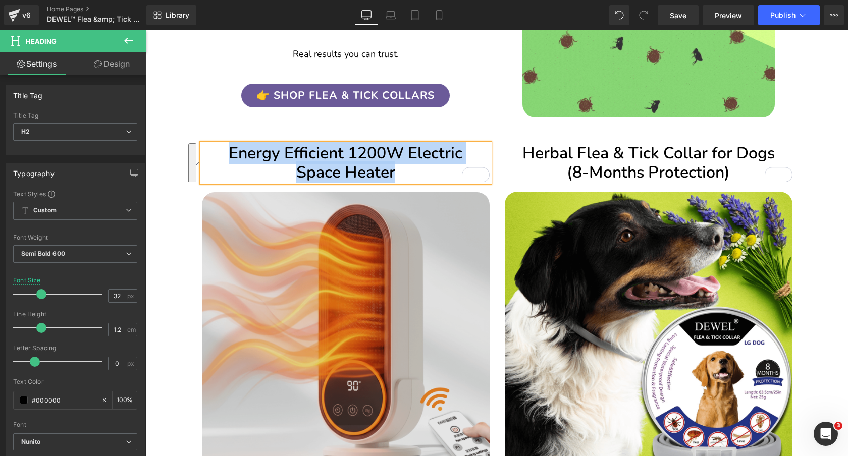
copy h2 "Energy Efficient 1200W Electric Space Heater"
click at [403, 276] on img at bounding box center [346, 336] width 288 height 288
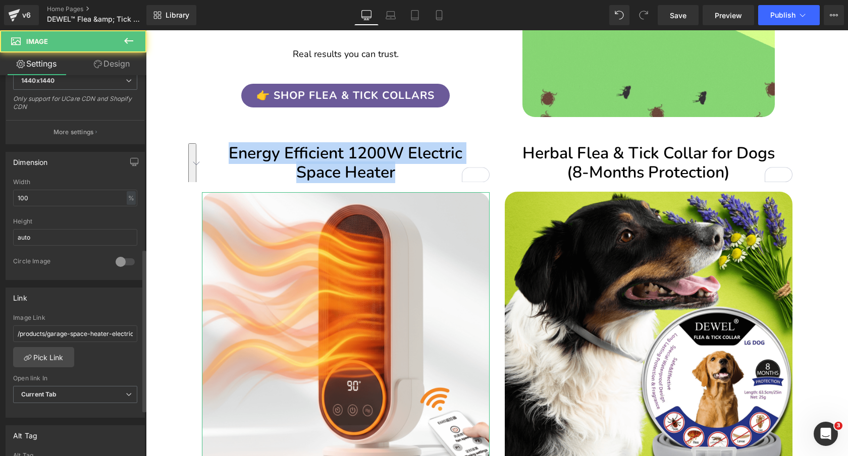
scroll to position [514, 0]
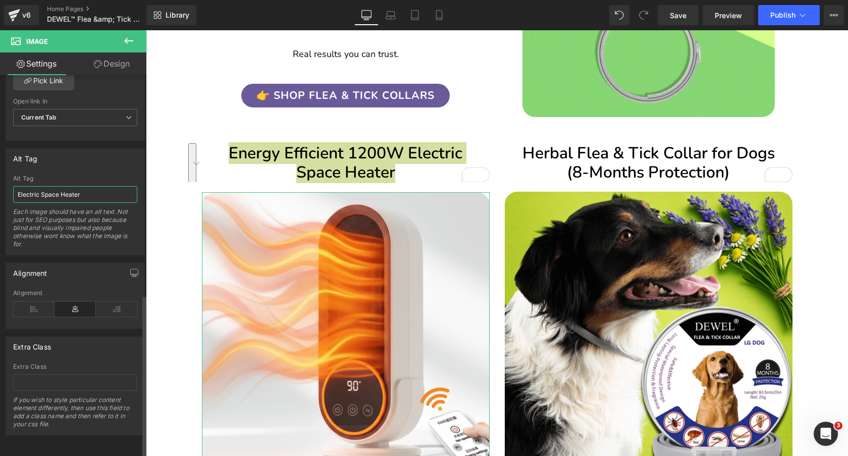
click at [89, 188] on input "Electric Space Heater" at bounding box center [75, 194] width 124 height 17
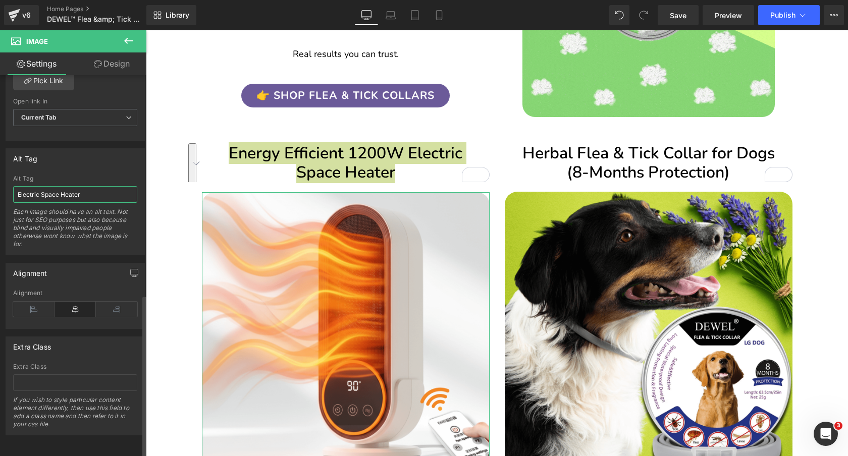
click at [89, 188] on input "Electric Space Heater" at bounding box center [75, 194] width 124 height 17
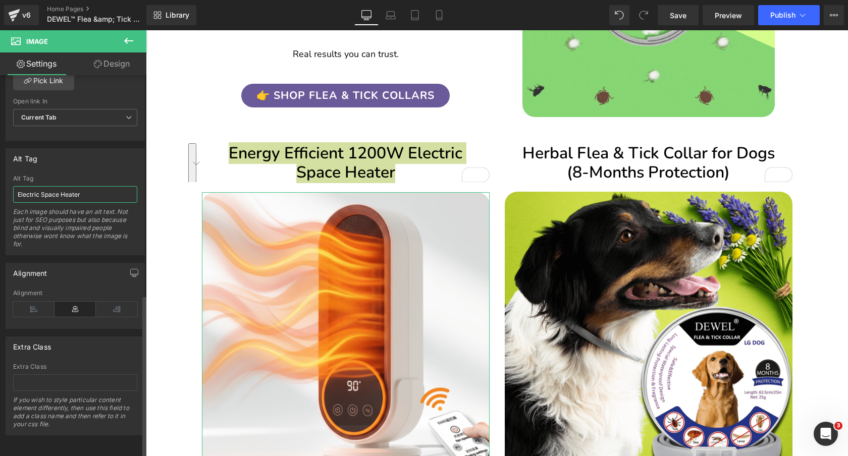
paste input "Energy Efficient 1200W"
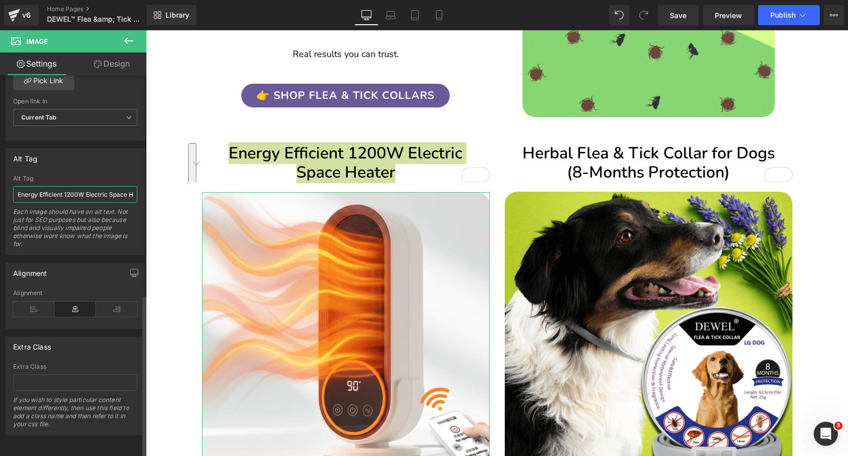
scroll to position [0, 19]
type input "Energy Efficient 1200W Electric Space Heater"
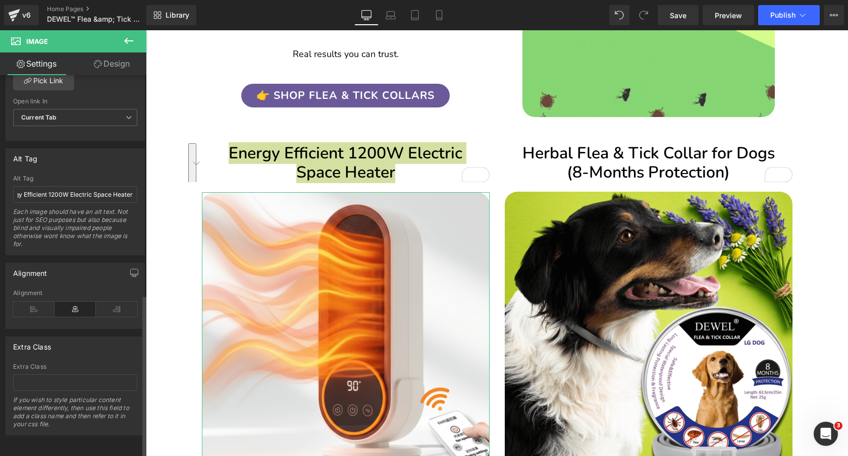
click at [92, 153] on div "Alt Tag" at bounding box center [75, 158] width 138 height 19
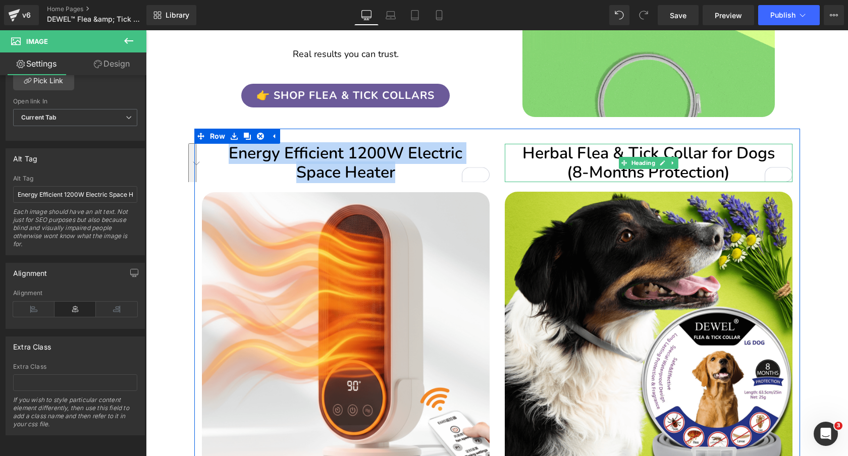
click at [724, 160] on h2 "Herbal Flea & Tick Collar for Dogs (8-Months Protection)" at bounding box center [649, 163] width 288 height 39
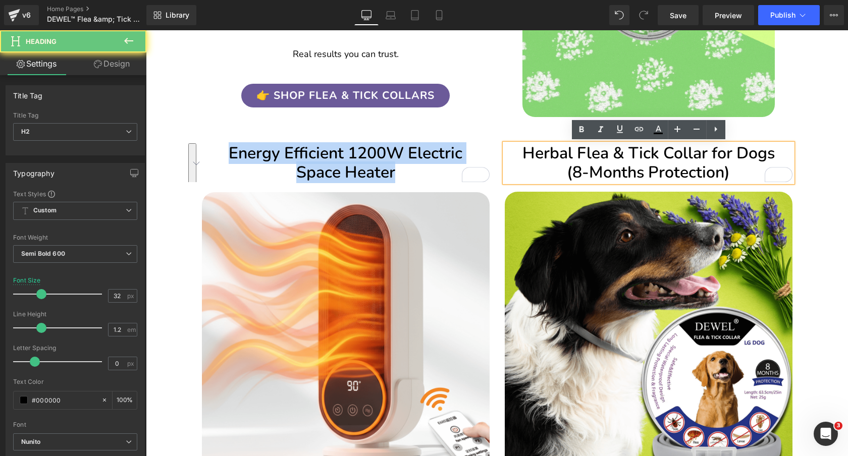
click at [724, 160] on h2 "Herbal Flea & Tick Collar for Dogs (8-Months Protection)" at bounding box center [649, 163] width 288 height 39
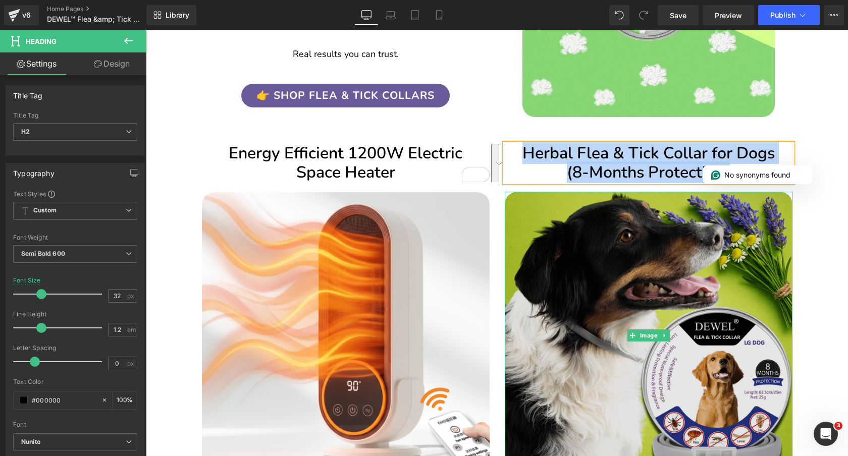
copy h2 "Herbal Flea & Tick Collar for Dogs (8-Months Protection)"
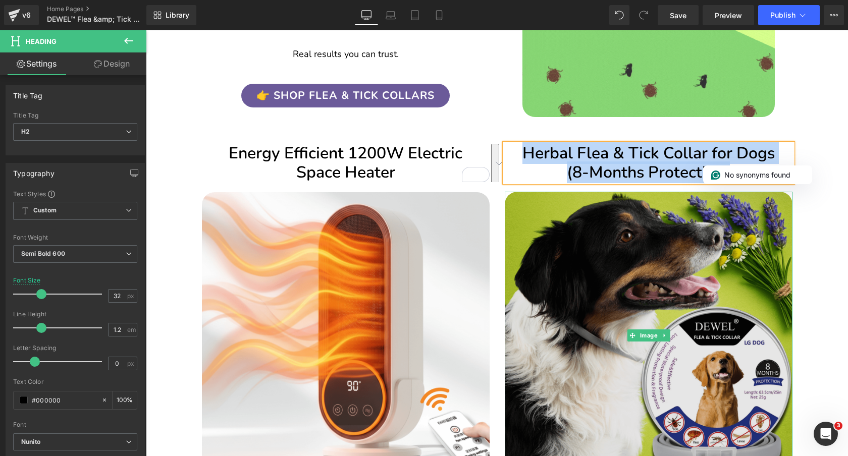
click at [649, 273] on img at bounding box center [649, 336] width 288 height 288
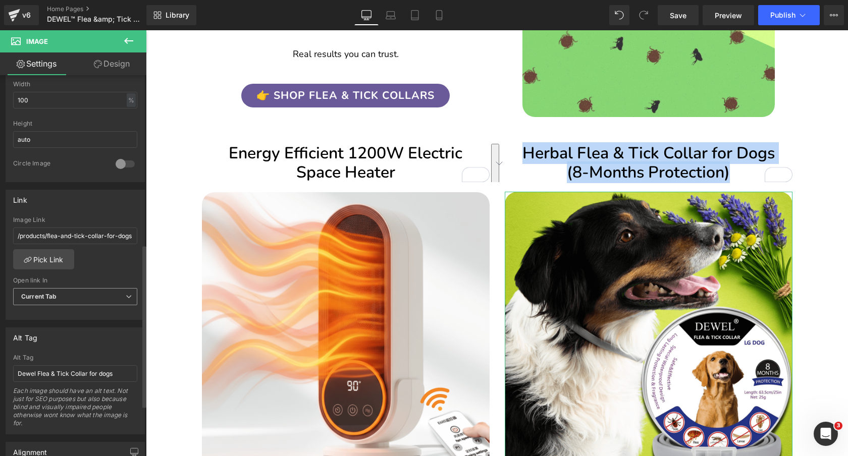
scroll to position [396, 0]
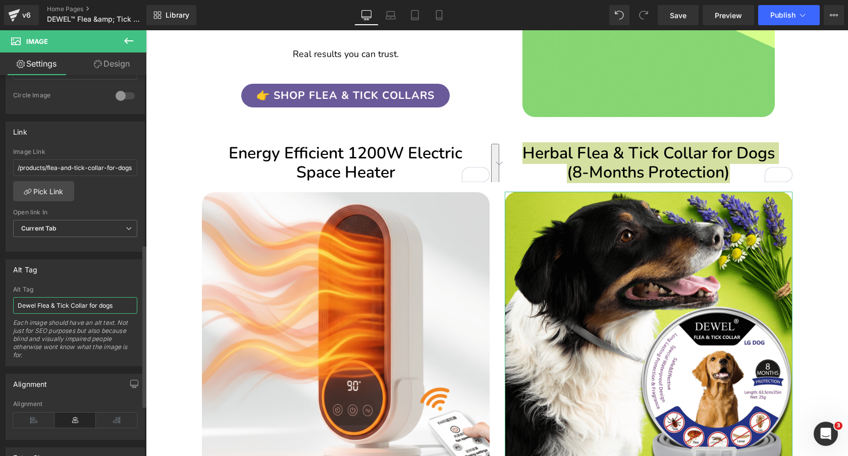
click at [74, 305] on input "Dewel Flea & Tick Collar for dogs" at bounding box center [75, 305] width 124 height 17
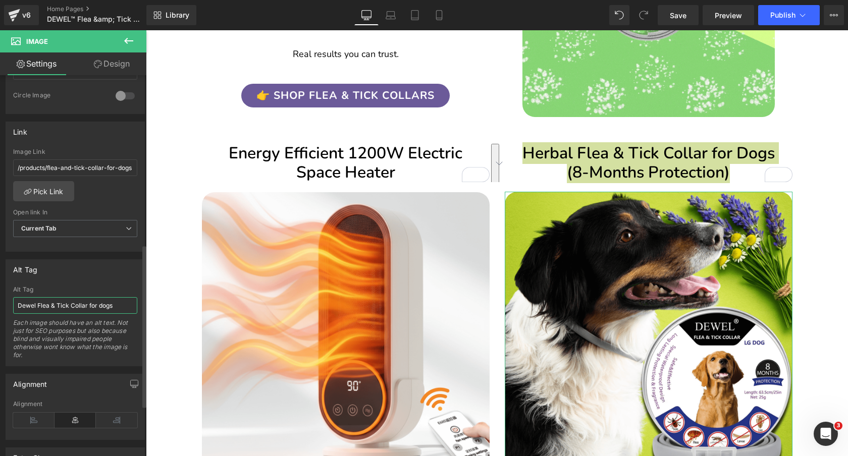
click at [74, 305] on input "Dewel Flea & Tick Collar for dogs" at bounding box center [75, 305] width 124 height 17
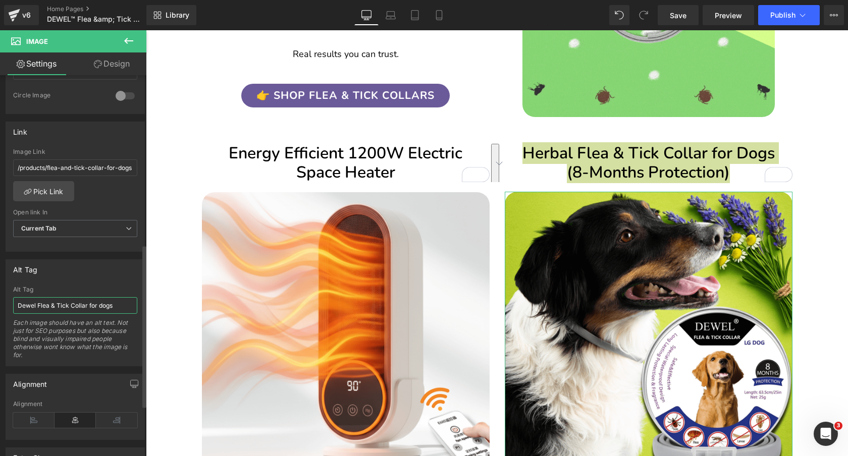
click at [74, 305] on input "Dewel Flea & Tick Collar for dogs" at bounding box center [75, 305] width 124 height 17
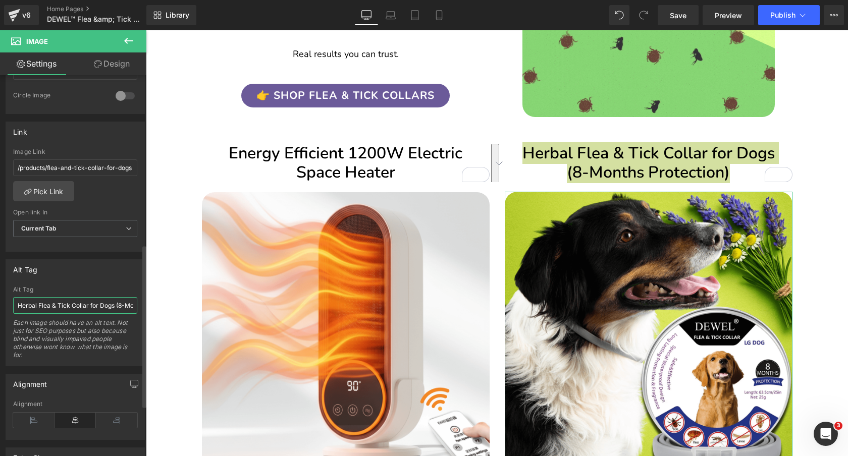
scroll to position [0, 50]
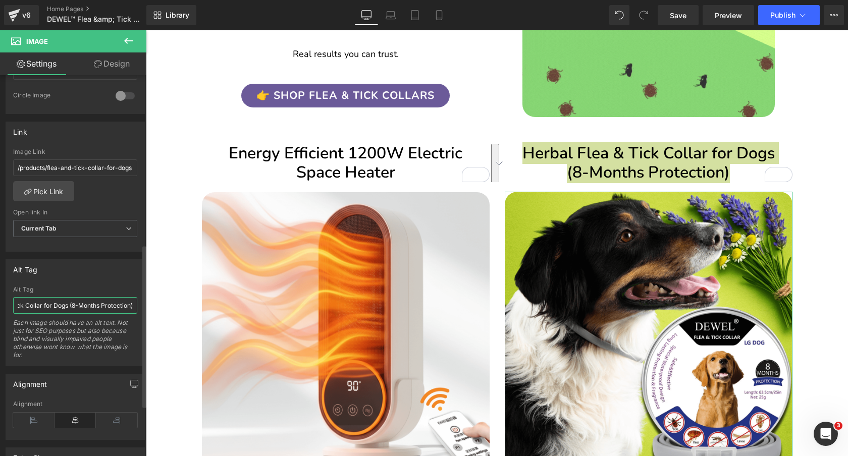
type input "Herbal Flea & Tick Collar for Dogs (8-Months Protection)"
click at [81, 277] on div "Alt Tag" at bounding box center [75, 269] width 138 height 19
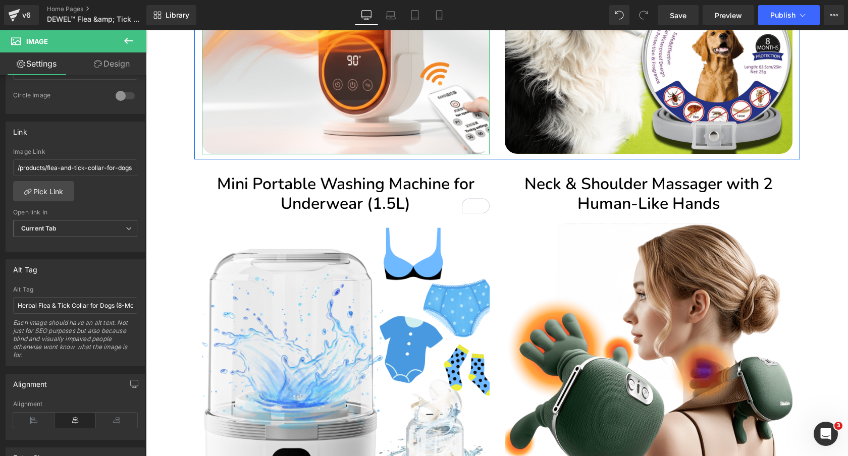
scroll to position [1730, 0]
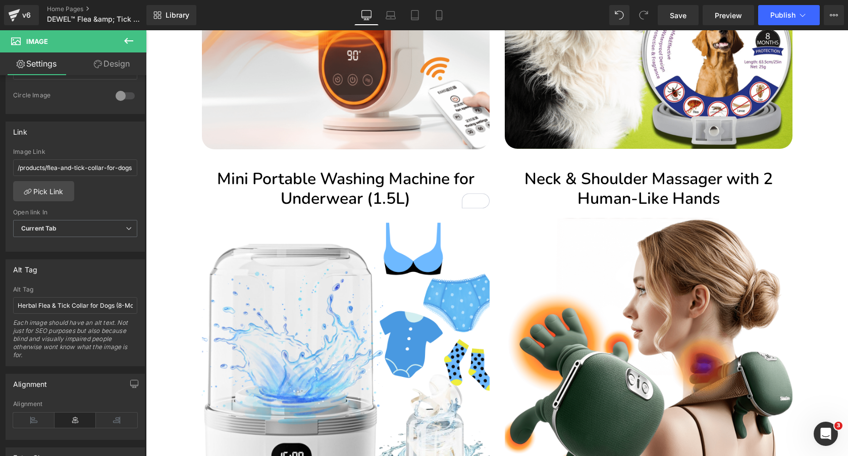
click at [421, 182] on h2 "Mini Portable Washing Machine for Underwear (1.5L)" at bounding box center [346, 189] width 288 height 39
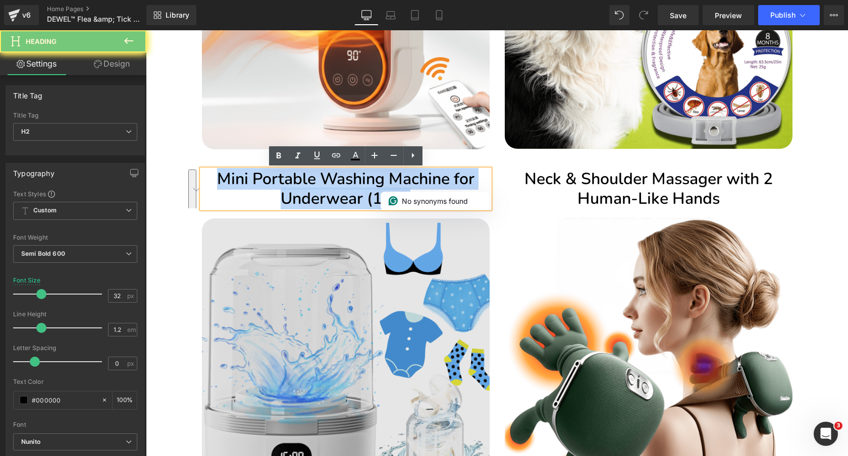
copy h2 "Mini Portable Washing Machine for Underwear (1.5L)"
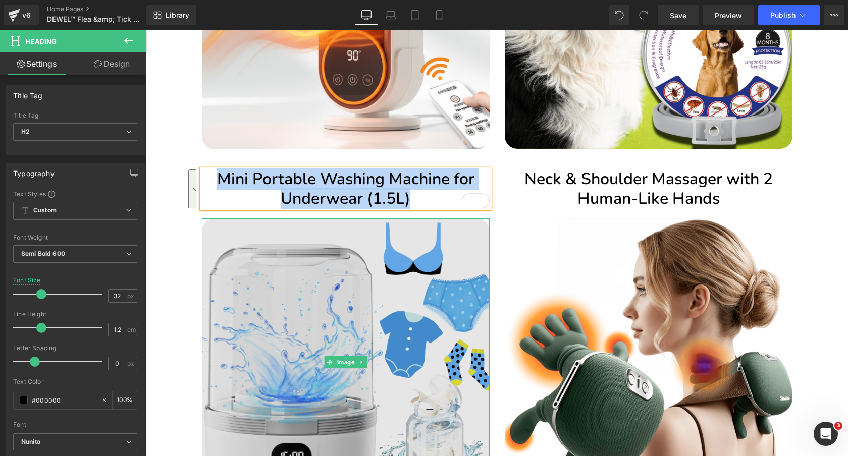
click at [383, 279] on img at bounding box center [346, 362] width 288 height 288
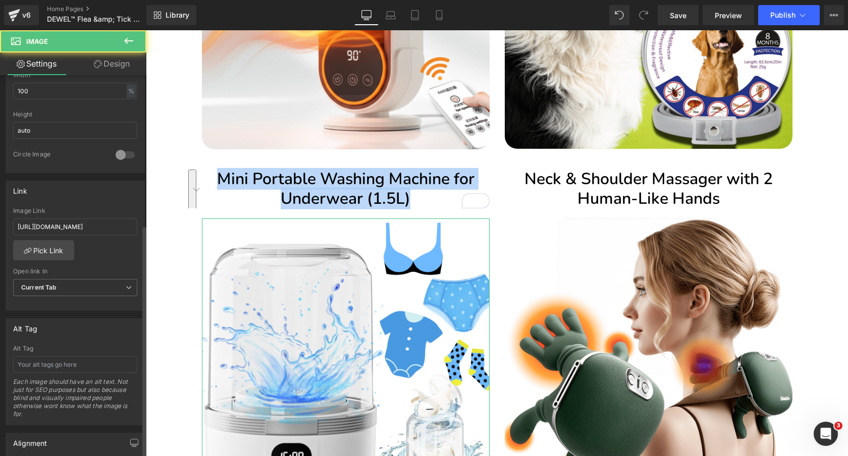
scroll to position [514, 0]
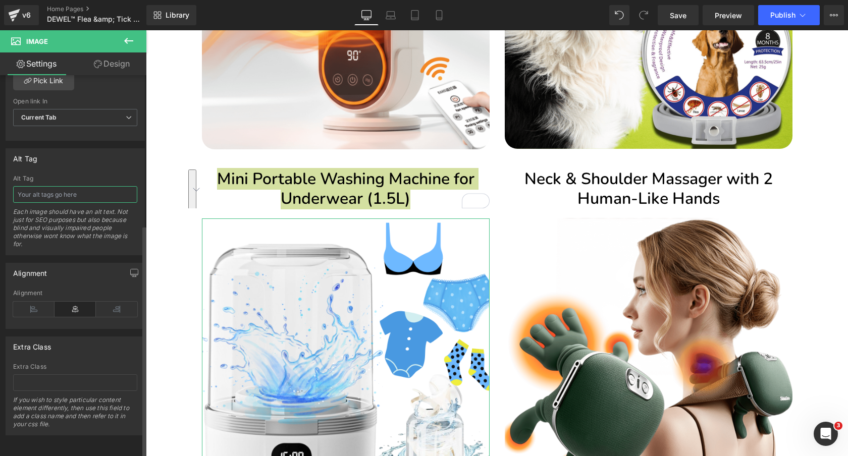
click at [89, 188] on input "text" at bounding box center [75, 194] width 124 height 17
type input "Mini Portable Washing Machine for Underwear (1.5L)"
click at [98, 160] on div "Alt Tag" at bounding box center [75, 158] width 138 height 19
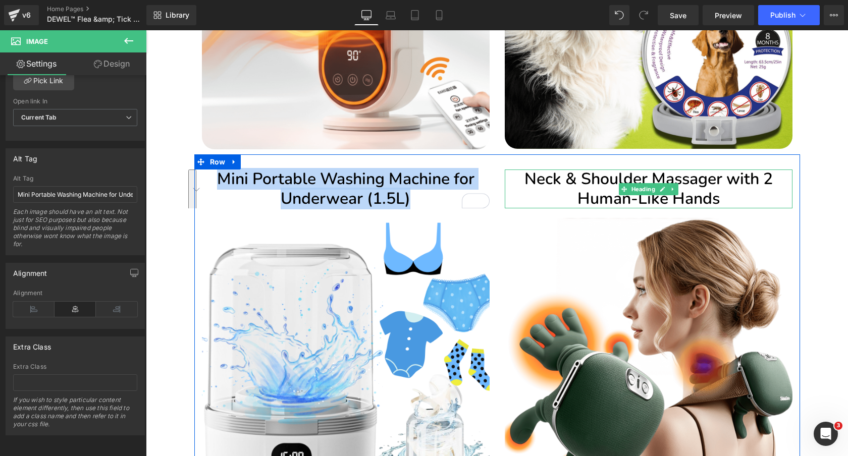
click at [727, 191] on h2 "Neck & Shoulder Massager with 2 Human-Like Hands" at bounding box center [649, 189] width 288 height 39
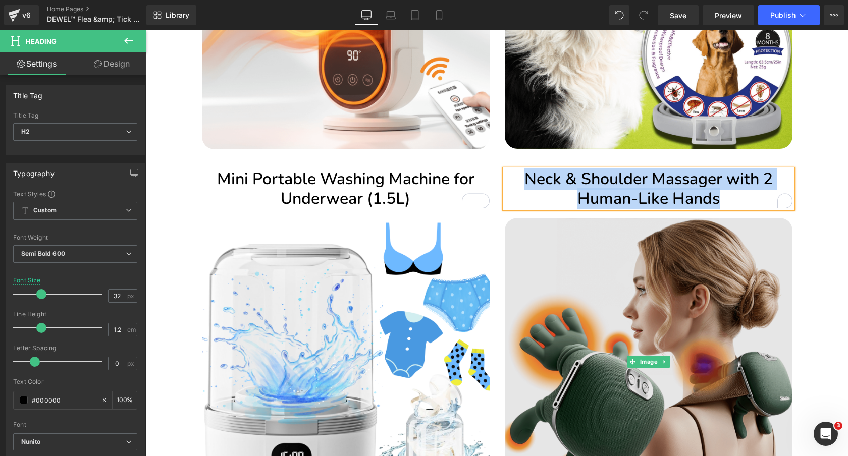
click at [720, 270] on img at bounding box center [649, 362] width 288 height 288
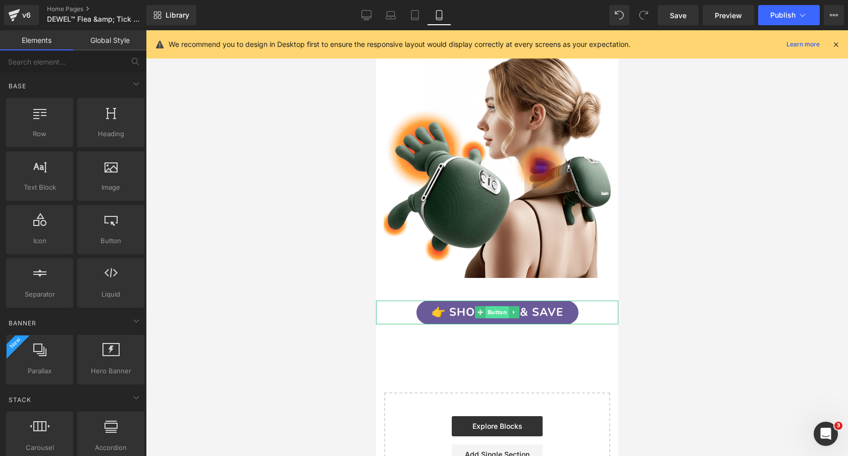
scroll to position [2409, 0]
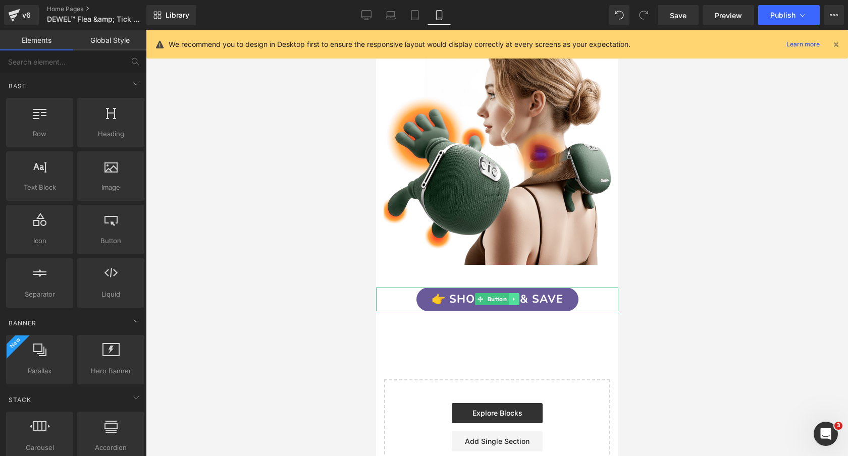
click at [514, 298] on icon at bounding box center [514, 299] width 6 height 6
click at [519, 299] on icon at bounding box center [519, 300] width 6 height 6
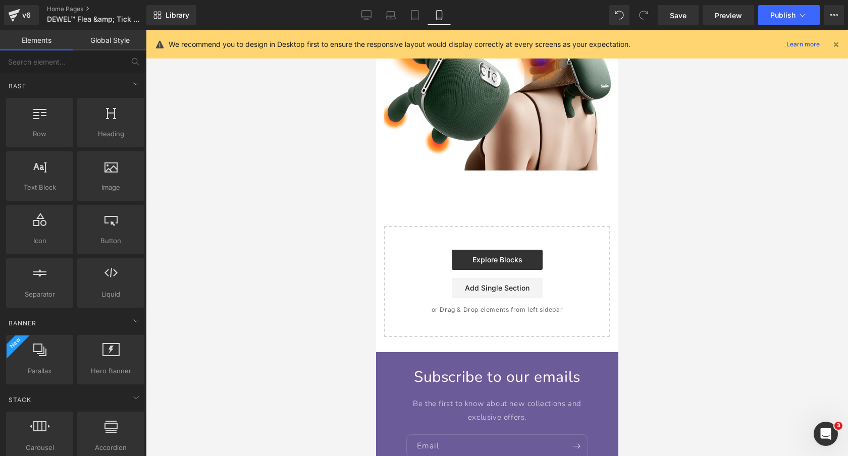
scroll to position [2527, 0]
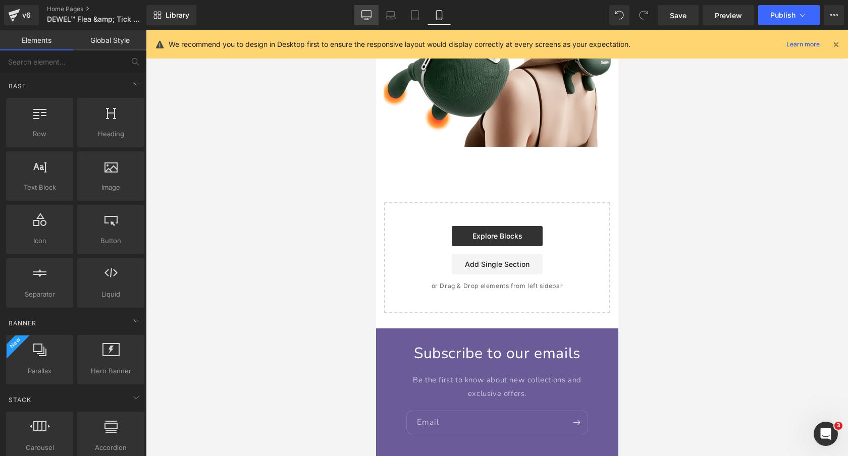
click at [367, 16] on icon at bounding box center [366, 15] width 10 height 10
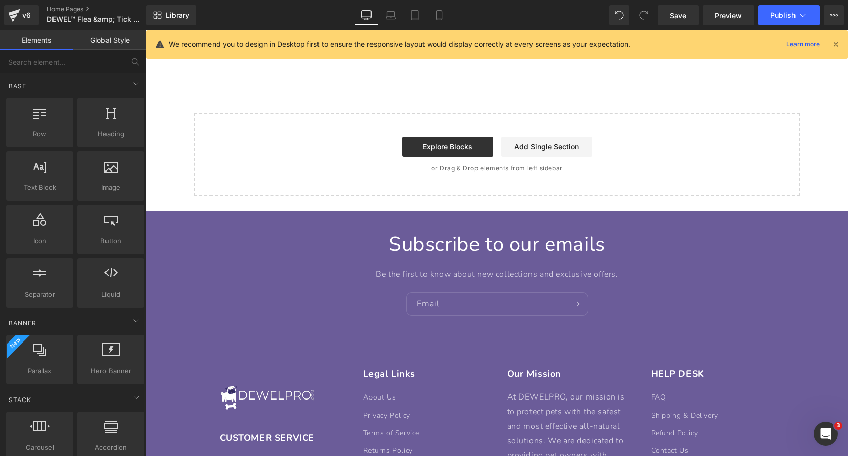
scroll to position [2118, 0]
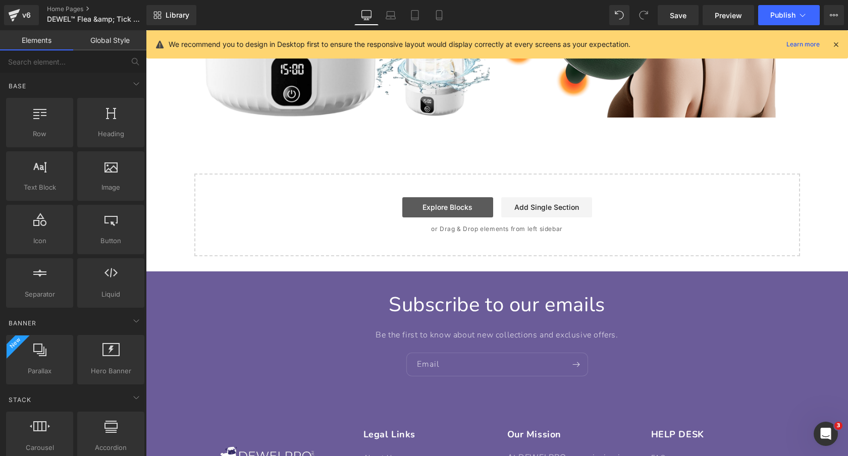
click at [457, 205] on link "Explore Blocks" at bounding box center [447, 207] width 91 height 20
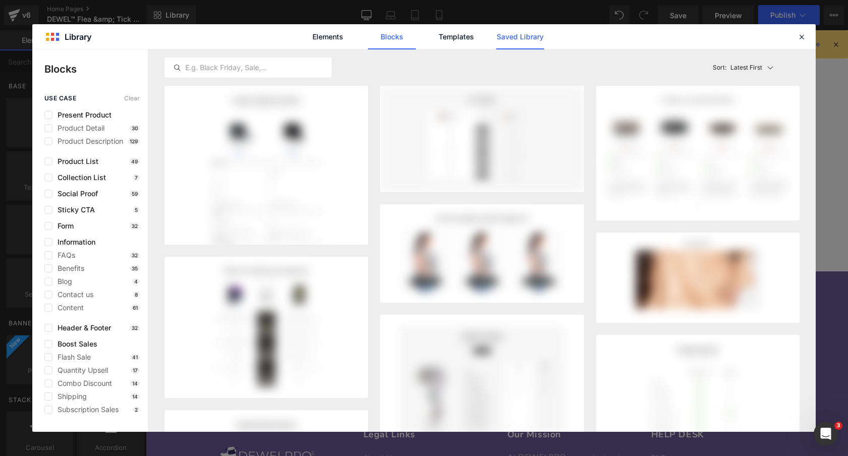
click at [528, 36] on link "Saved Library" at bounding box center [520, 36] width 48 height 25
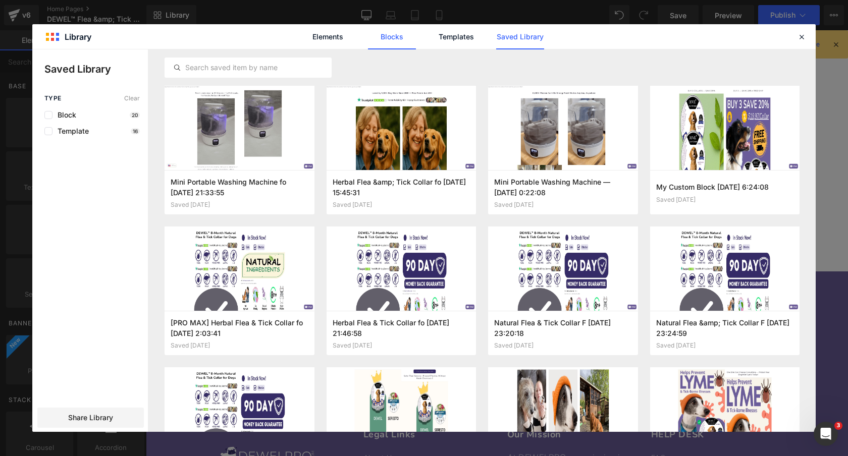
click at [391, 34] on link "Blocks" at bounding box center [392, 36] width 48 height 25
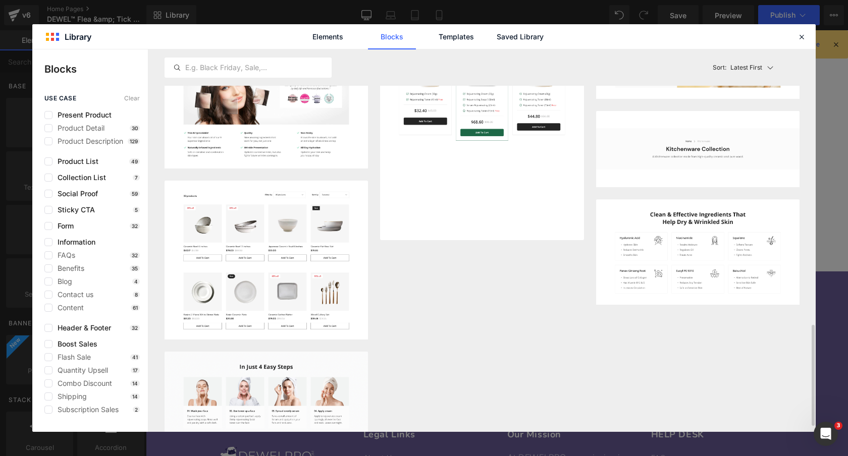
scroll to position [1043, 0]
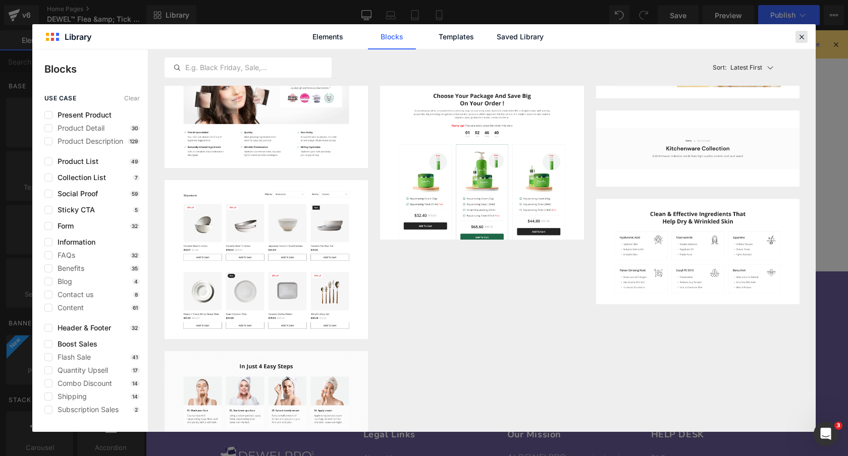
click at [799, 39] on icon at bounding box center [801, 36] width 9 height 9
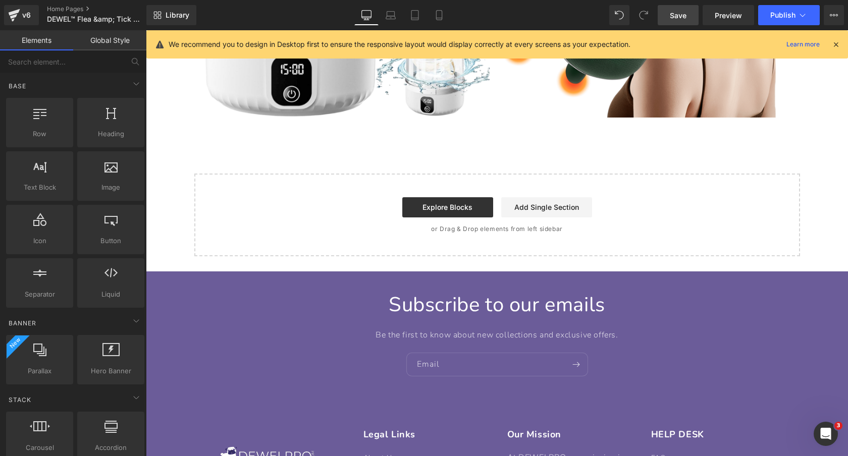
click at [678, 21] on link "Save" at bounding box center [677, 15] width 41 height 20
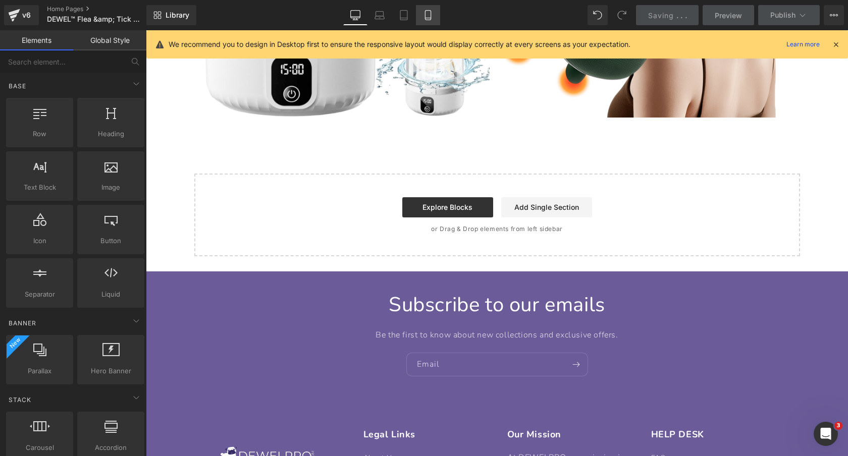
click at [416, 15] on link "Tablet" at bounding box center [404, 15] width 24 height 20
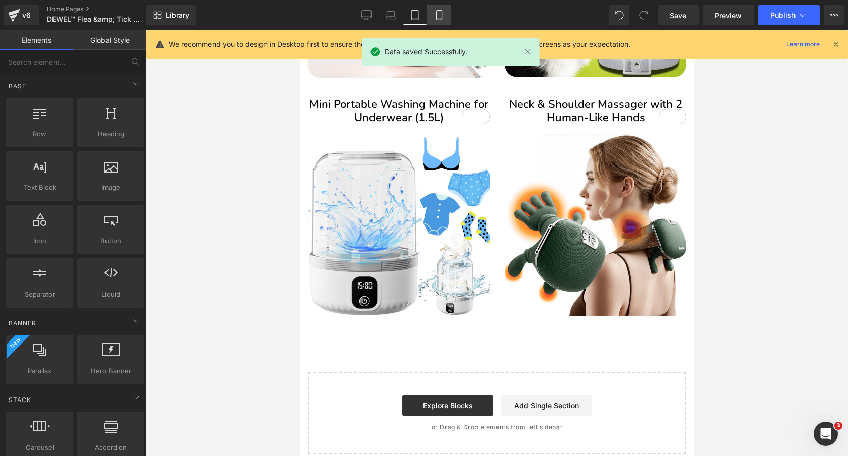
click at [440, 19] on icon at bounding box center [439, 15] width 10 height 10
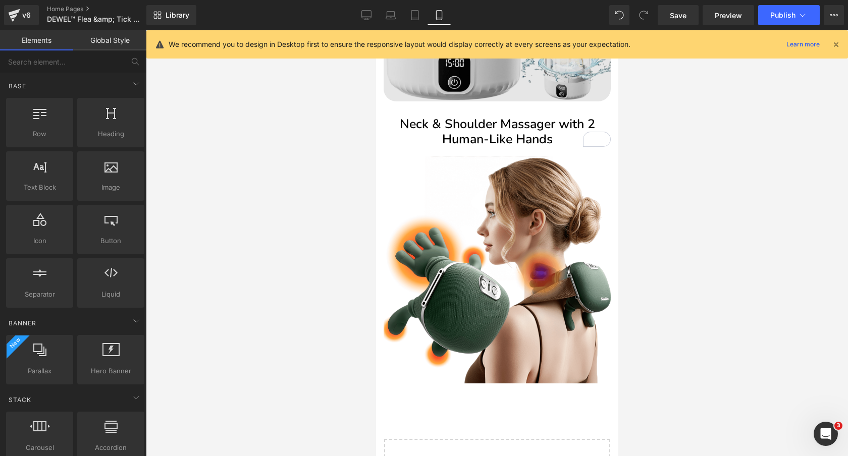
scroll to position [2290, 0]
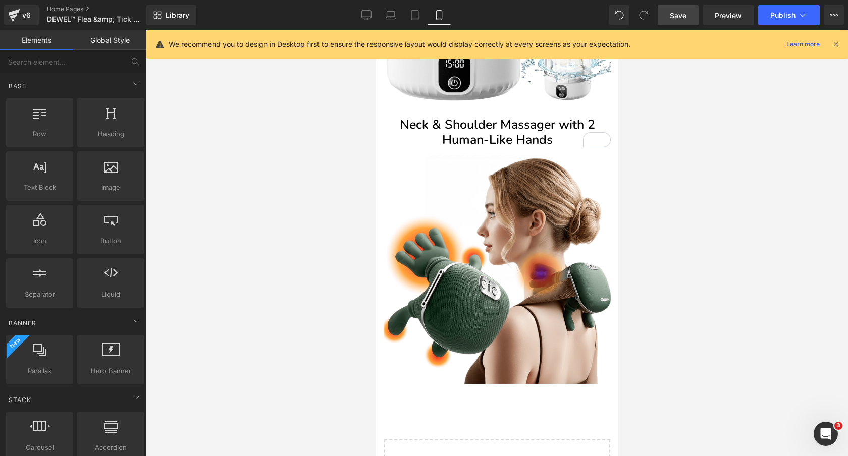
click at [681, 17] on span "Save" at bounding box center [678, 15] width 17 height 11
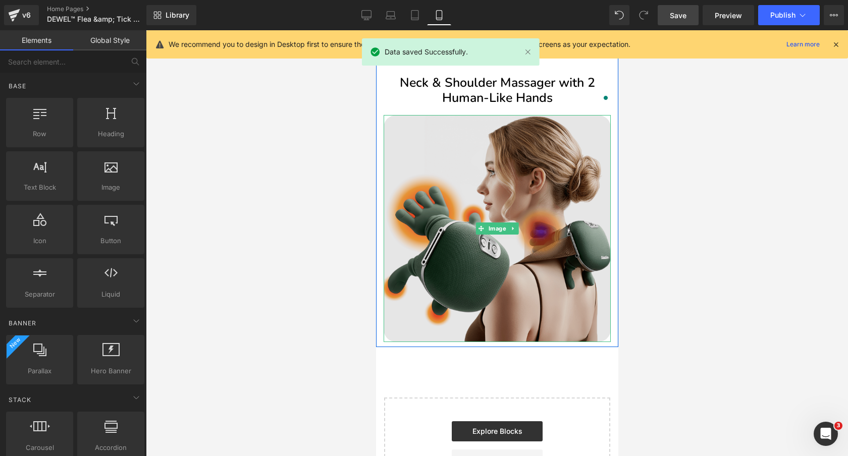
scroll to position [2363, 0]
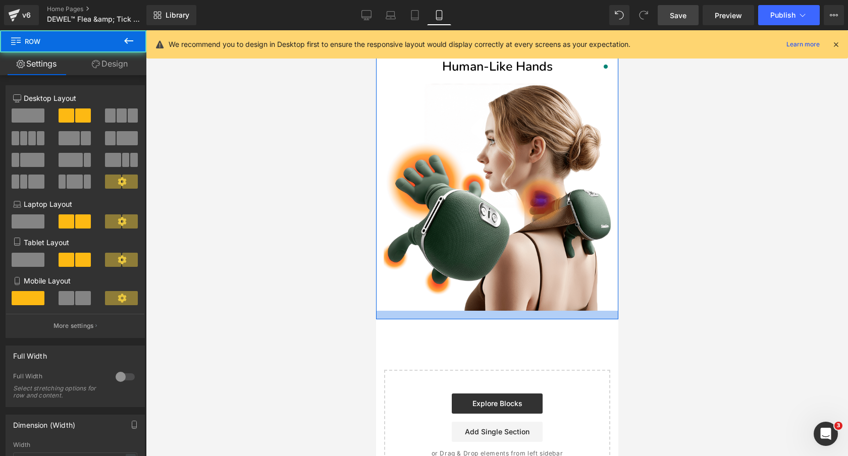
click at [519, 315] on div at bounding box center [496, 315] width 242 height 9
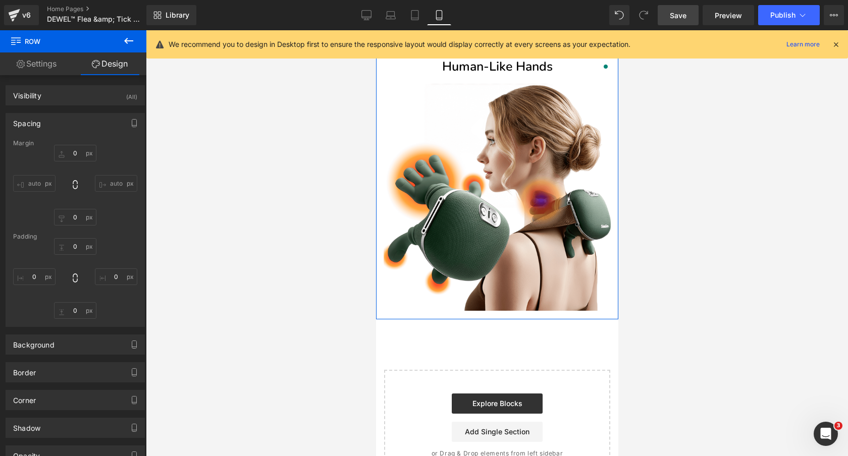
click at [322, 237] on div at bounding box center [497, 243] width 702 height 426
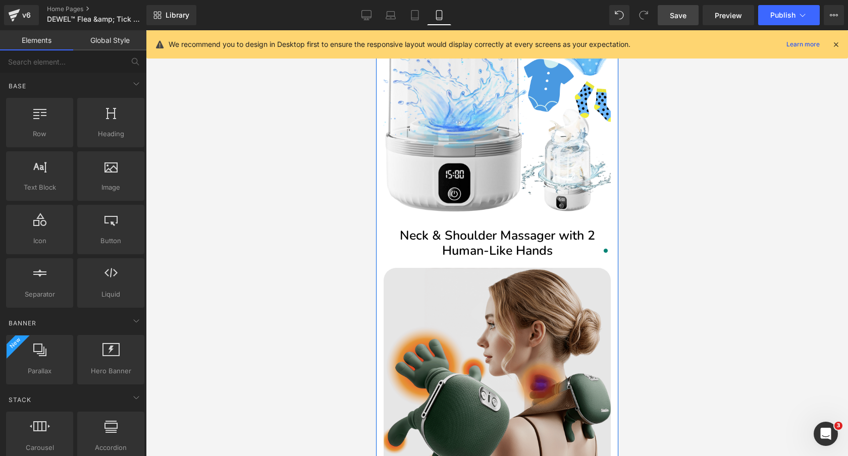
scroll to position [2178, 0]
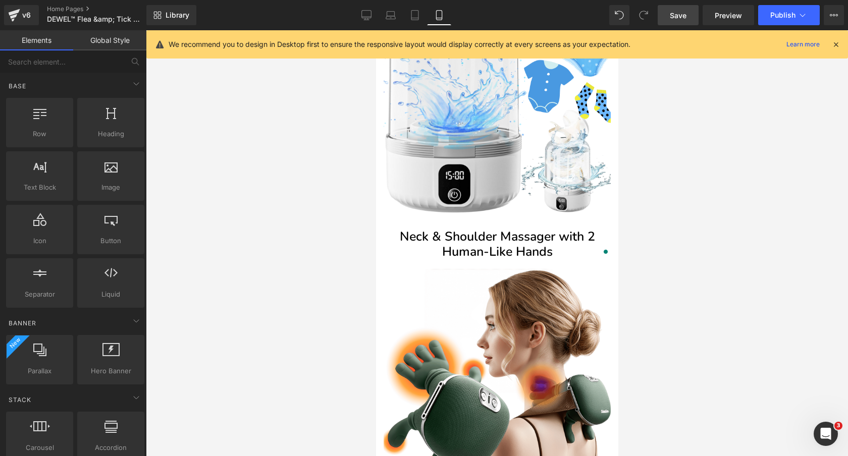
click at [679, 8] on link "Save" at bounding box center [677, 15] width 41 height 20
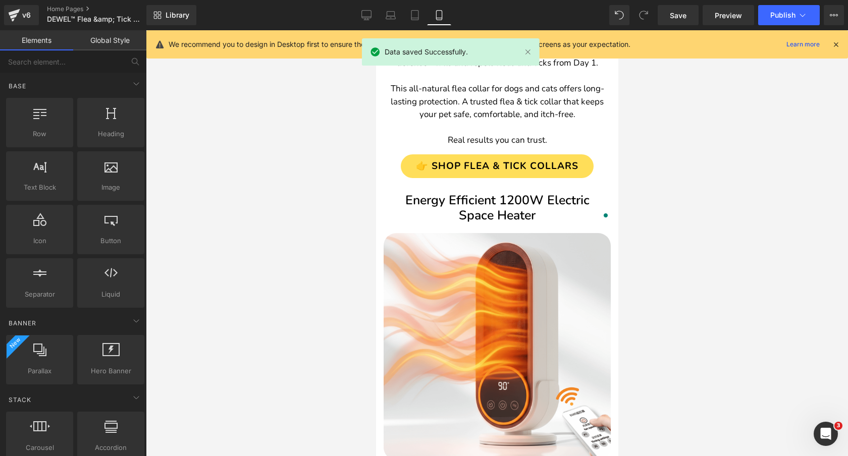
scroll to position [1367, 0]
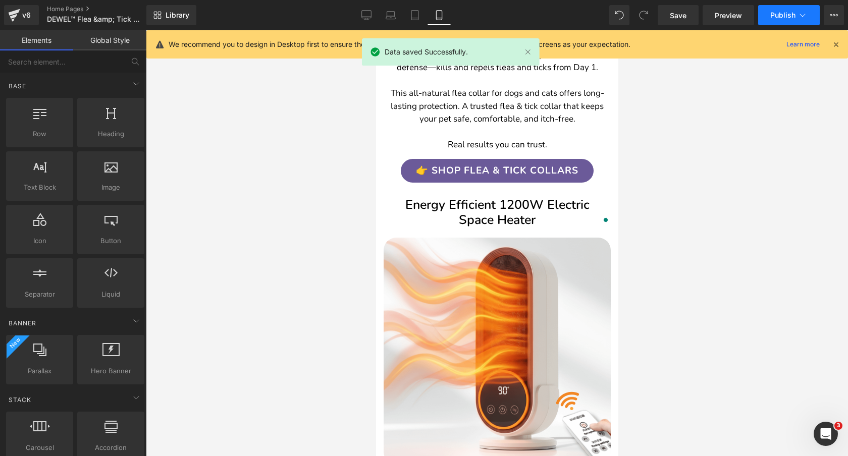
click at [780, 15] on span "Publish" at bounding box center [782, 15] width 25 height 8
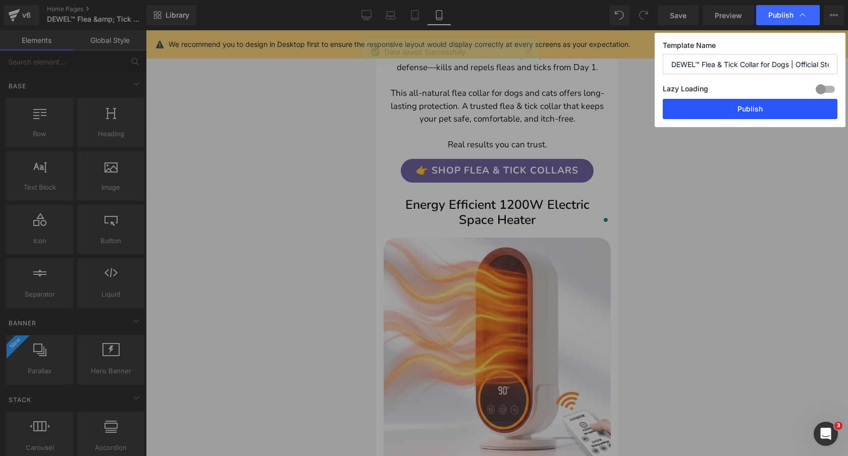
click at [708, 112] on button "Publish" at bounding box center [749, 109] width 175 height 20
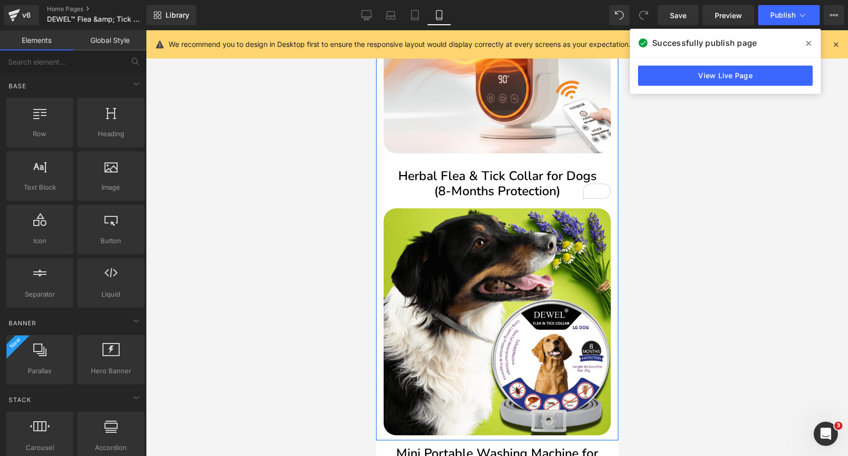
scroll to position [1671, 0]
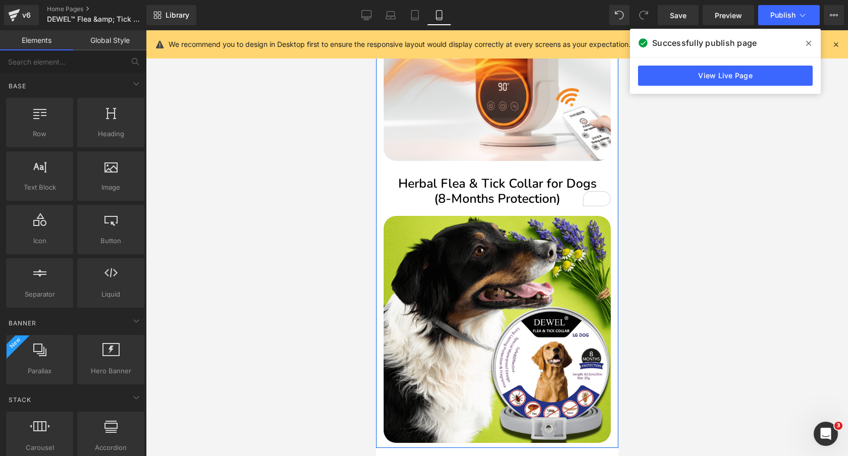
click at [555, 193] on h2 "Herbal Flea & Tick Collar for Dogs (8-Months Protection)" at bounding box center [496, 191] width 227 height 30
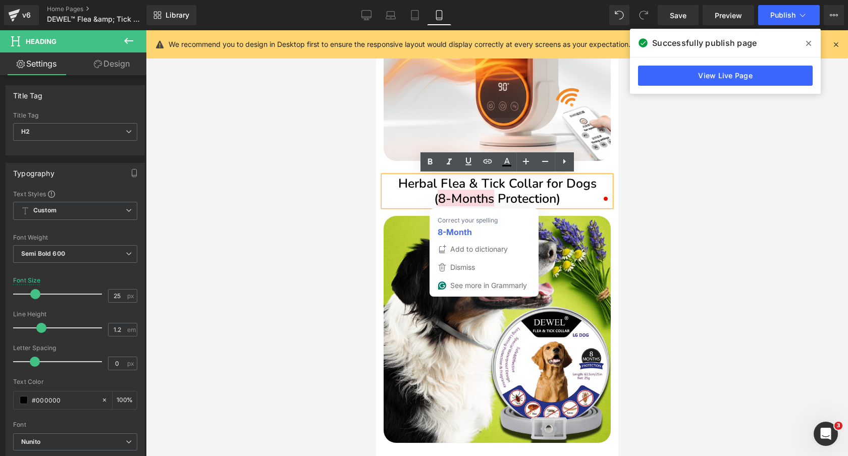
click at [427, 201] on h2 "Herbal Flea & Tick Collar for Dogs (8-Months Protection)" at bounding box center [496, 191] width 227 height 30
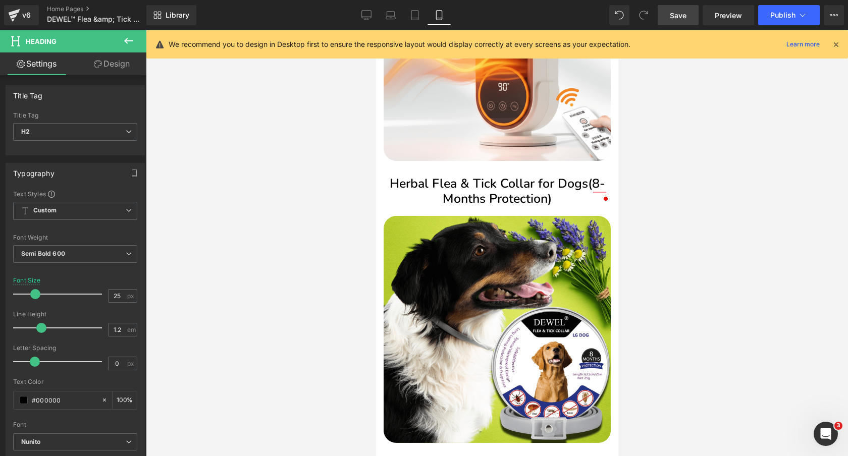
click at [683, 9] on link "Save" at bounding box center [677, 15] width 41 height 20
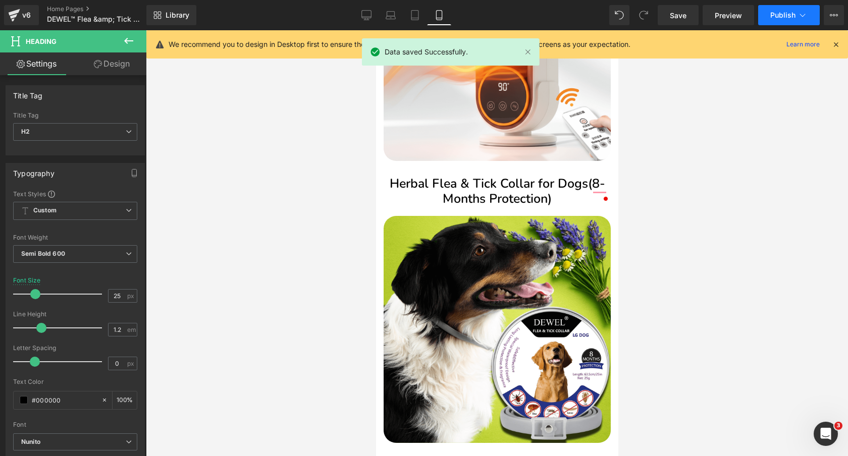
click at [784, 14] on span "Publish" at bounding box center [782, 15] width 25 height 8
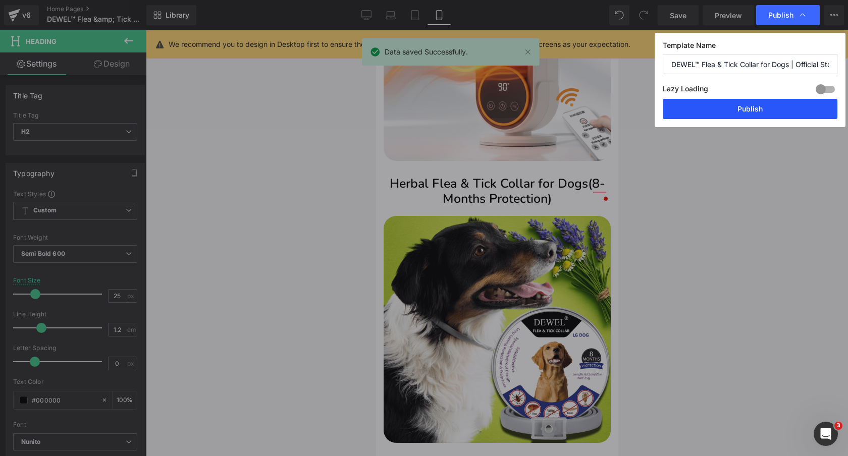
click at [758, 112] on button "Publish" at bounding box center [749, 109] width 175 height 20
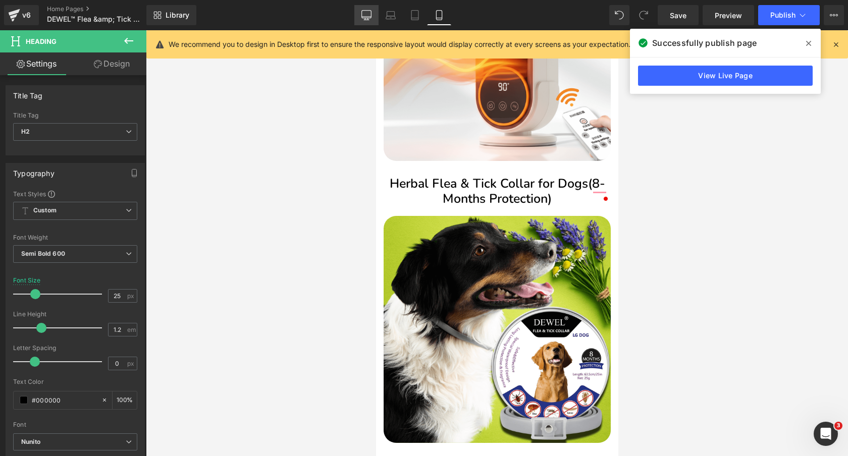
click at [369, 17] on icon at bounding box center [366, 15] width 10 height 10
type input "32"
type input "100"
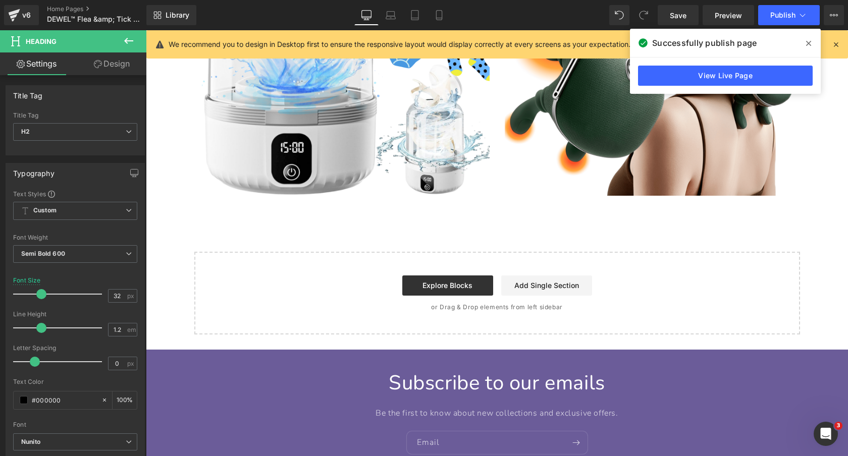
scroll to position [2052, 0]
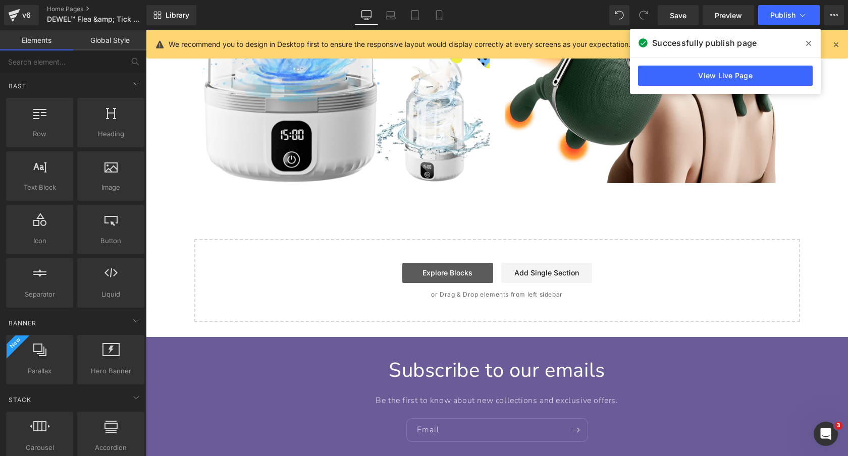
click at [464, 275] on link "Explore Blocks" at bounding box center [447, 273] width 91 height 20
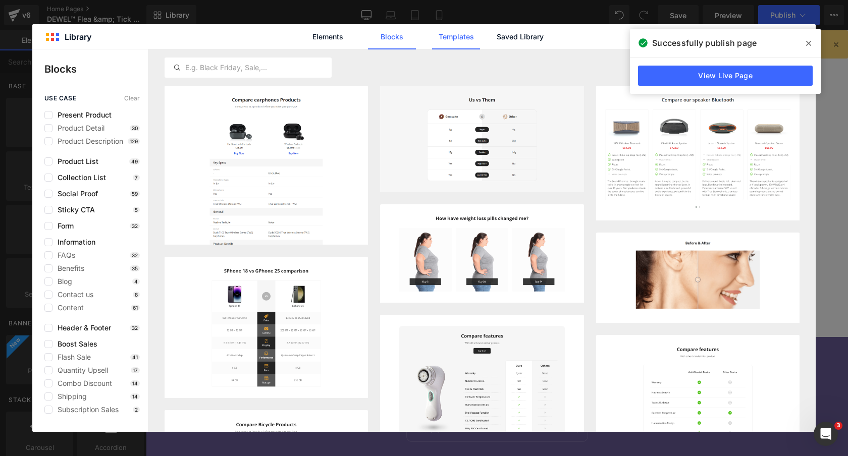
click at [459, 40] on link "Templates" at bounding box center [456, 36] width 48 height 25
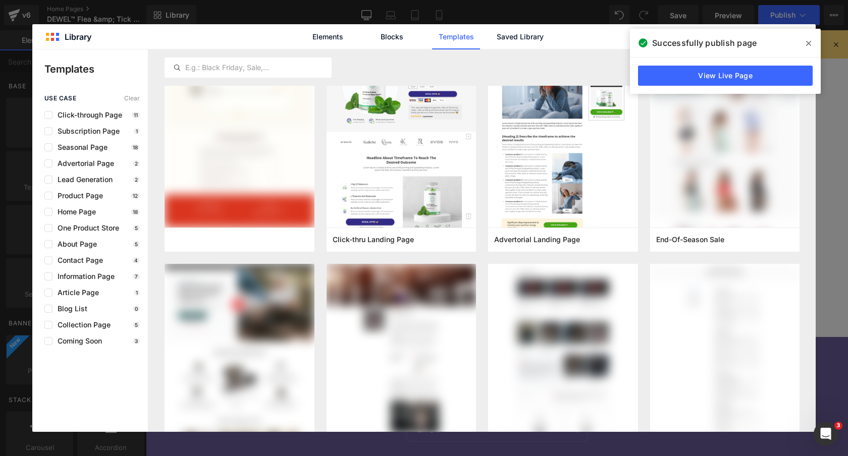
scroll to position [209, 0]
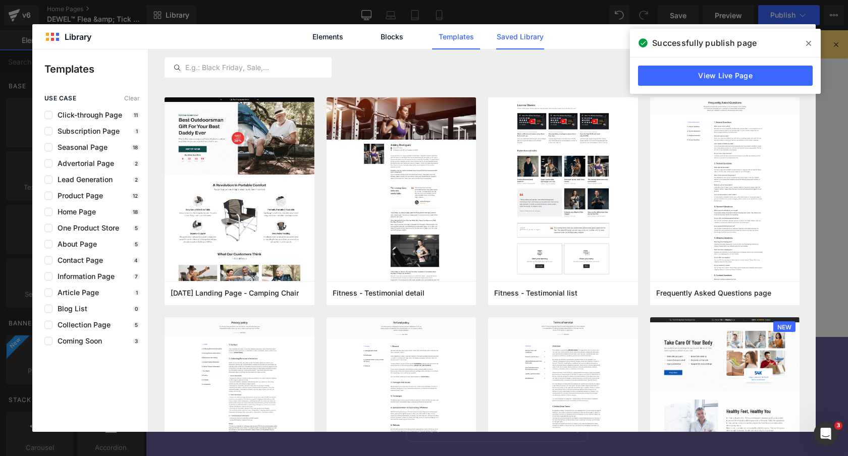
click at [525, 39] on link "Saved Library" at bounding box center [520, 36] width 48 height 25
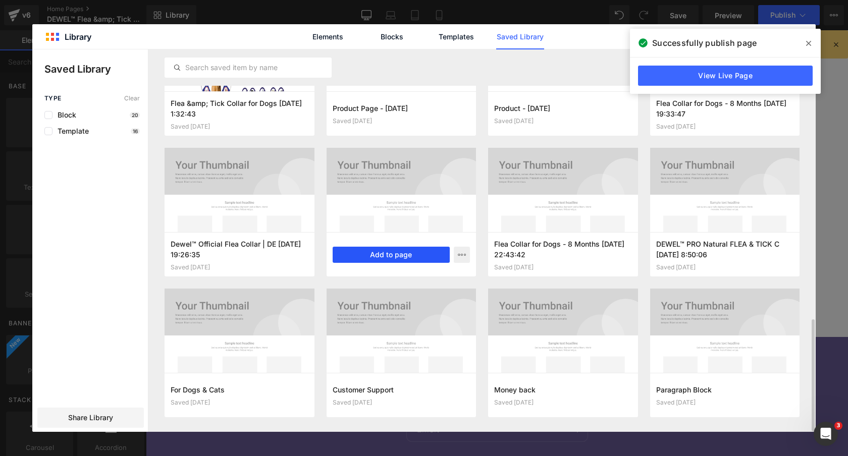
scroll to position [922, 0]
click at [811, 41] on span at bounding box center [808, 43] width 16 height 16
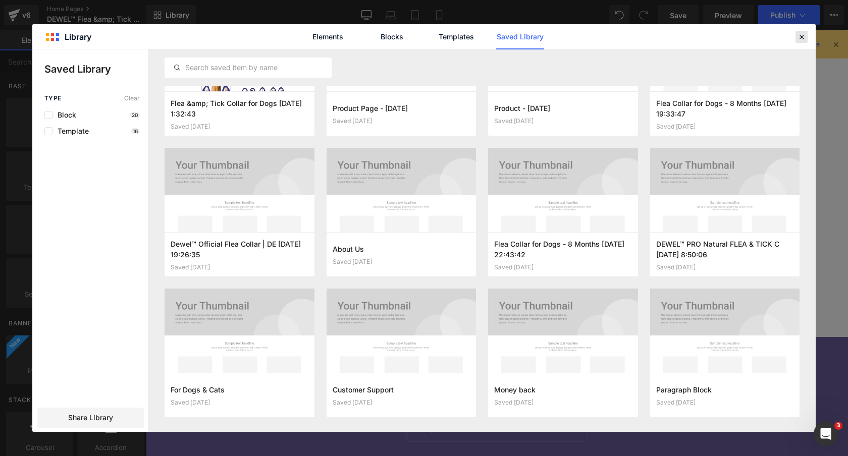
click at [804, 35] on icon at bounding box center [801, 36] width 9 height 9
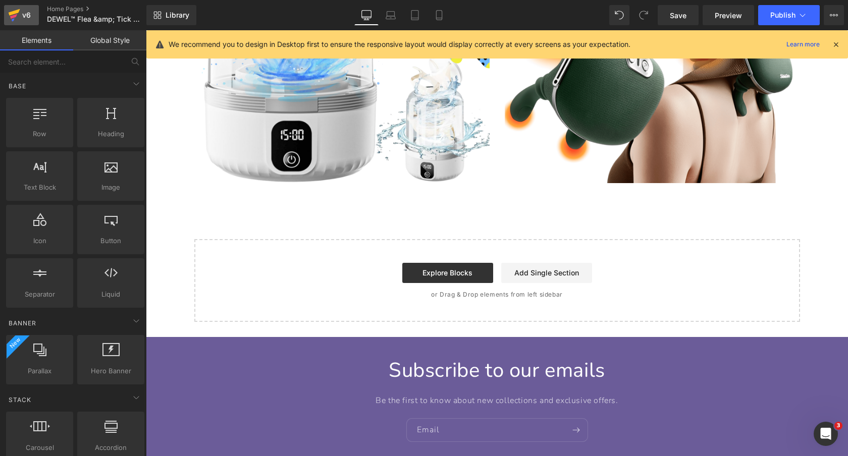
click at [13, 16] on icon at bounding box center [13, 16] width 7 height 5
